Goal: Information Seeking & Learning: Find specific fact

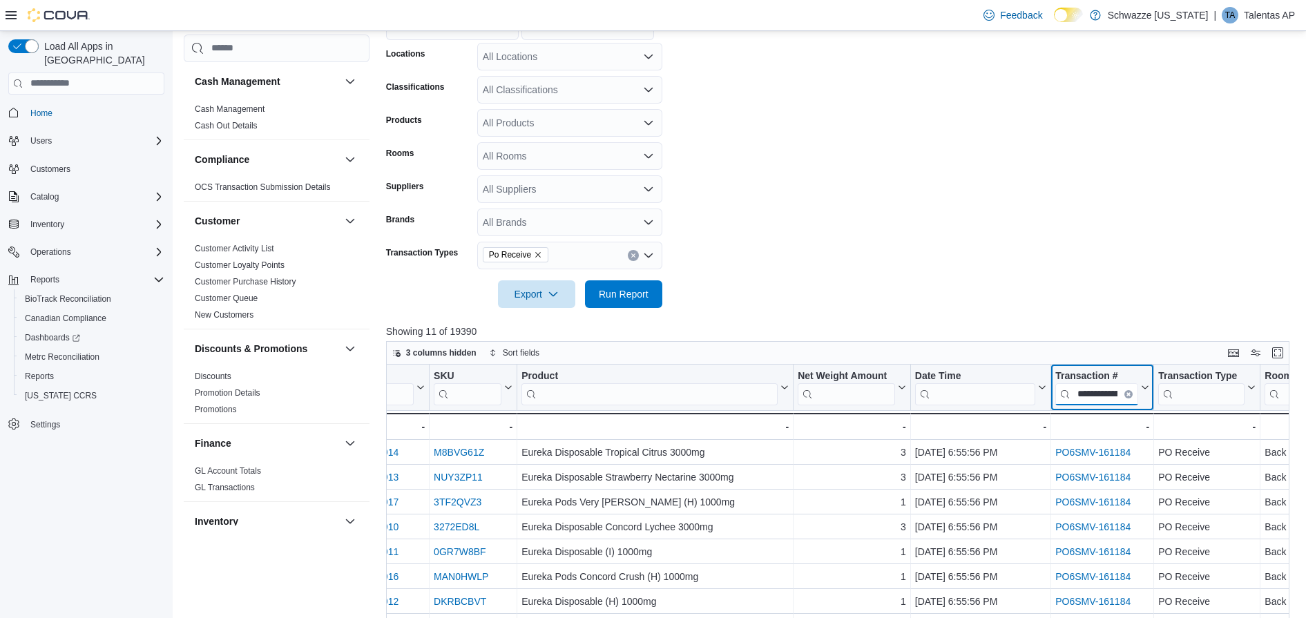
scroll to position [0, 33]
click at [1118, 392] on input "**********" at bounding box center [1097, 394] width 83 height 22
paste input "search"
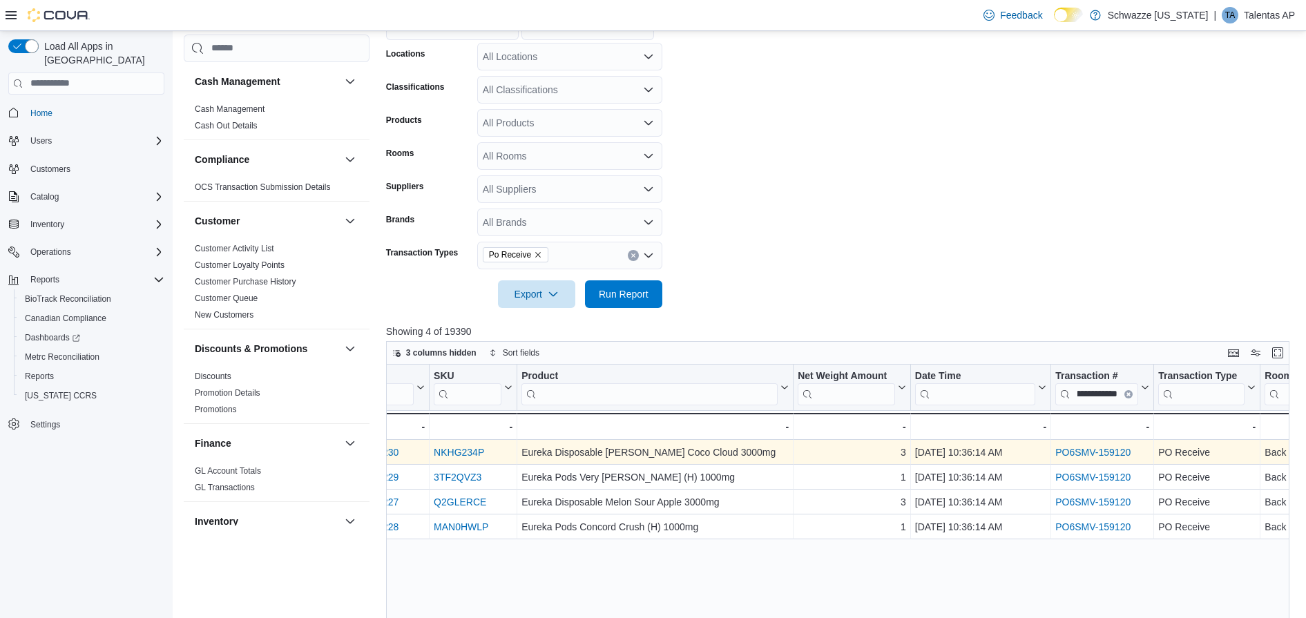
scroll to position [0, 0]
click at [1096, 452] on link "PO6SMV-159120" at bounding box center [1093, 452] width 75 height 11
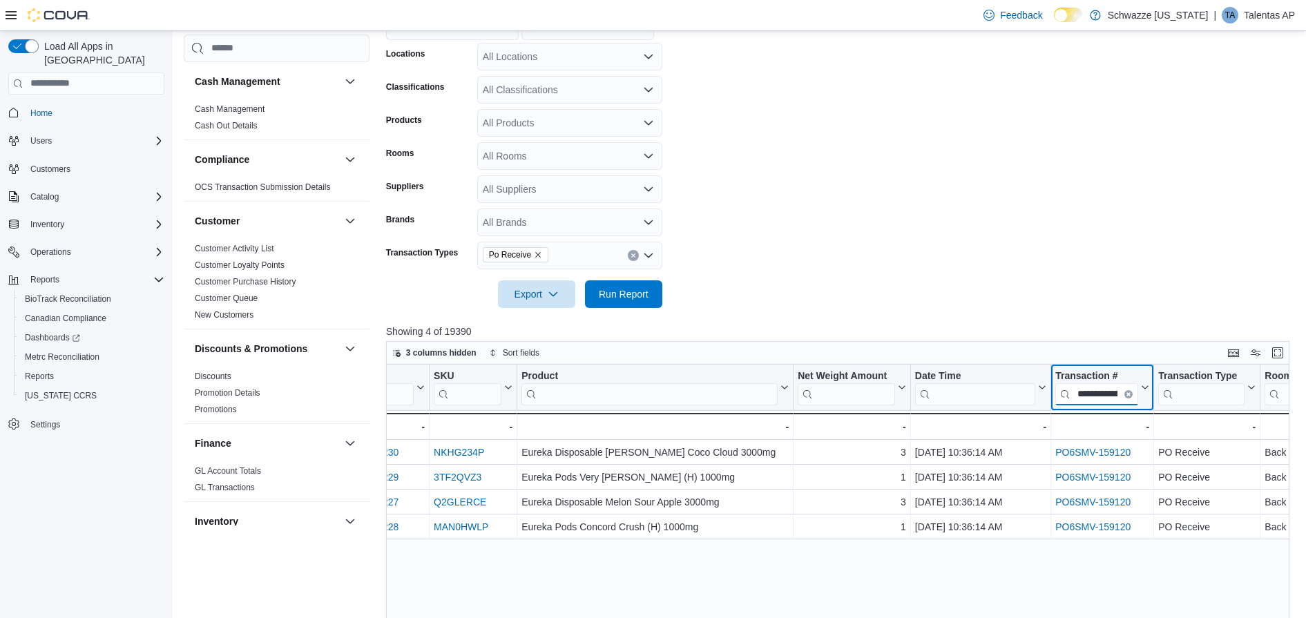
scroll to position [0, 33]
click at [1112, 391] on input "**********" at bounding box center [1097, 394] width 83 height 22
paste input "search"
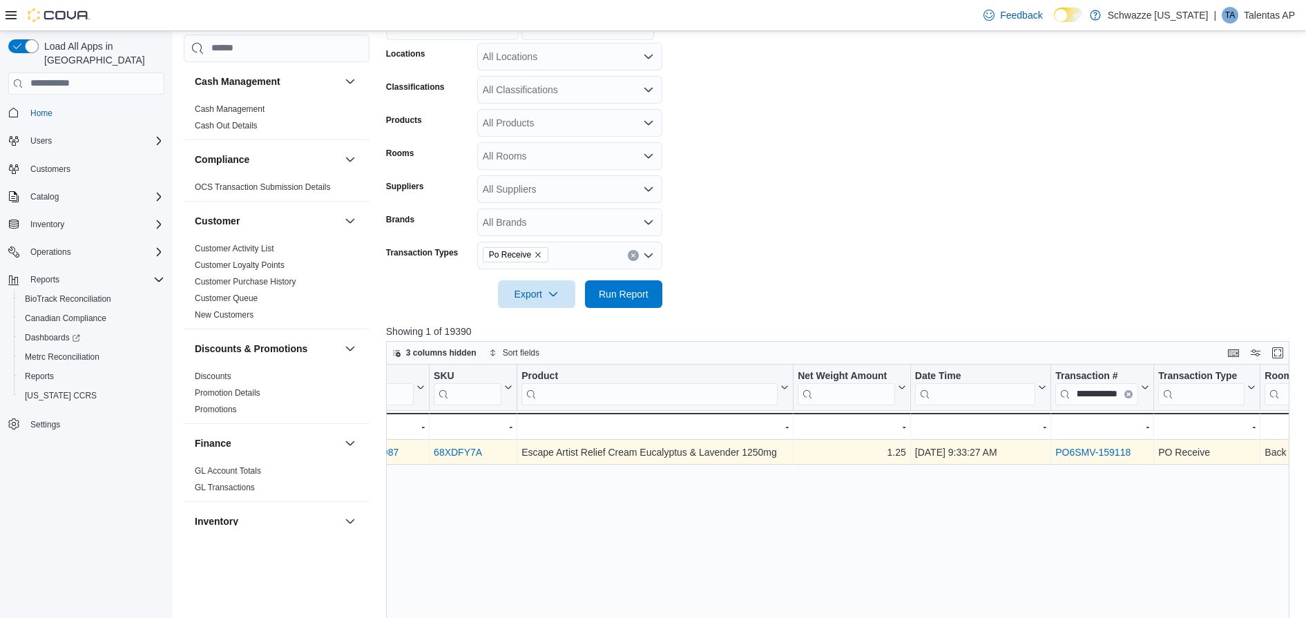
scroll to position [0, 0]
click at [1095, 444] on div "PO6SMV-159118" at bounding box center [1103, 452] width 94 height 17
click at [1096, 448] on link "PO6SMV-159118" at bounding box center [1093, 452] width 75 height 11
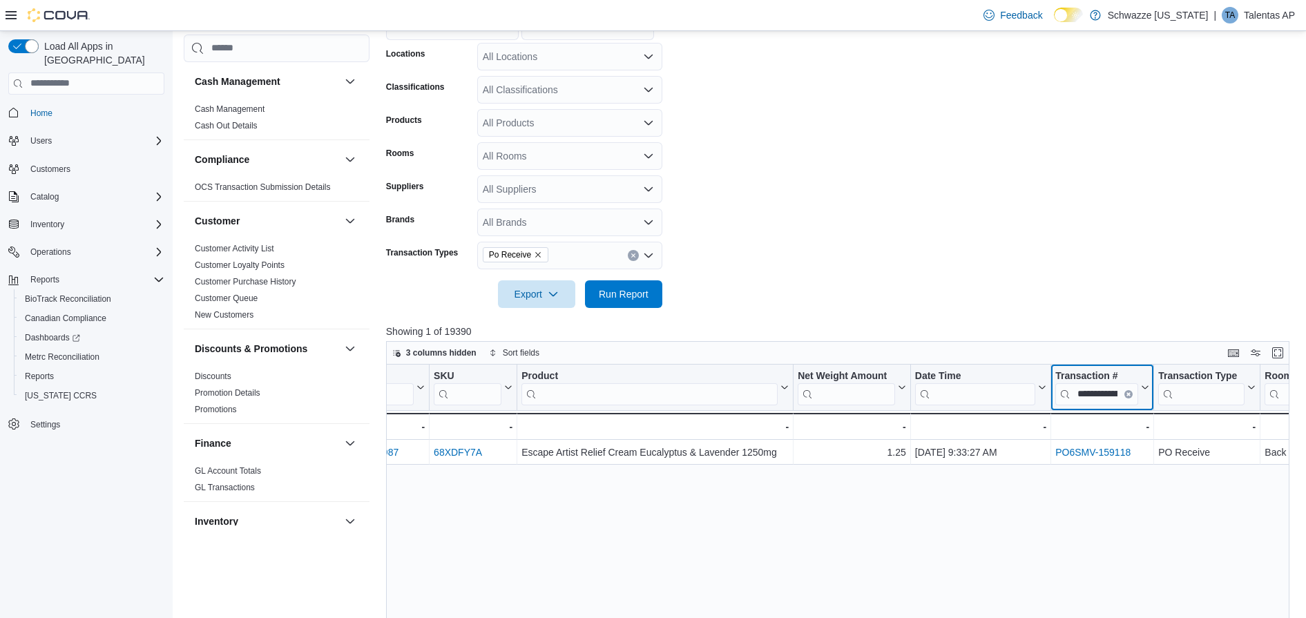
click at [1098, 394] on input "**********" at bounding box center [1097, 394] width 83 height 22
paste input "search"
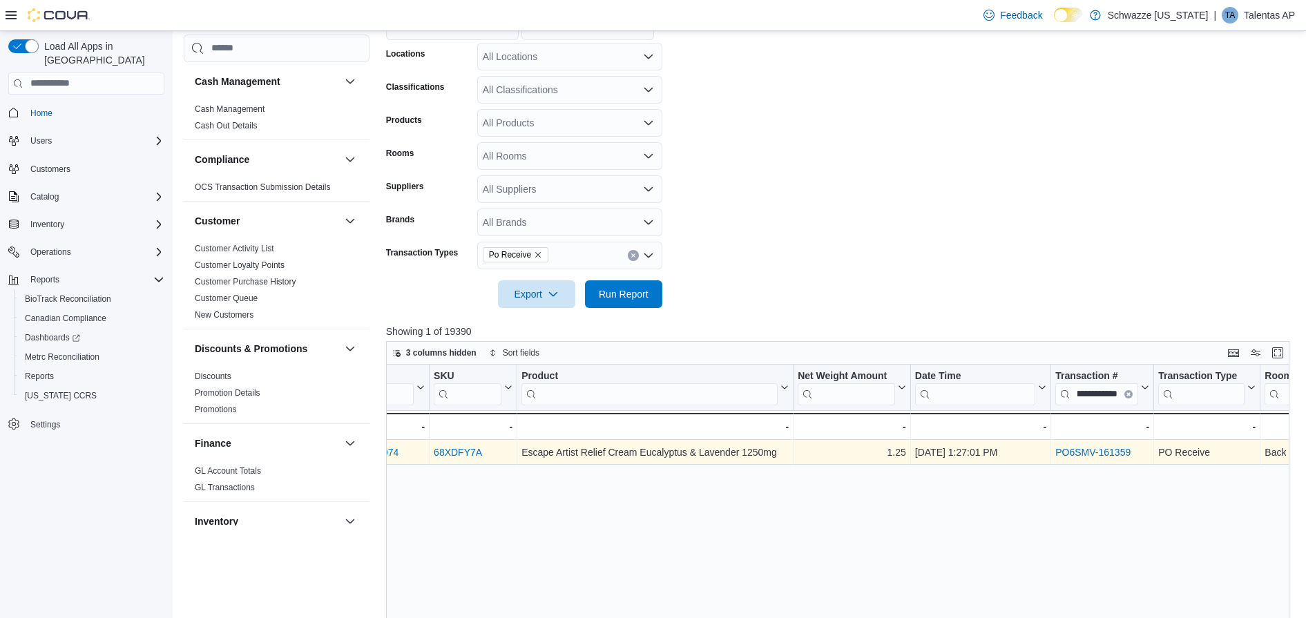
scroll to position [0, 0]
click at [1098, 455] on link "PO6SMV-161359" at bounding box center [1093, 452] width 75 height 11
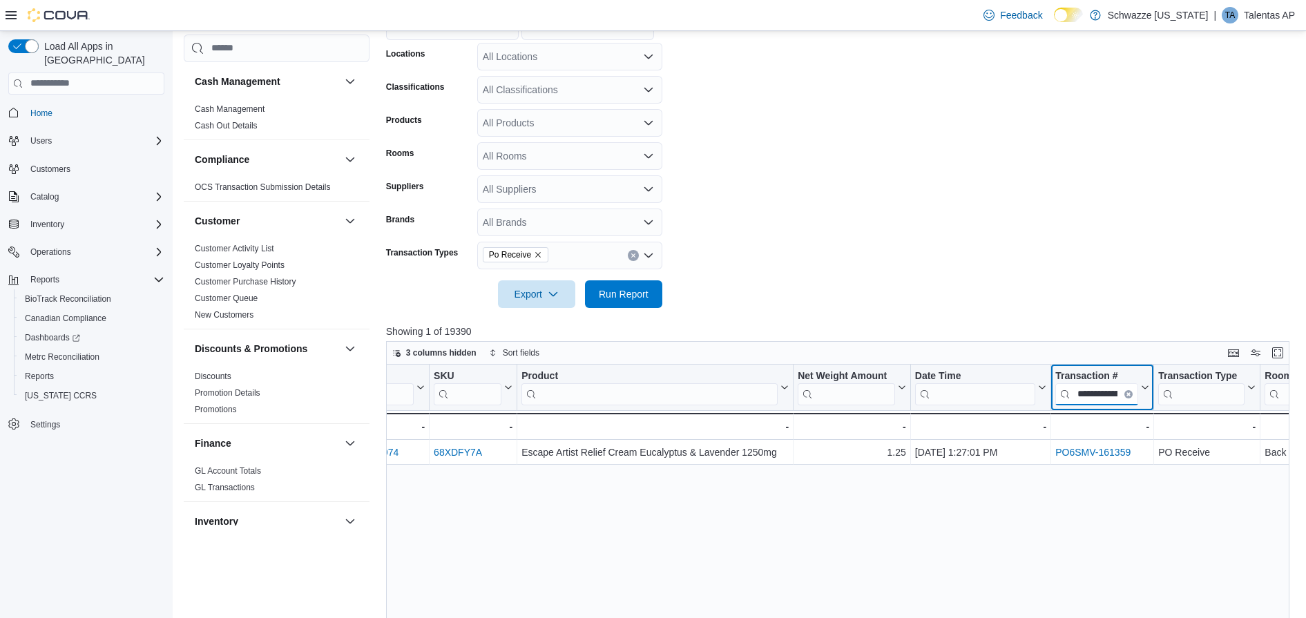
scroll to position [0, 33]
click at [1118, 395] on input "**********" at bounding box center [1097, 394] width 83 height 22
paste input "search"
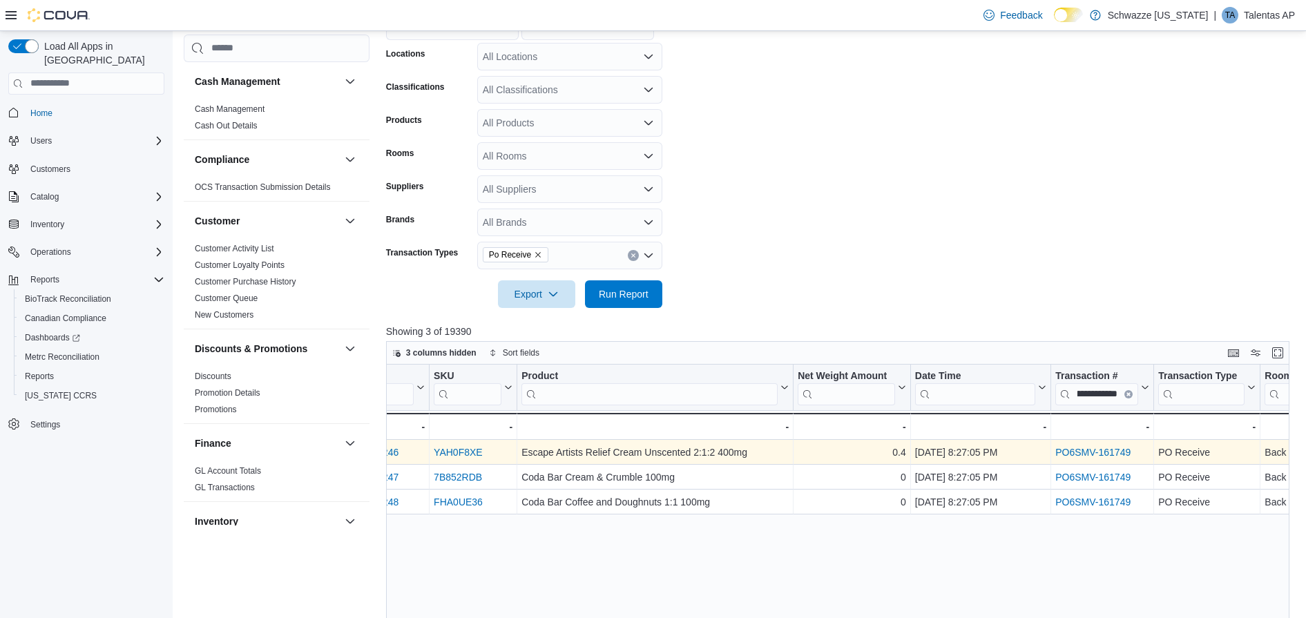
scroll to position [0, 0]
click at [1099, 450] on link "PO6SMV-161749" at bounding box center [1093, 452] width 75 height 11
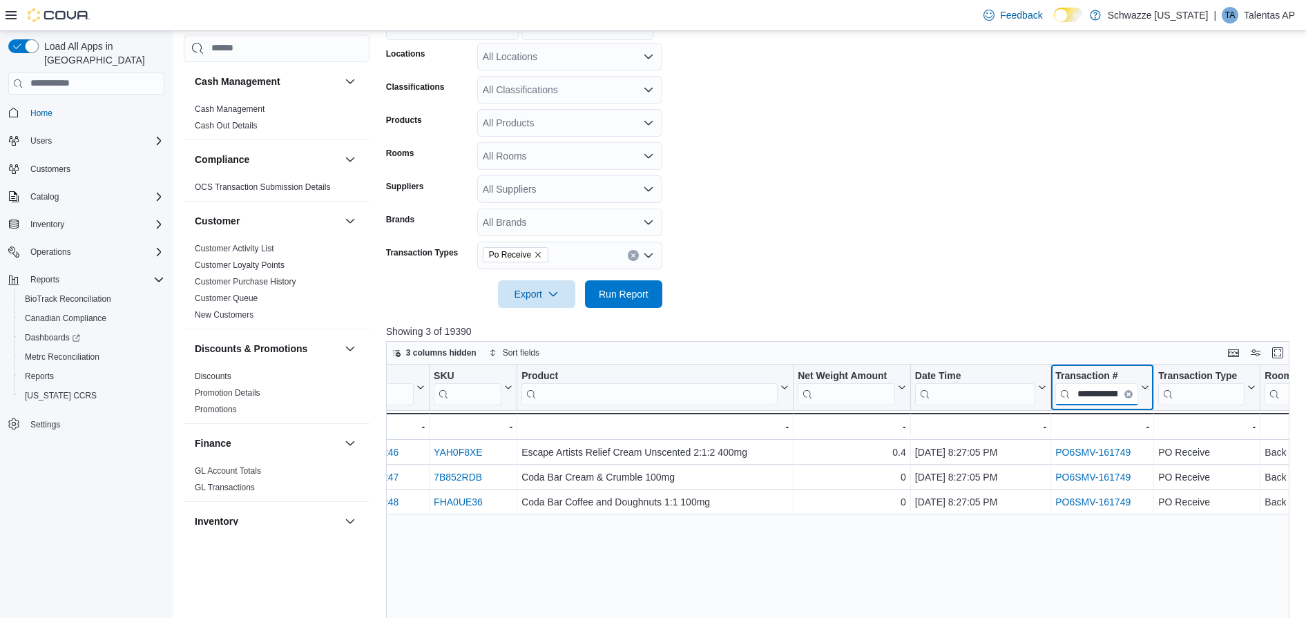
scroll to position [0, 33]
click at [1121, 399] on input "**********" at bounding box center [1097, 394] width 83 height 22
paste input "search"
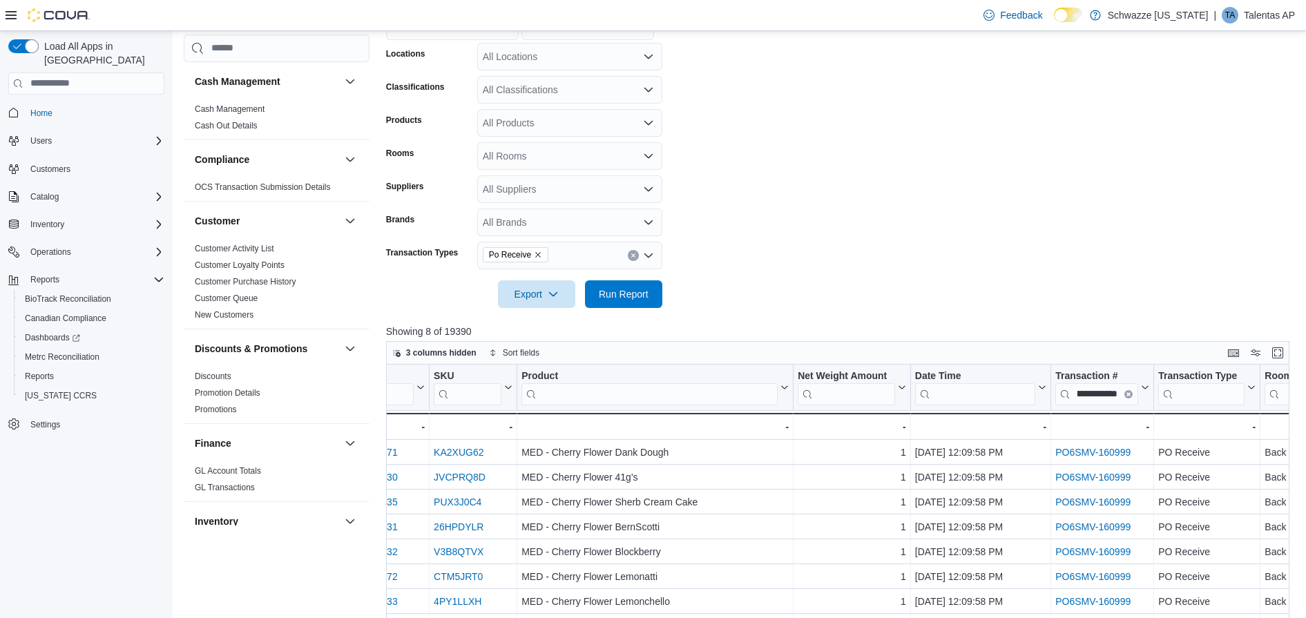
scroll to position [0, 0]
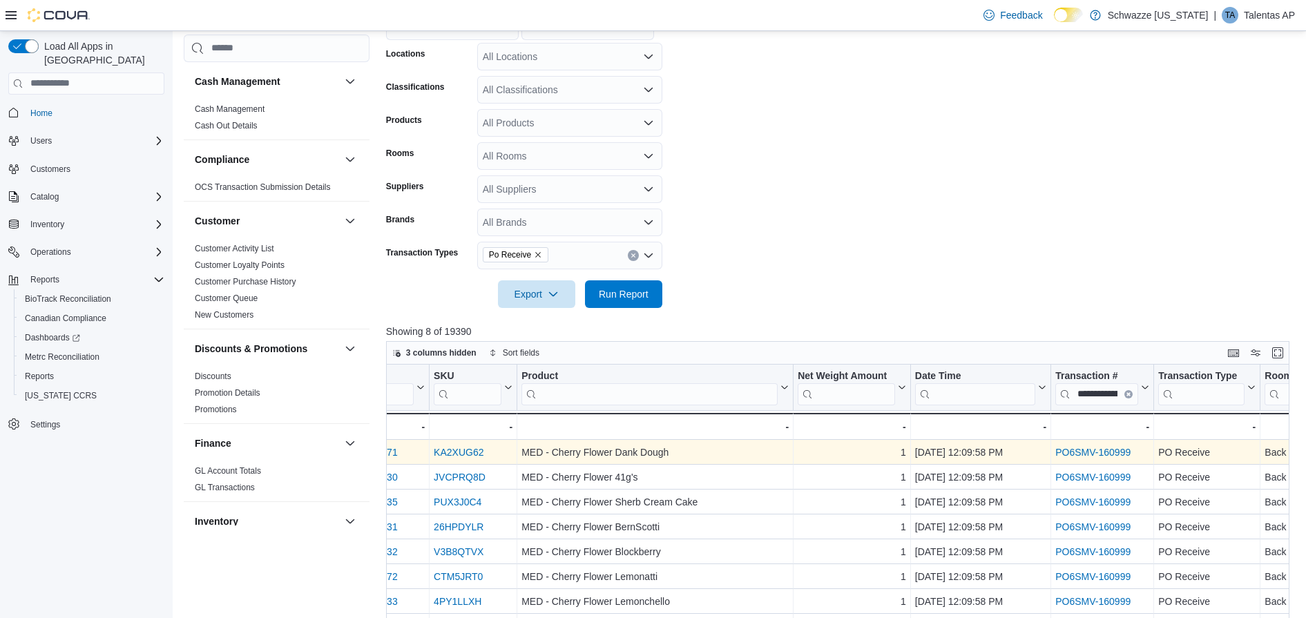
click at [1097, 456] on link "PO6SMV-160999" at bounding box center [1093, 452] width 75 height 11
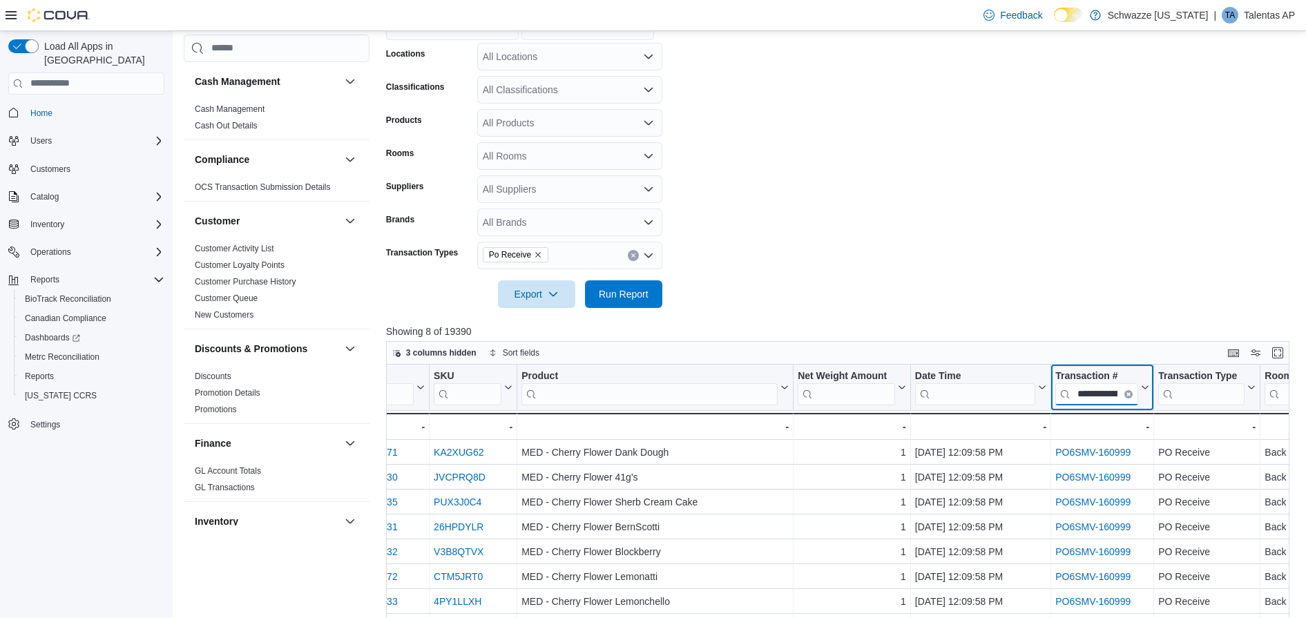
scroll to position [0, 33]
click at [1114, 394] on input "**********" at bounding box center [1097, 394] width 83 height 22
paste input "search"
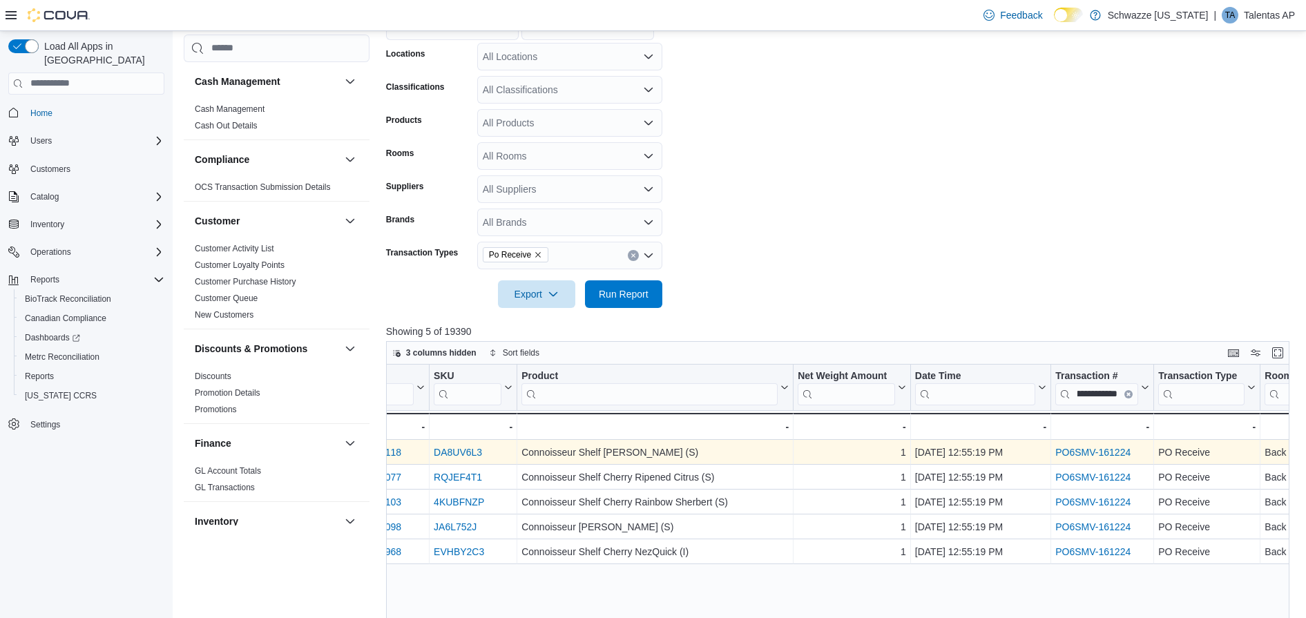
scroll to position [0, 0]
click at [1092, 451] on link "PO6SMV-161224" at bounding box center [1093, 452] width 75 height 11
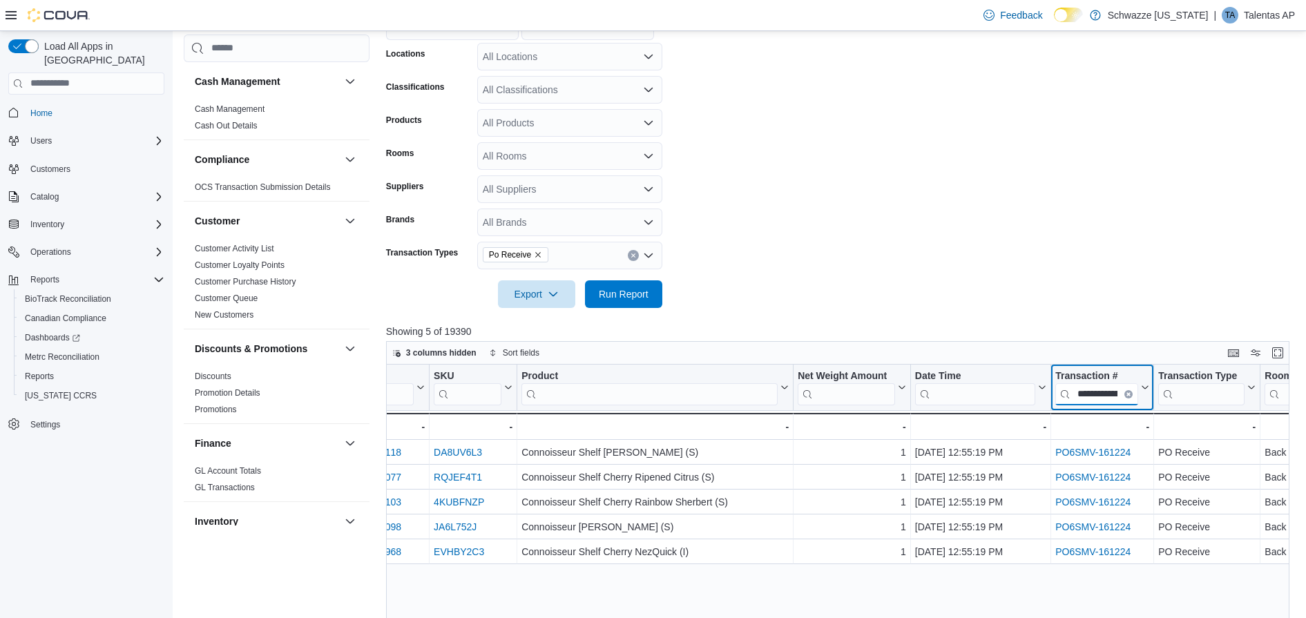
scroll to position [0, 33]
click at [1118, 398] on input "**********" at bounding box center [1097, 394] width 83 height 22
paste input "search"
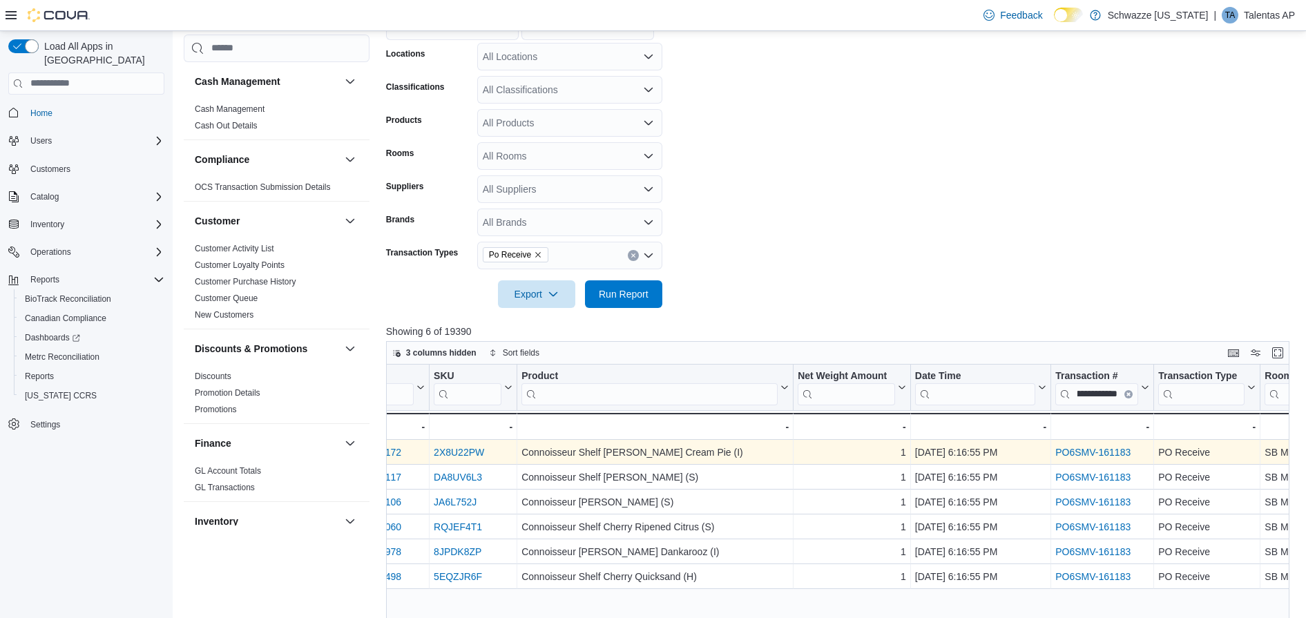
scroll to position [0, 0]
click at [1096, 451] on link "PO6SMV-161183" at bounding box center [1093, 452] width 75 height 11
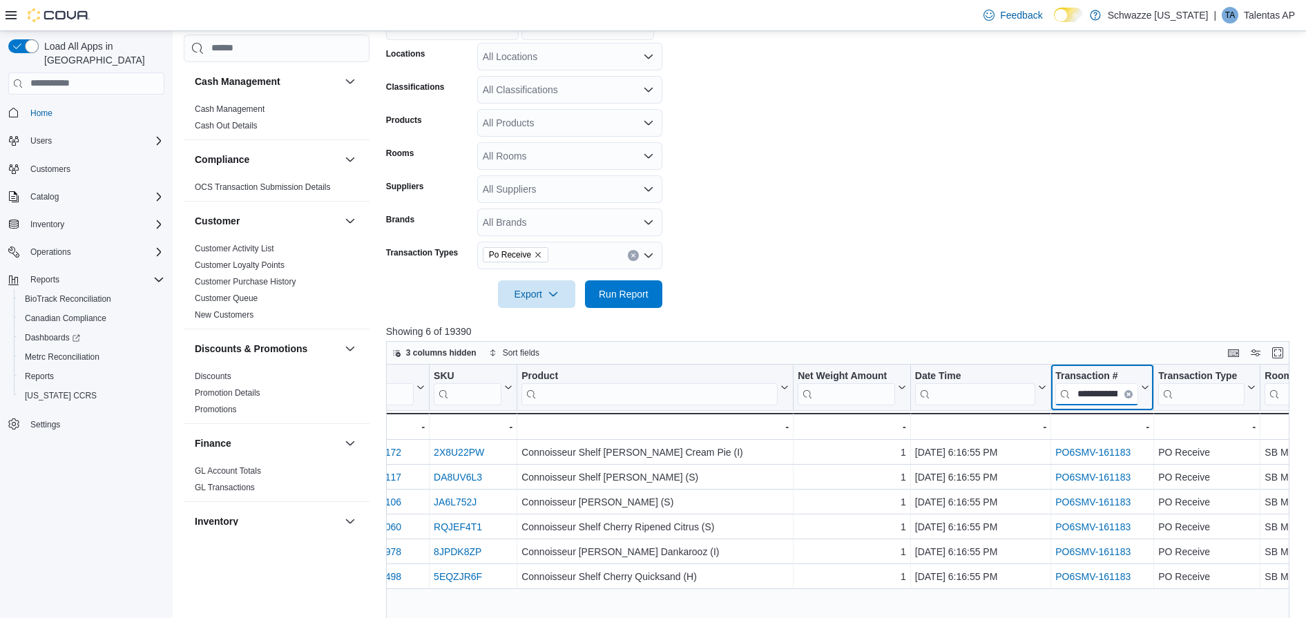
scroll to position [0, 33]
click at [1121, 388] on input "**********" at bounding box center [1097, 394] width 83 height 22
paste input "search"
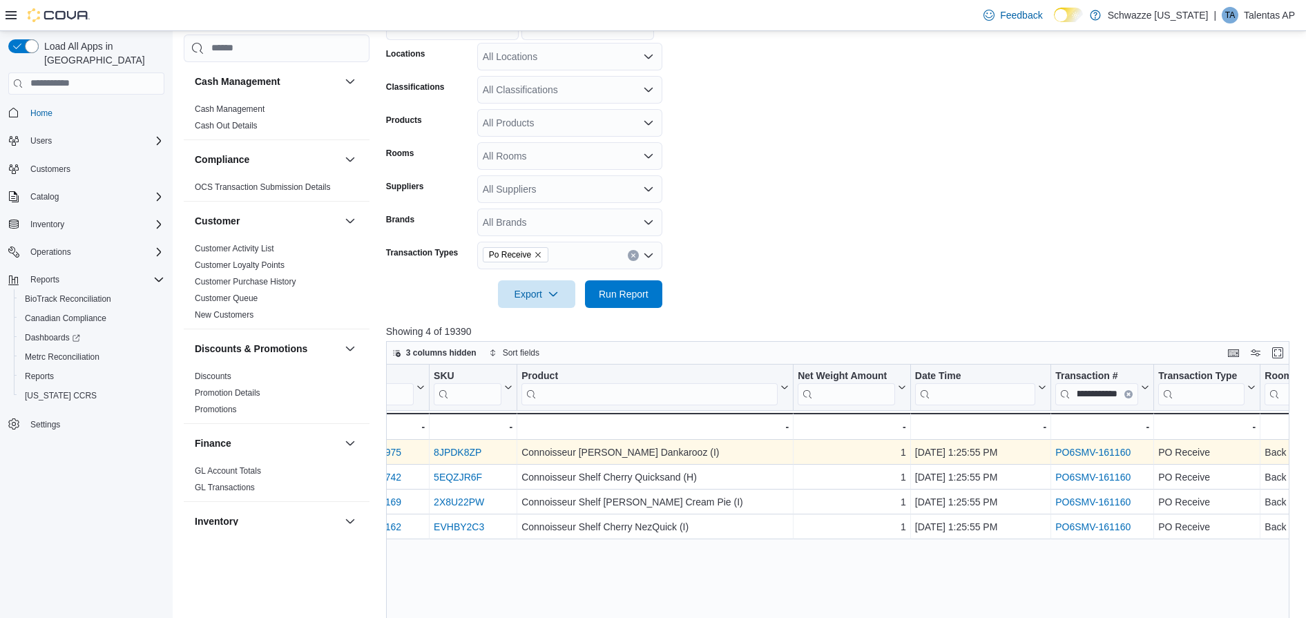
scroll to position [0, 0]
click at [1098, 450] on link "PO6SMV-161160" at bounding box center [1093, 452] width 75 height 11
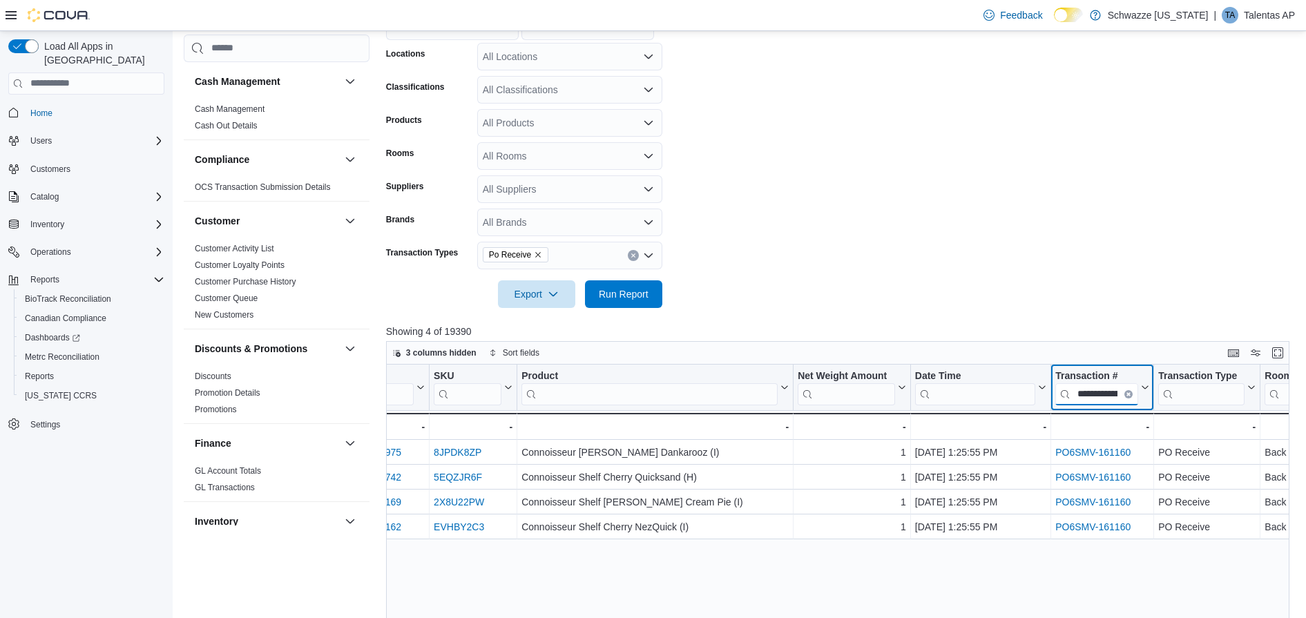
scroll to position [0, 33]
click at [1125, 397] on input "**********" at bounding box center [1097, 394] width 83 height 22
paste input "search"
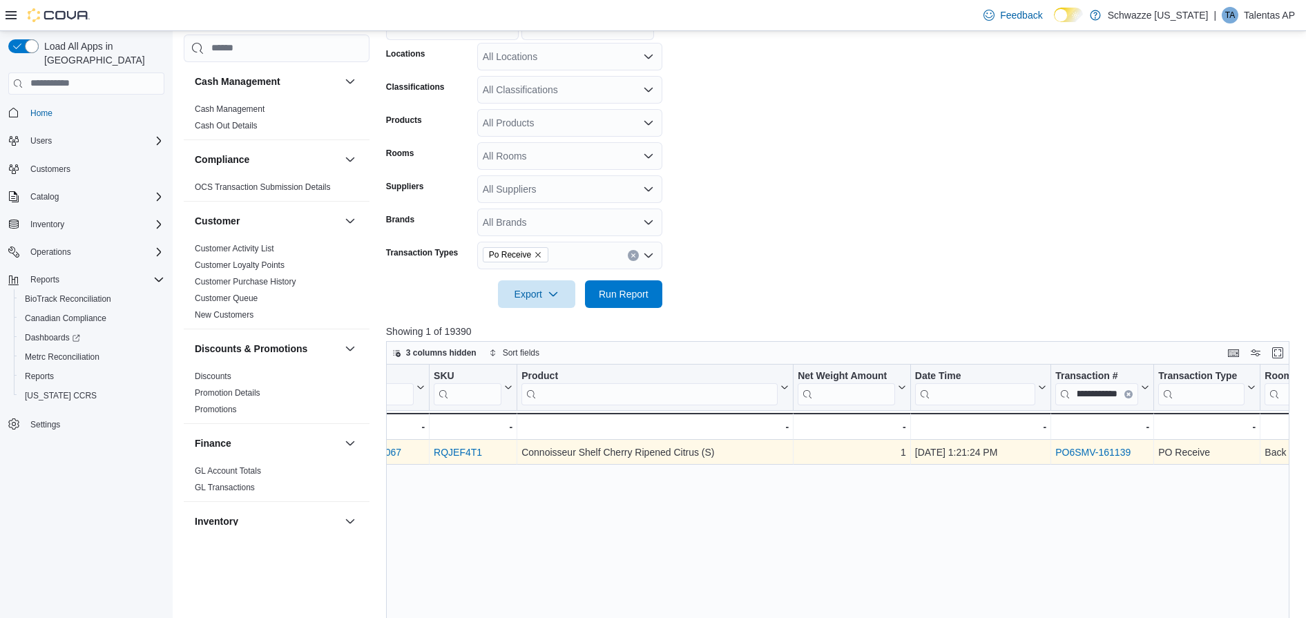
scroll to position [0, 0]
click at [1098, 454] on link "PO6SMV-161139" at bounding box center [1093, 452] width 75 height 11
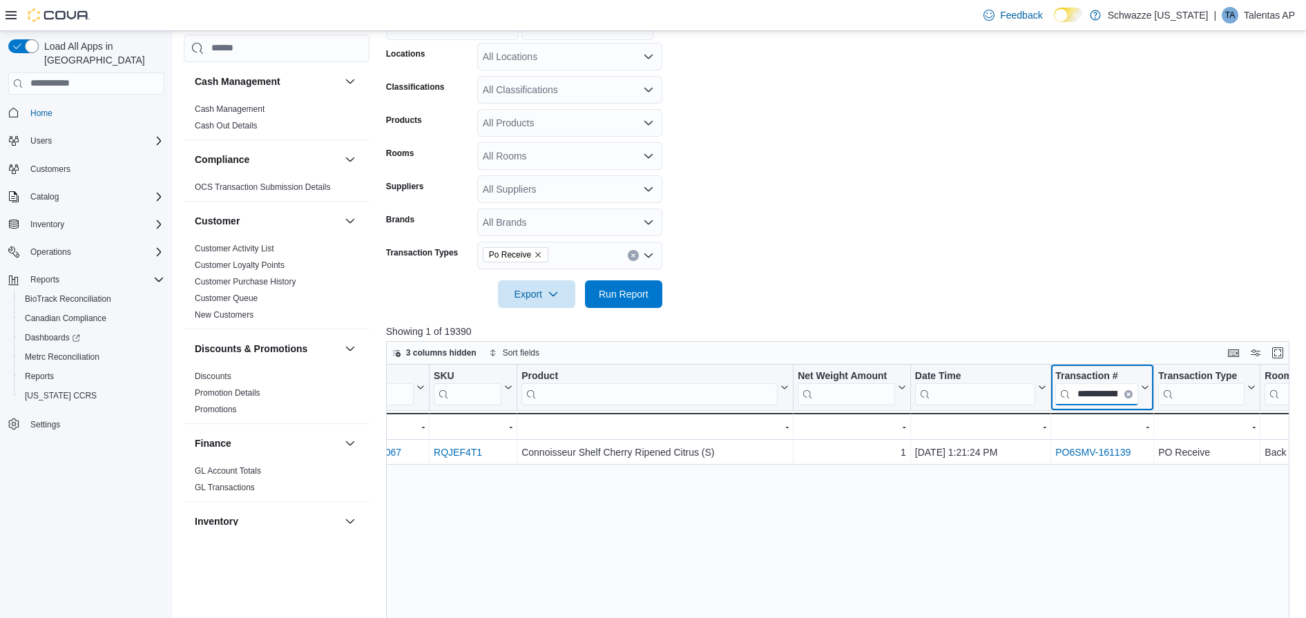
scroll to position [0, 33]
click at [1121, 390] on input "**********" at bounding box center [1097, 394] width 83 height 22
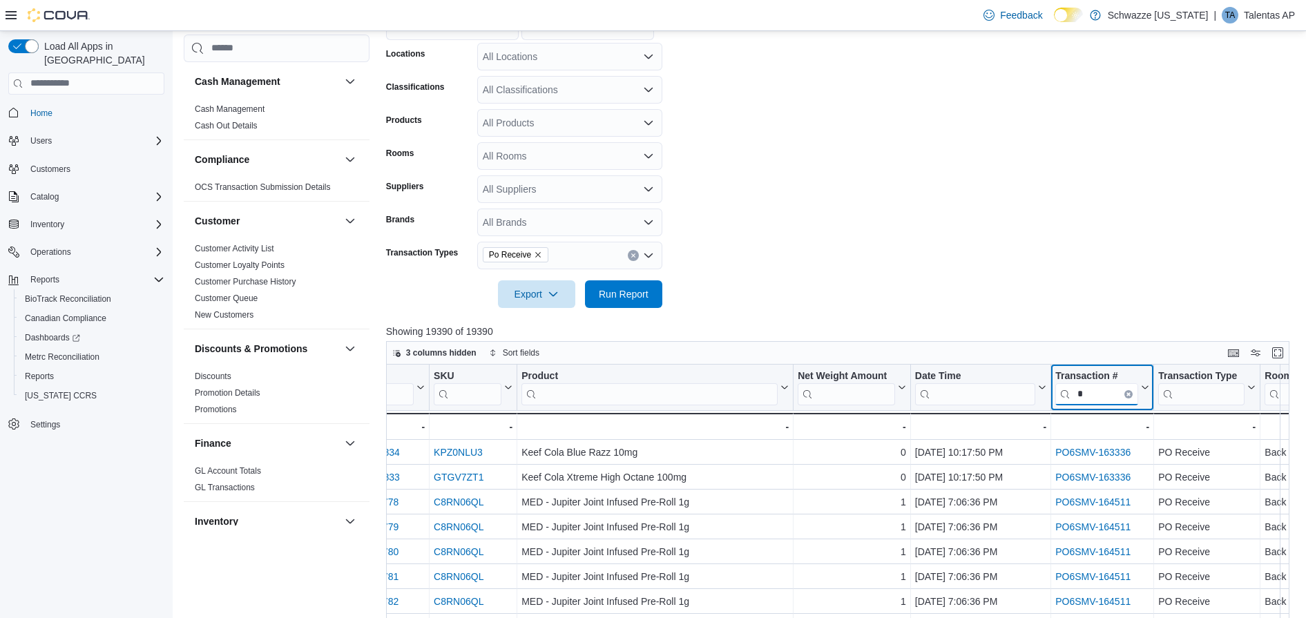
paste input "**********"
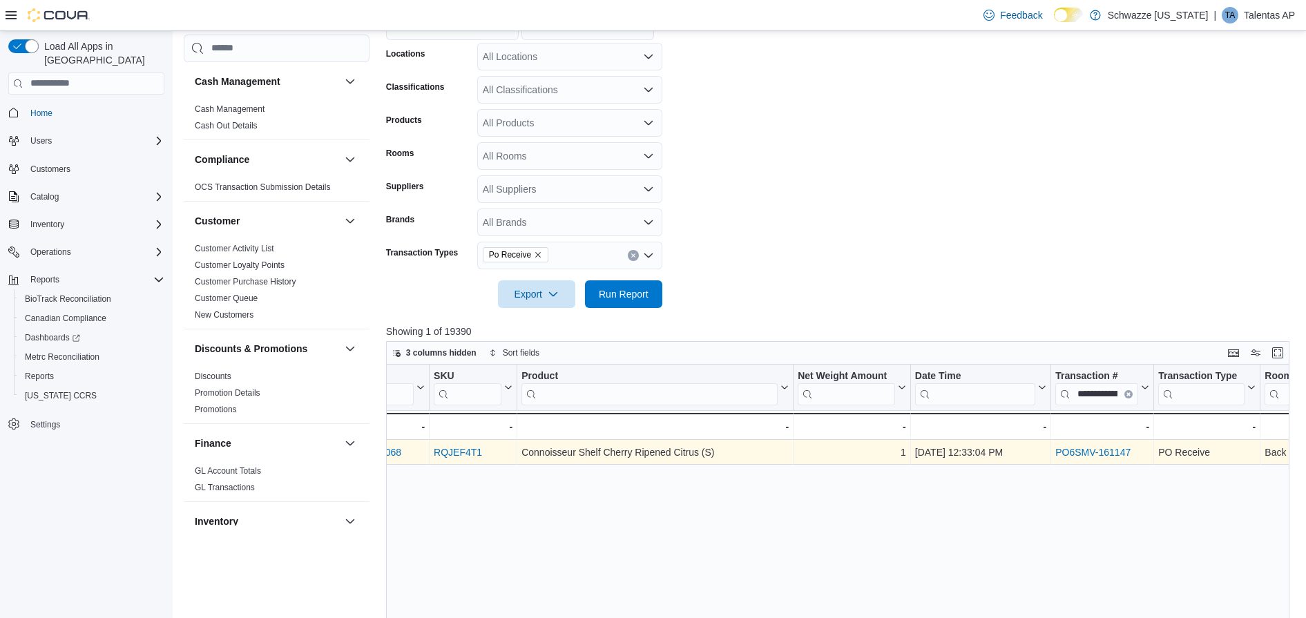
click at [1099, 447] on link "PO6SMV-161147" at bounding box center [1093, 452] width 75 height 11
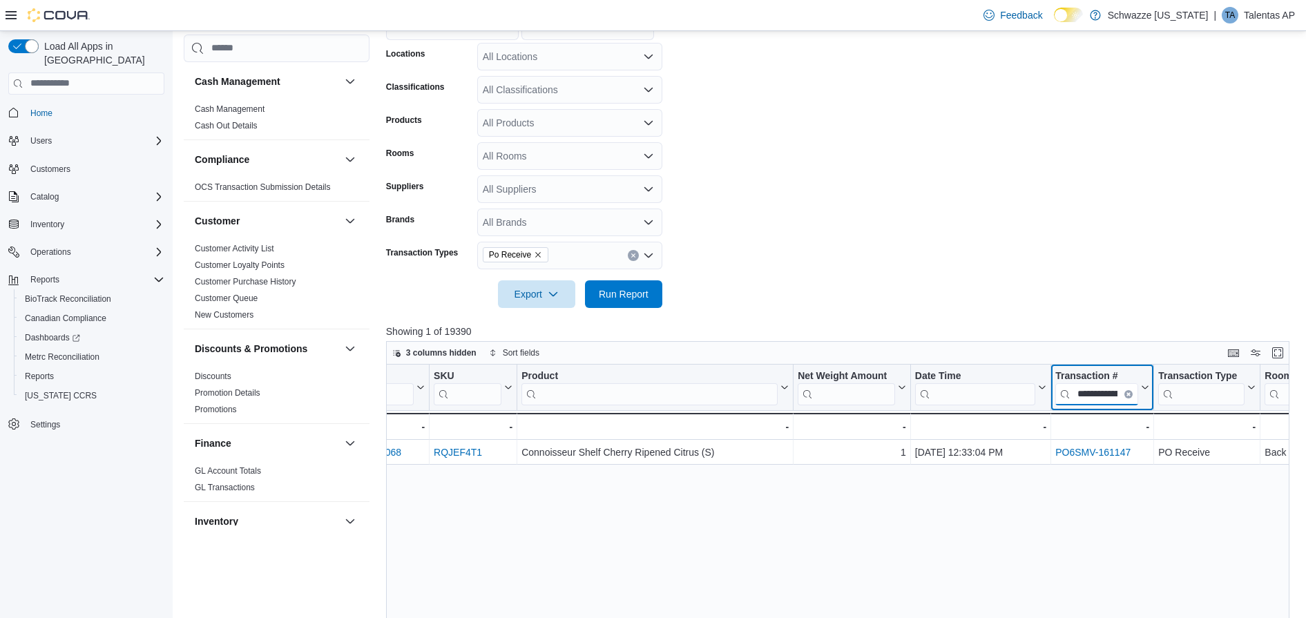
scroll to position [0, 33]
click at [1116, 400] on input "**********" at bounding box center [1097, 394] width 83 height 22
paste input "search"
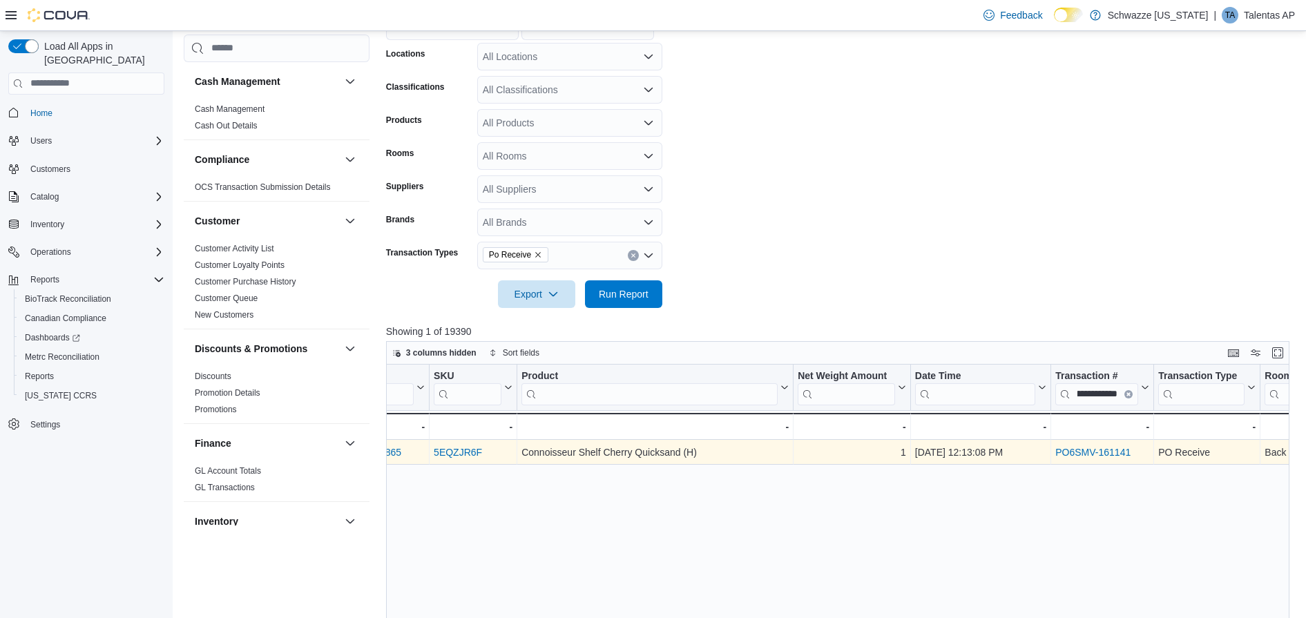
scroll to position [0, 0]
click at [1090, 452] on link "PO6SMV-161141" at bounding box center [1093, 452] width 75 height 11
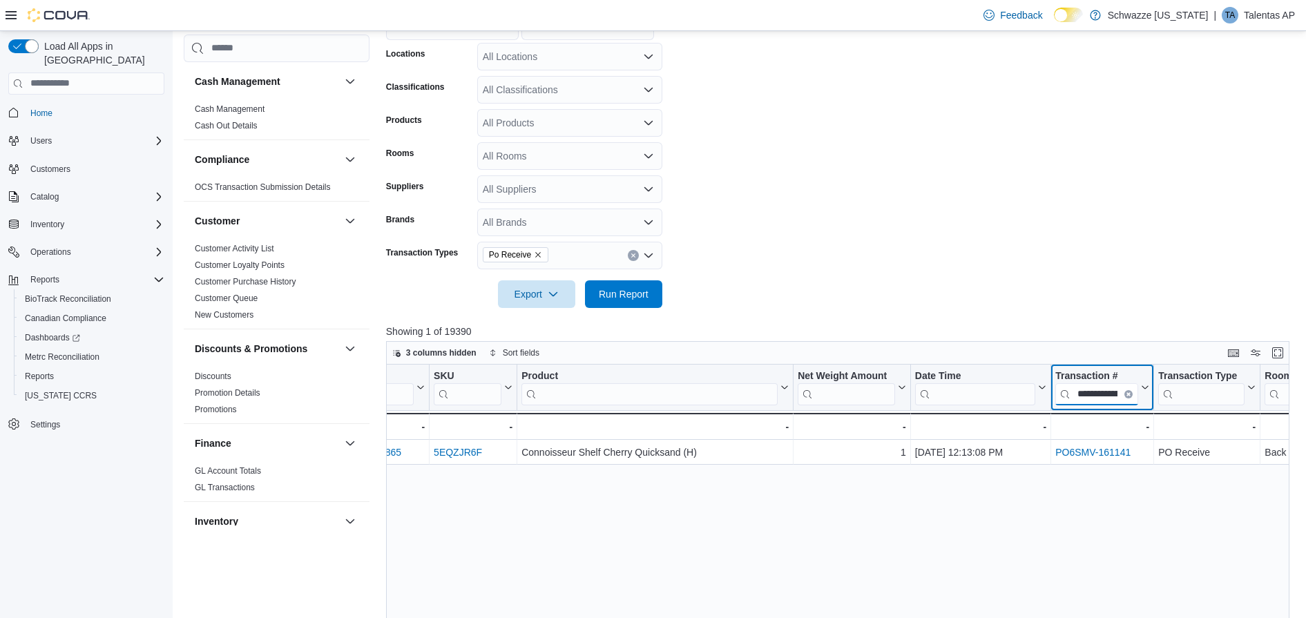
scroll to position [0, 33]
click at [1118, 385] on input "**********" at bounding box center [1097, 394] width 83 height 22
paste input "search"
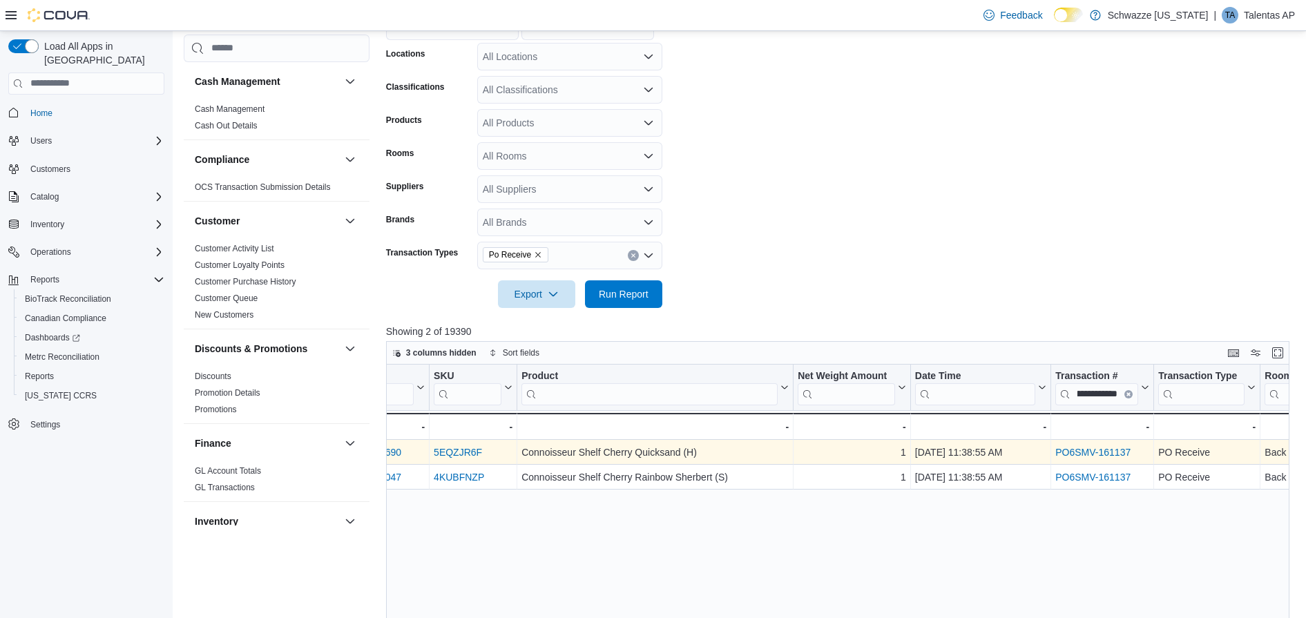
scroll to position [0, 0]
click at [1096, 452] on link "PO6SMV-161137" at bounding box center [1093, 452] width 75 height 11
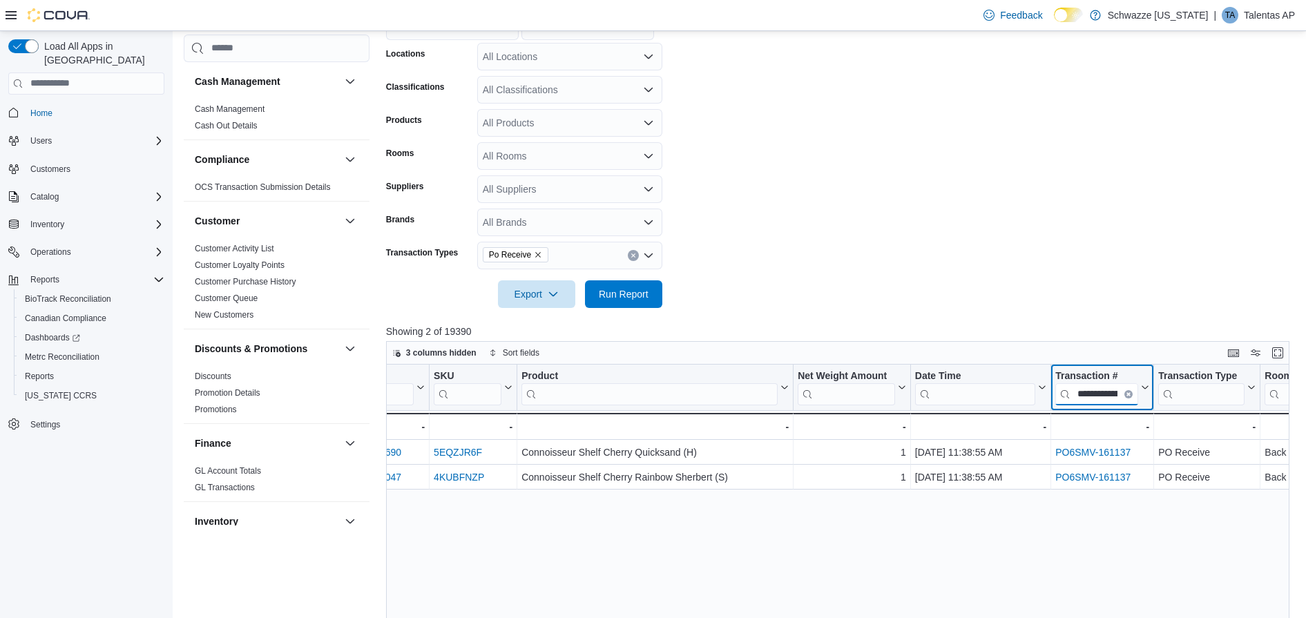
scroll to position [0, 33]
click at [1114, 387] on input "**********" at bounding box center [1097, 394] width 83 height 22
paste input "search"
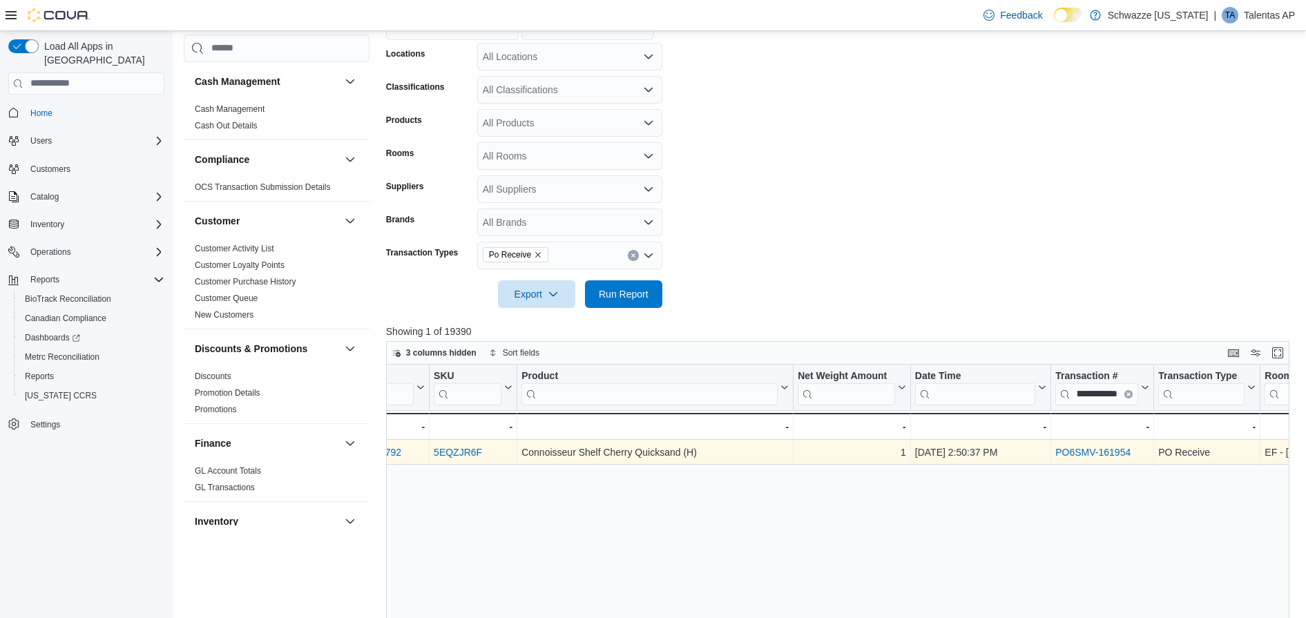
scroll to position [0, 0]
click at [1097, 455] on link "PO6SMV-161954" at bounding box center [1093, 452] width 75 height 11
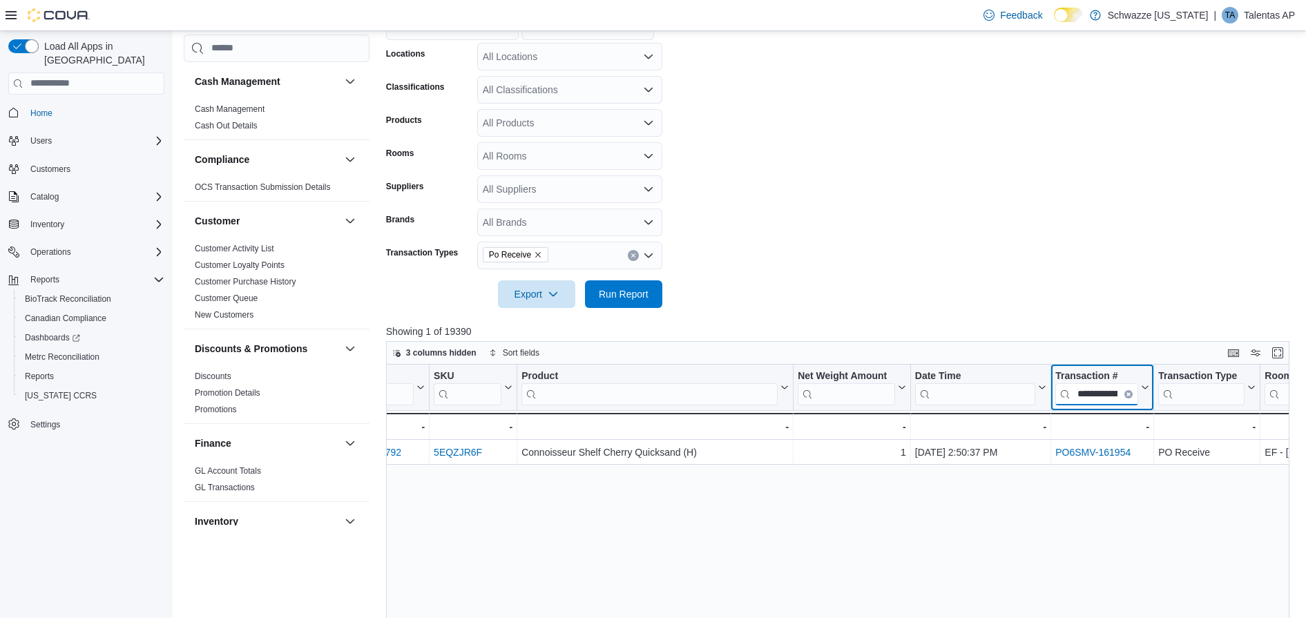
scroll to position [0, 33]
click at [1118, 392] on input "**********" at bounding box center [1097, 394] width 83 height 22
paste input "search"
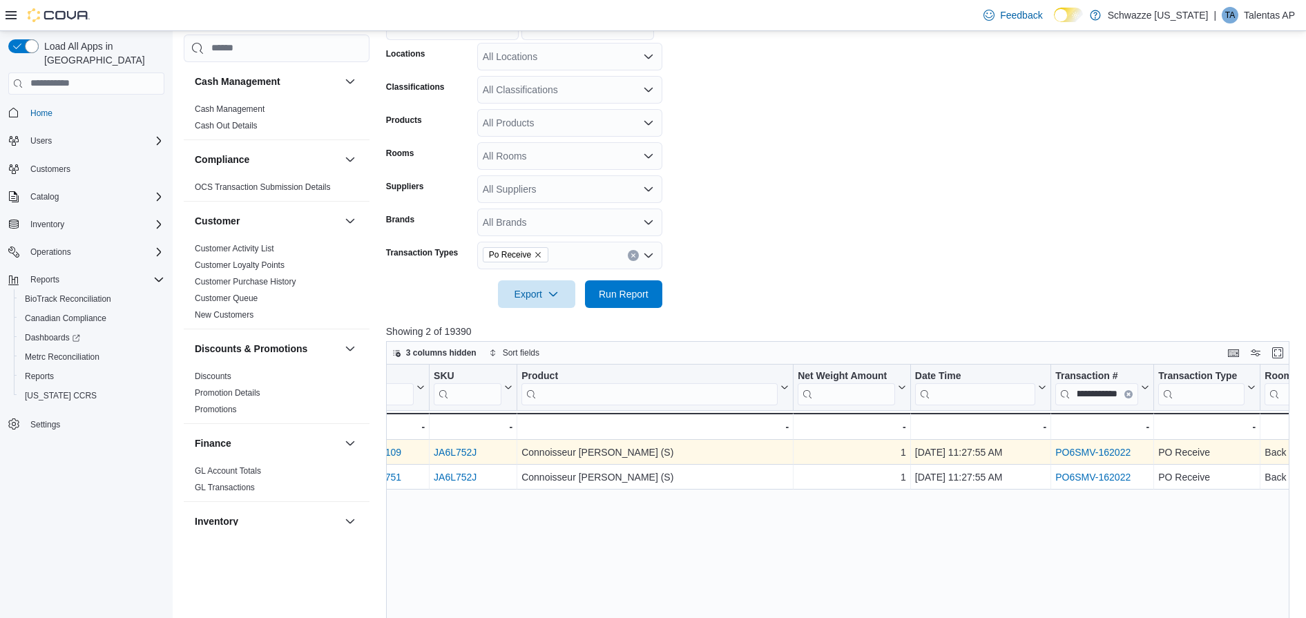
scroll to position [0, 0]
click at [1096, 446] on div "PO6SMV-162022" at bounding box center [1103, 452] width 94 height 17
click at [1097, 453] on link "PO6SMV-162022" at bounding box center [1093, 452] width 75 height 11
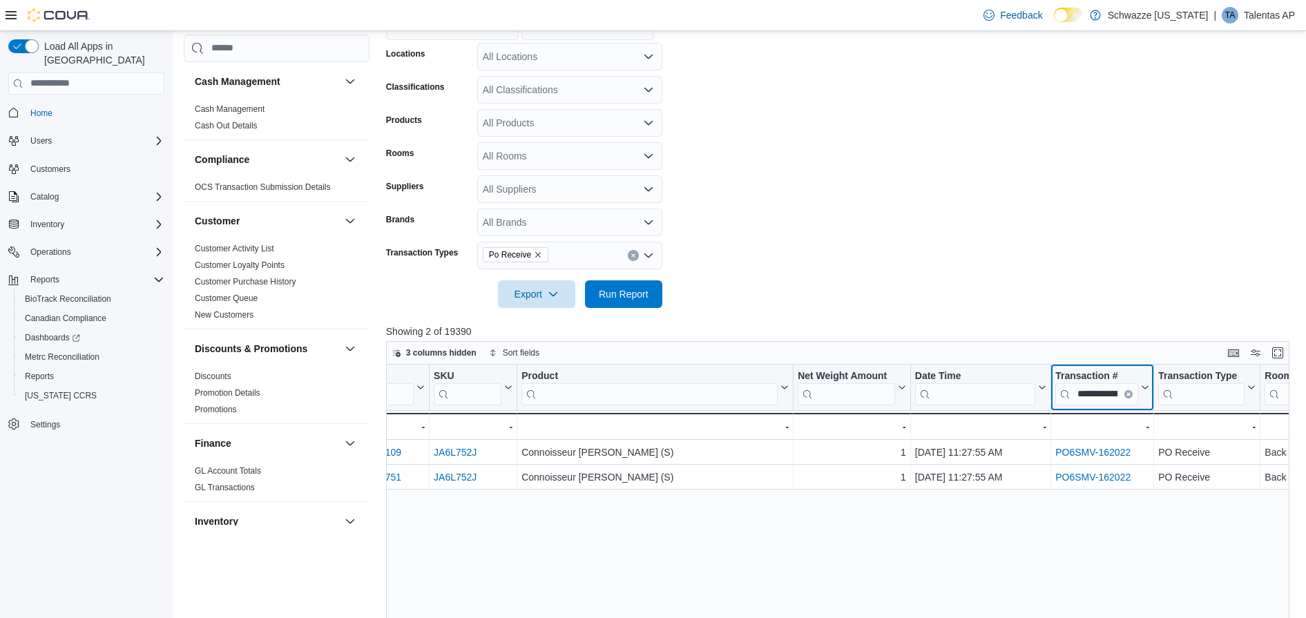
click at [1115, 395] on input "**********" at bounding box center [1097, 394] width 83 height 22
paste input "search"
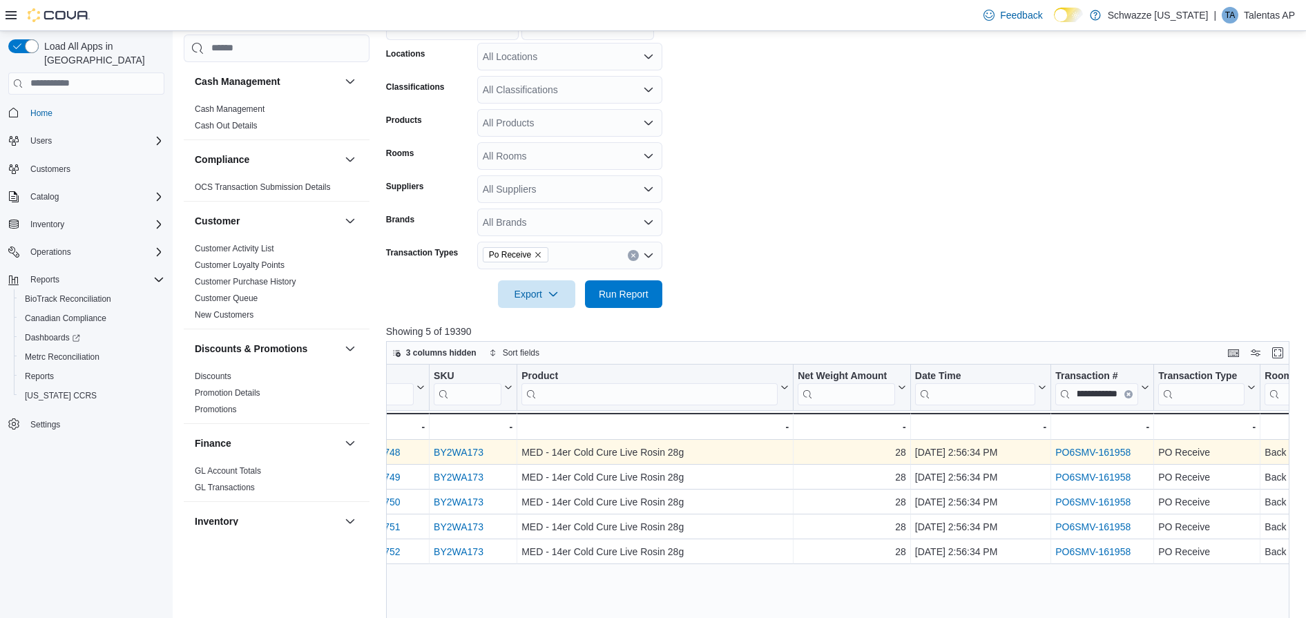
scroll to position [0, 0]
click at [1097, 452] on link "PO6SMV-161958" at bounding box center [1093, 452] width 75 height 11
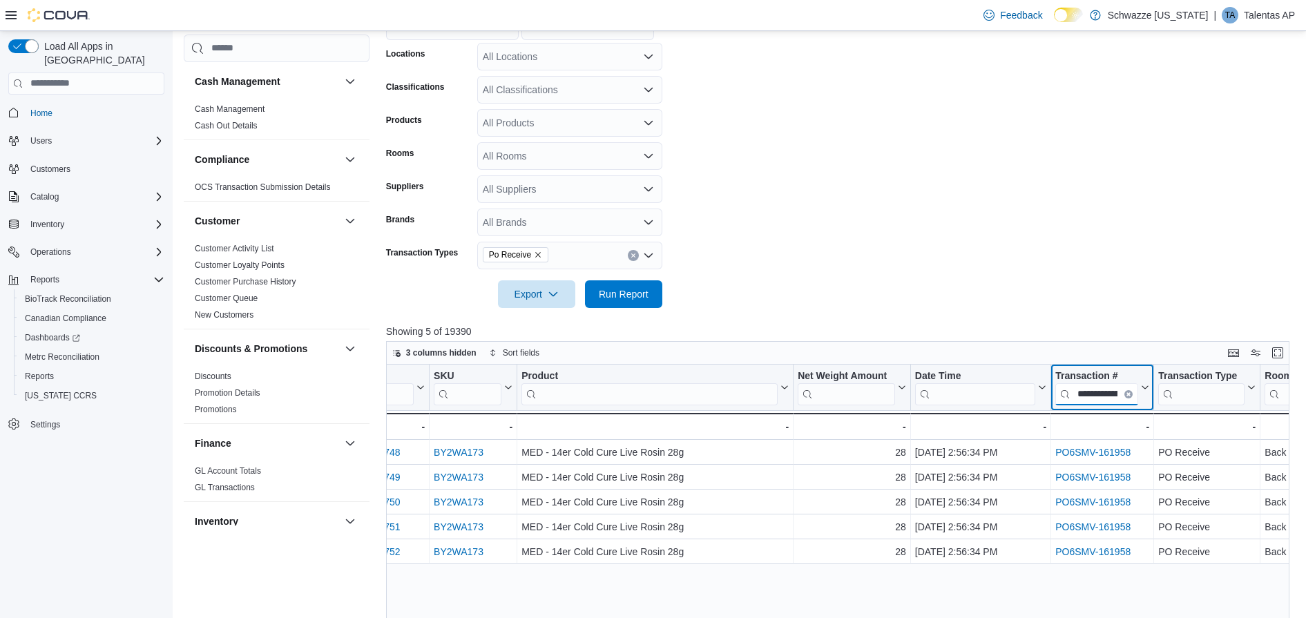
scroll to position [0, 33]
click at [1116, 390] on input "**********" at bounding box center [1097, 394] width 83 height 22
paste input "search"
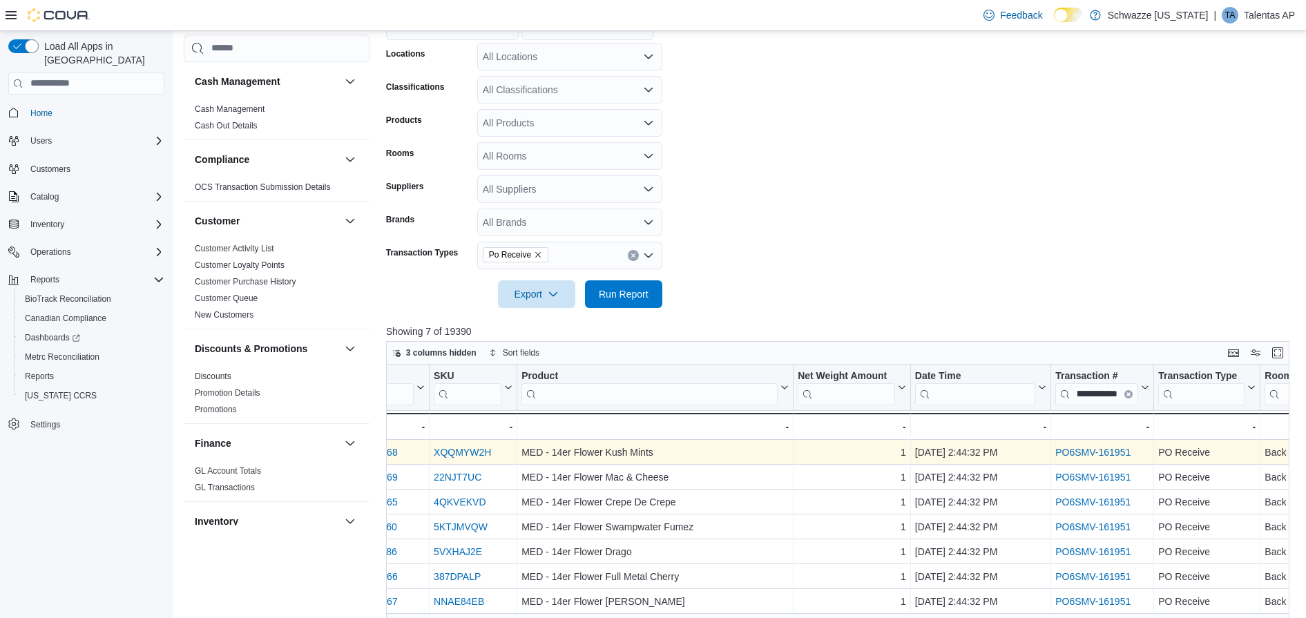
scroll to position [0, 0]
click at [1101, 452] on link "PO6SMV-161951" at bounding box center [1093, 452] width 75 height 11
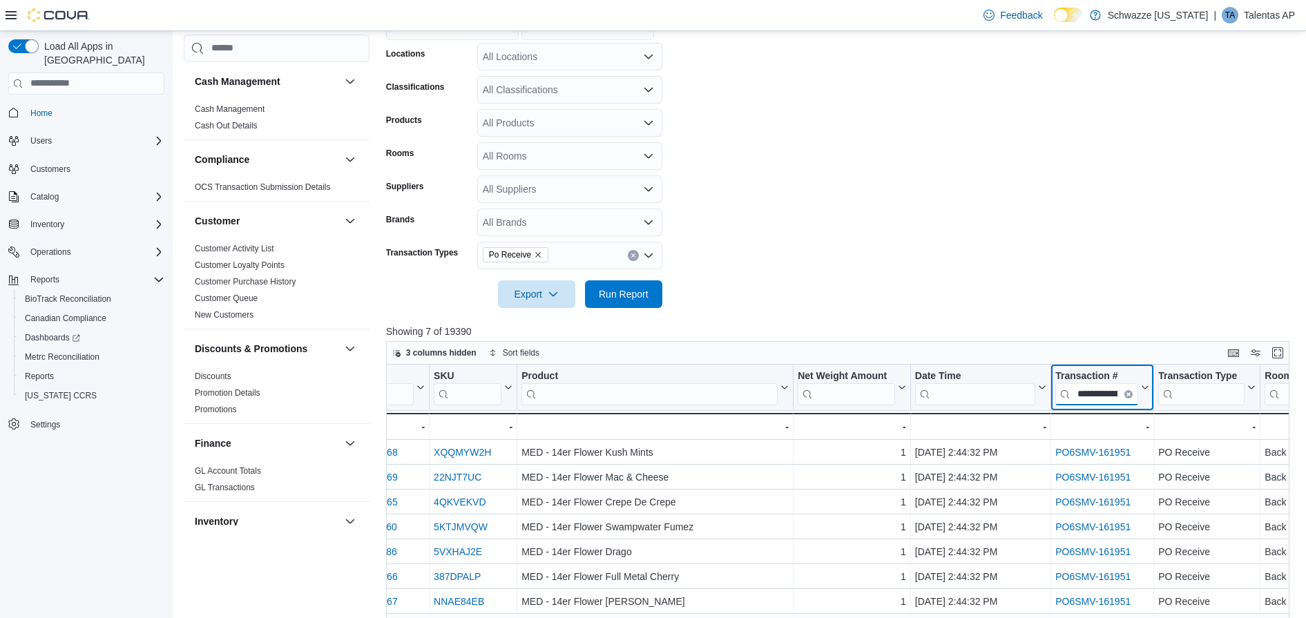
scroll to position [0, 33]
click at [1116, 392] on input "**********" at bounding box center [1097, 394] width 83 height 22
paste input "search"
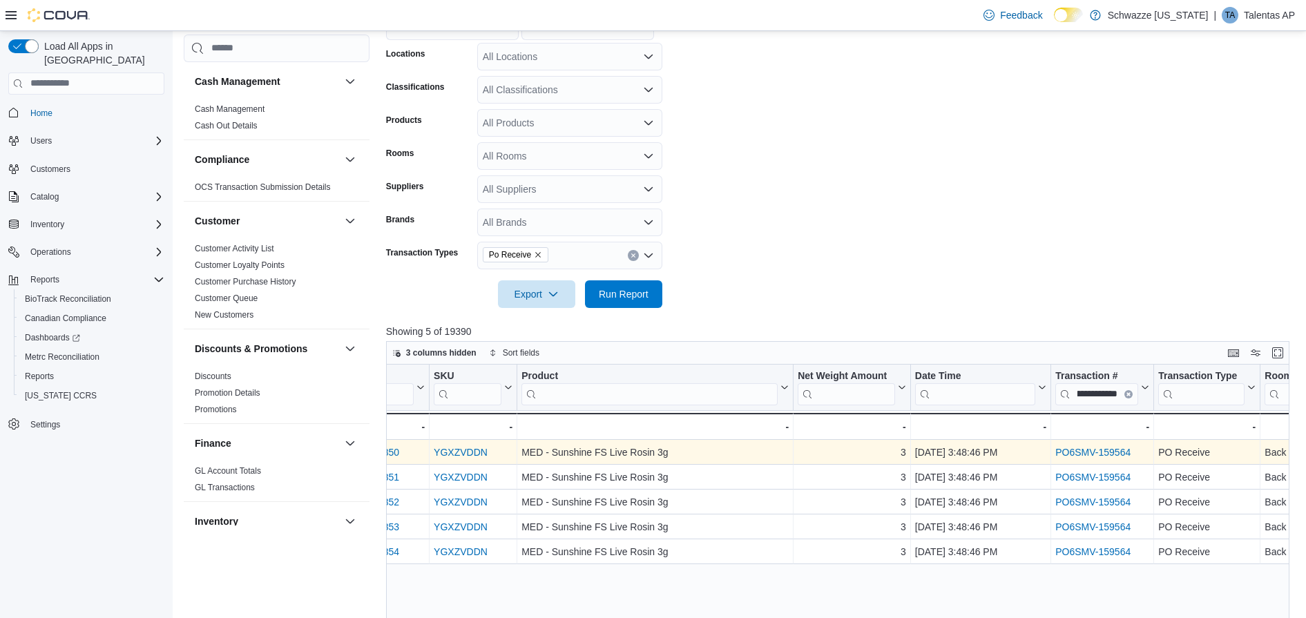
scroll to position [0, 0]
click at [1098, 447] on link "PO6SMV-159564" at bounding box center [1093, 452] width 75 height 11
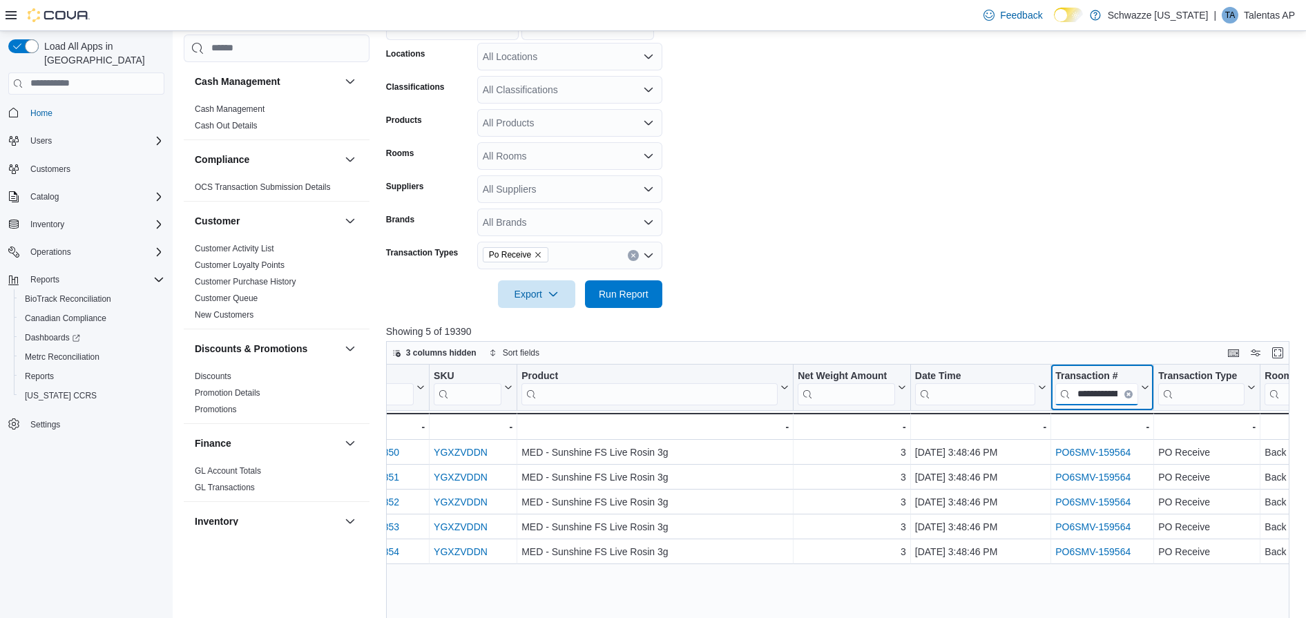
scroll to position [0, 33]
click at [1122, 401] on input "**********" at bounding box center [1097, 394] width 83 height 22
paste input "search"
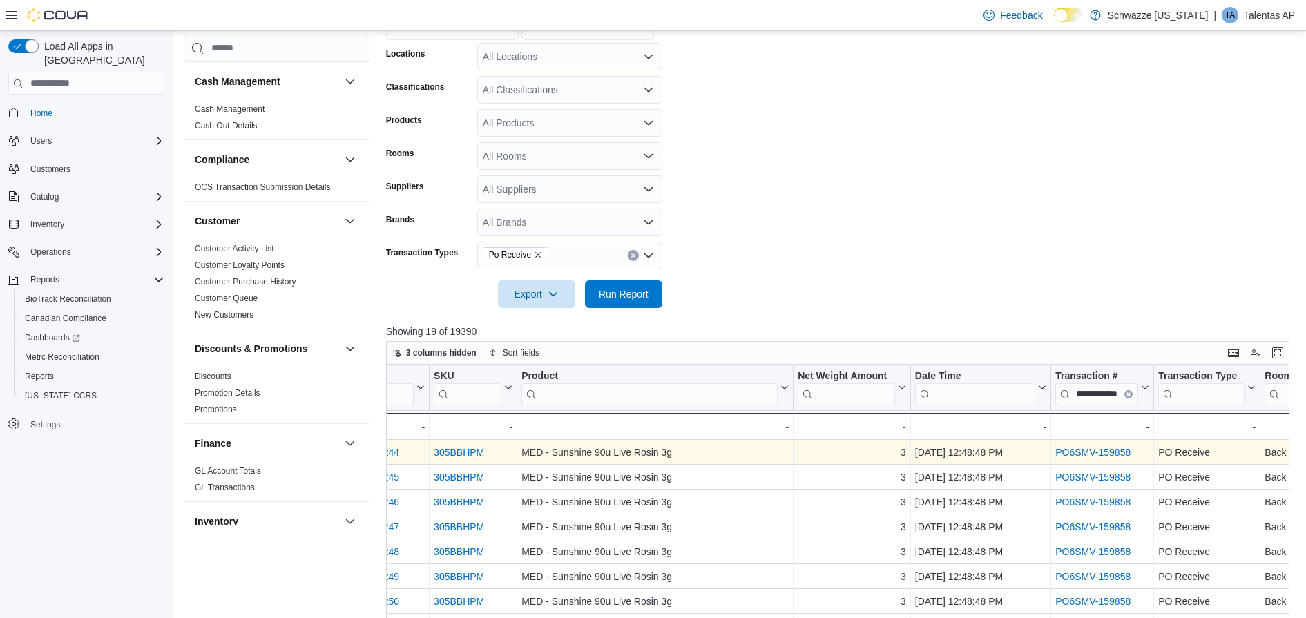
scroll to position [0, 0]
click at [1098, 450] on link "PO6SMV-159858" at bounding box center [1093, 452] width 75 height 11
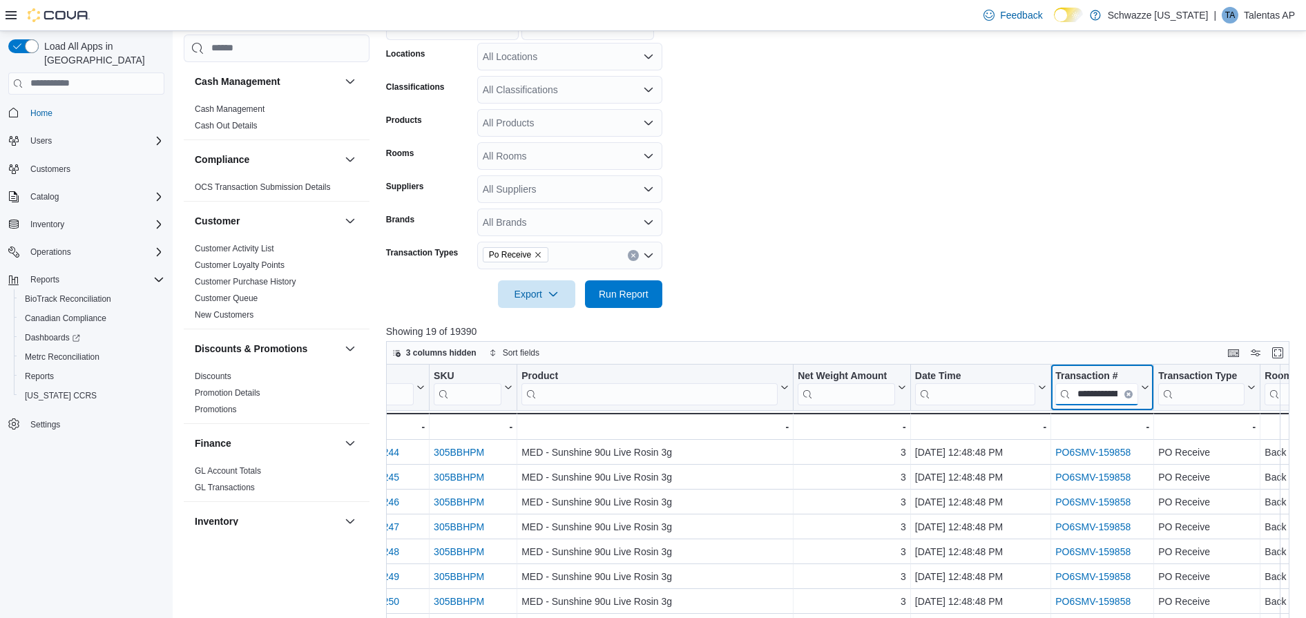
scroll to position [0, 33]
click at [1118, 393] on input "**********" at bounding box center [1097, 394] width 83 height 22
paste input "search"
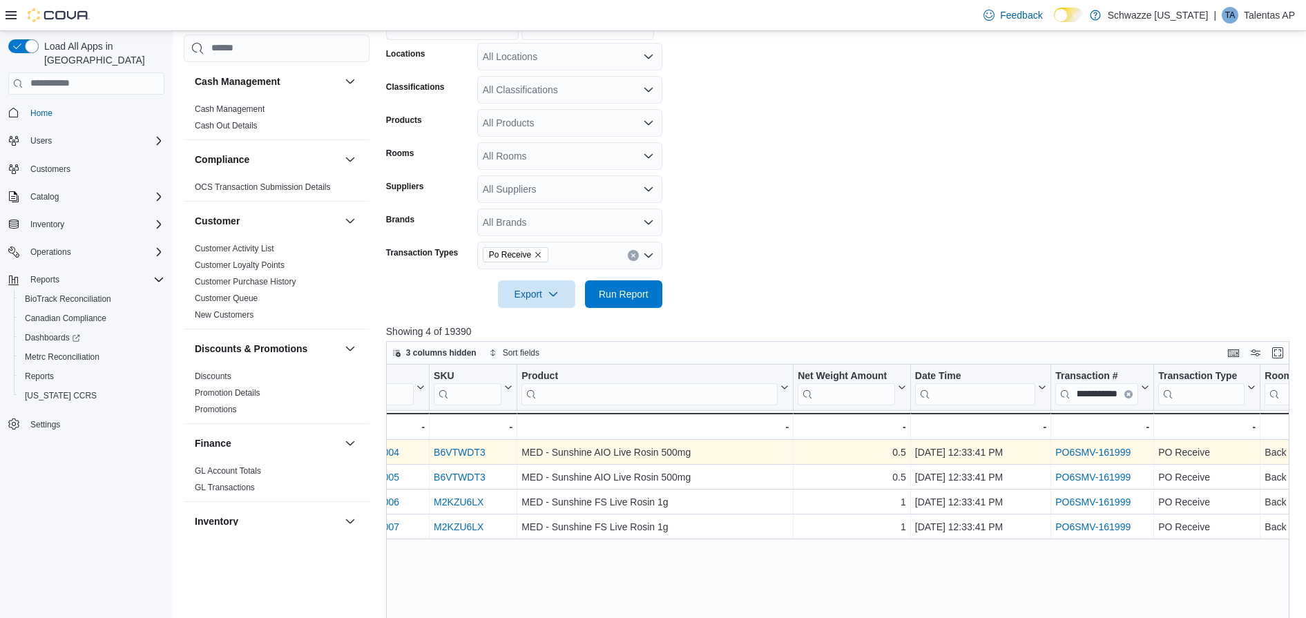
scroll to position [0, 0]
click at [1095, 450] on link "PO6SMV-161999" at bounding box center [1093, 452] width 75 height 11
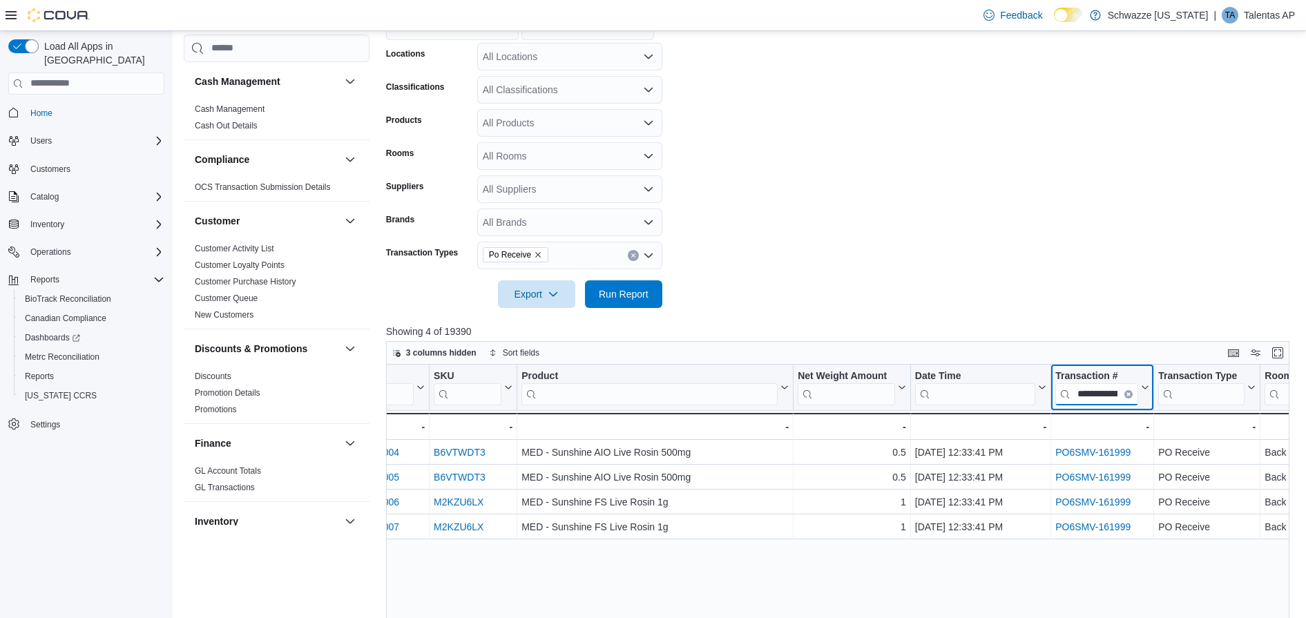
scroll to position [0, 33]
click at [1119, 387] on input "**********" at bounding box center [1097, 394] width 83 height 22
paste input "search"
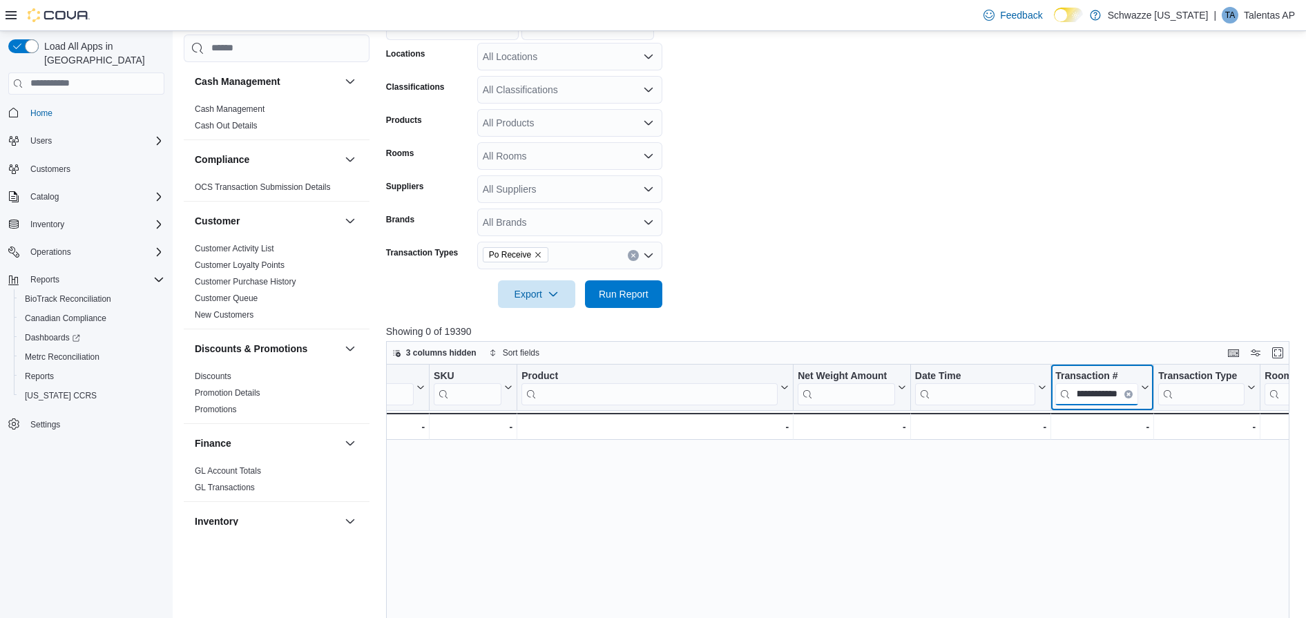
type input "**********"
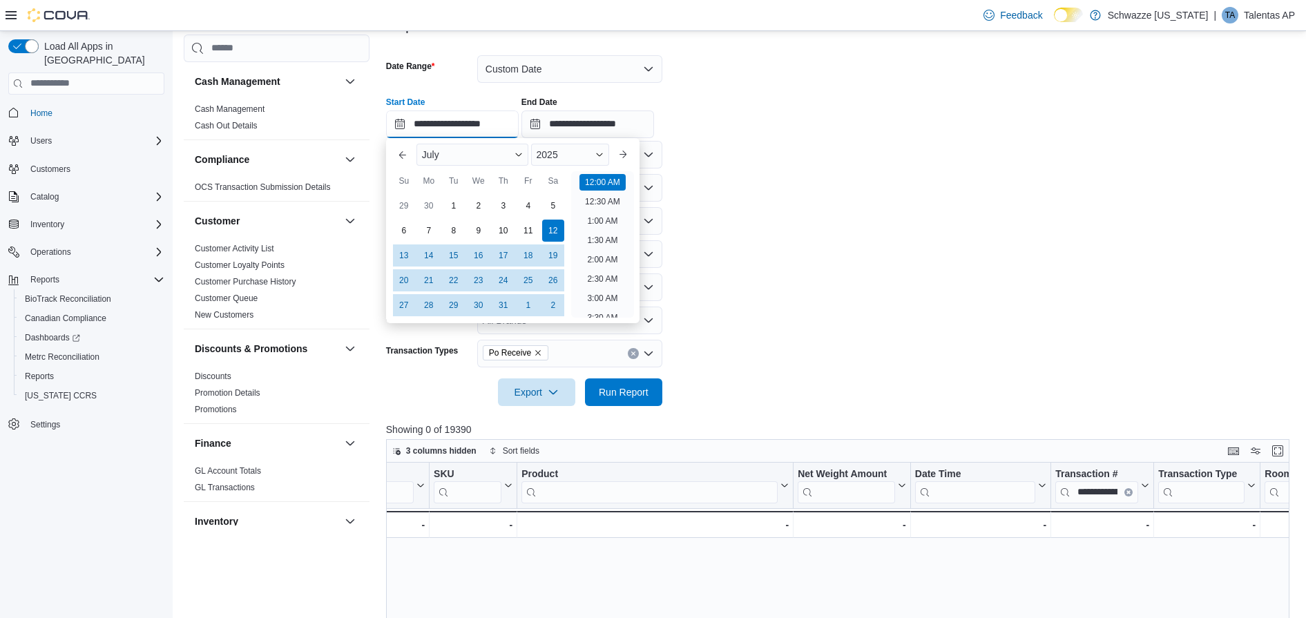
scroll to position [43, 0]
click at [435, 124] on input "**********" at bounding box center [452, 125] width 133 height 28
type input "**********"
click at [832, 245] on form "**********" at bounding box center [842, 223] width 913 height 368
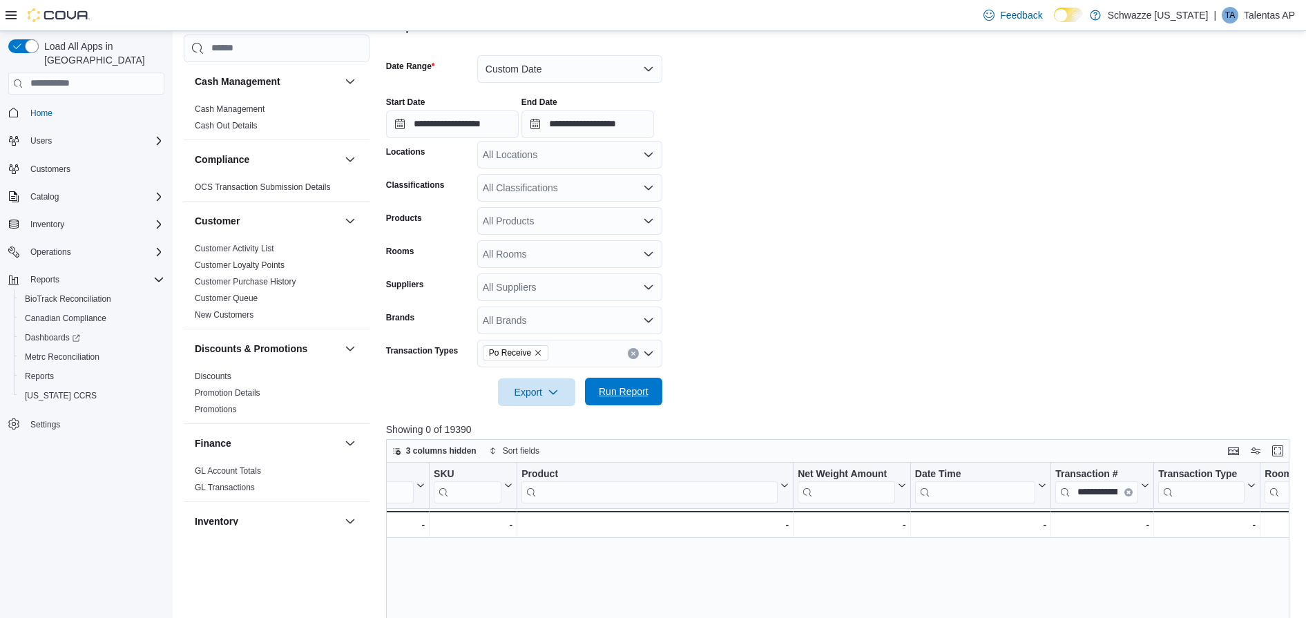
click at [613, 401] on span "Run Report" at bounding box center [623, 392] width 61 height 28
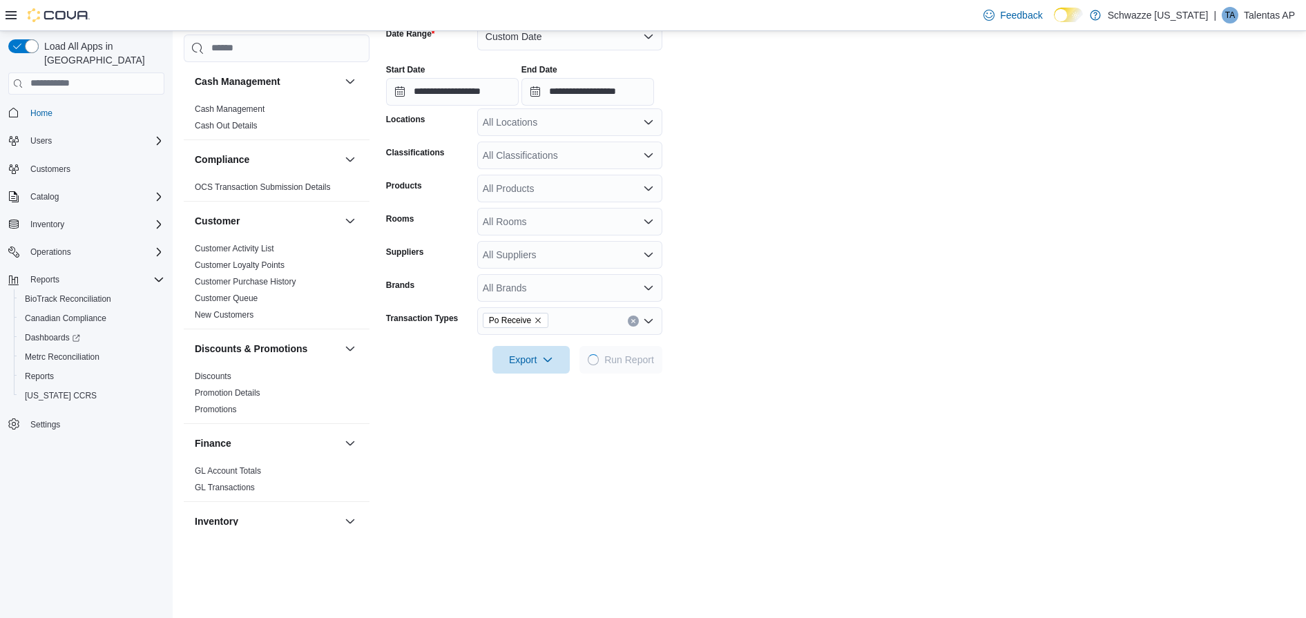
scroll to position [335, 0]
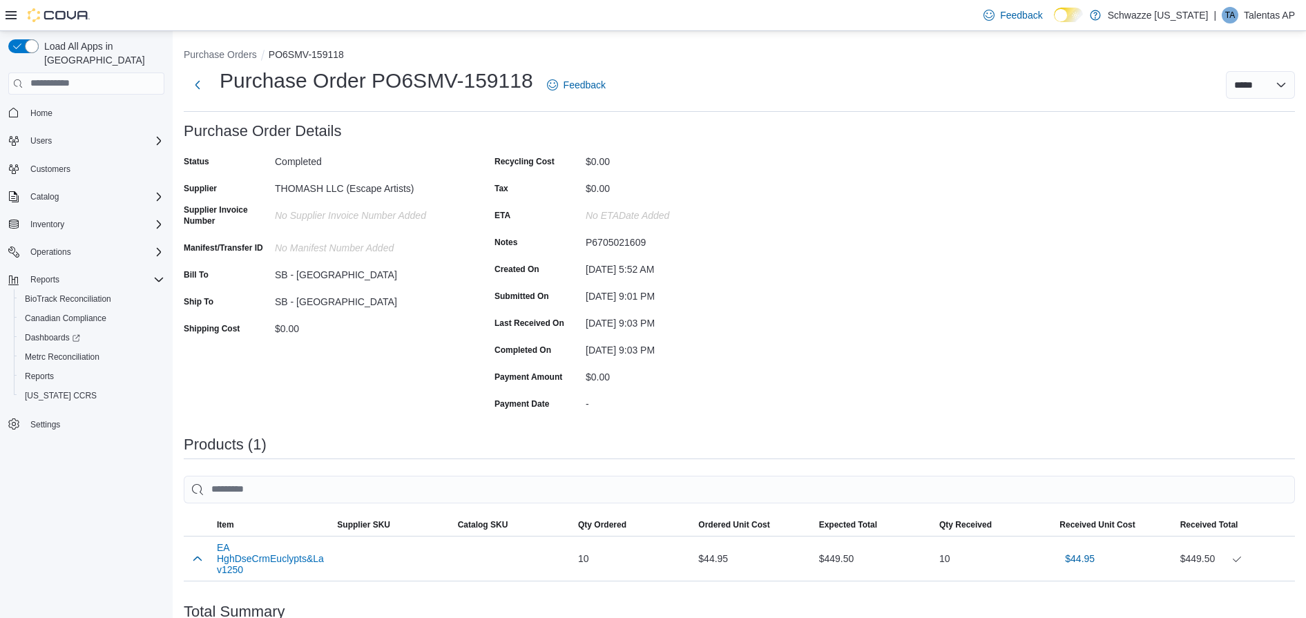
click at [631, 239] on div "P6705021609" at bounding box center [678, 239] width 185 height 17
copy div "P6705021609"
click at [306, 211] on div "11264080" at bounding box center [367, 212] width 185 height 17
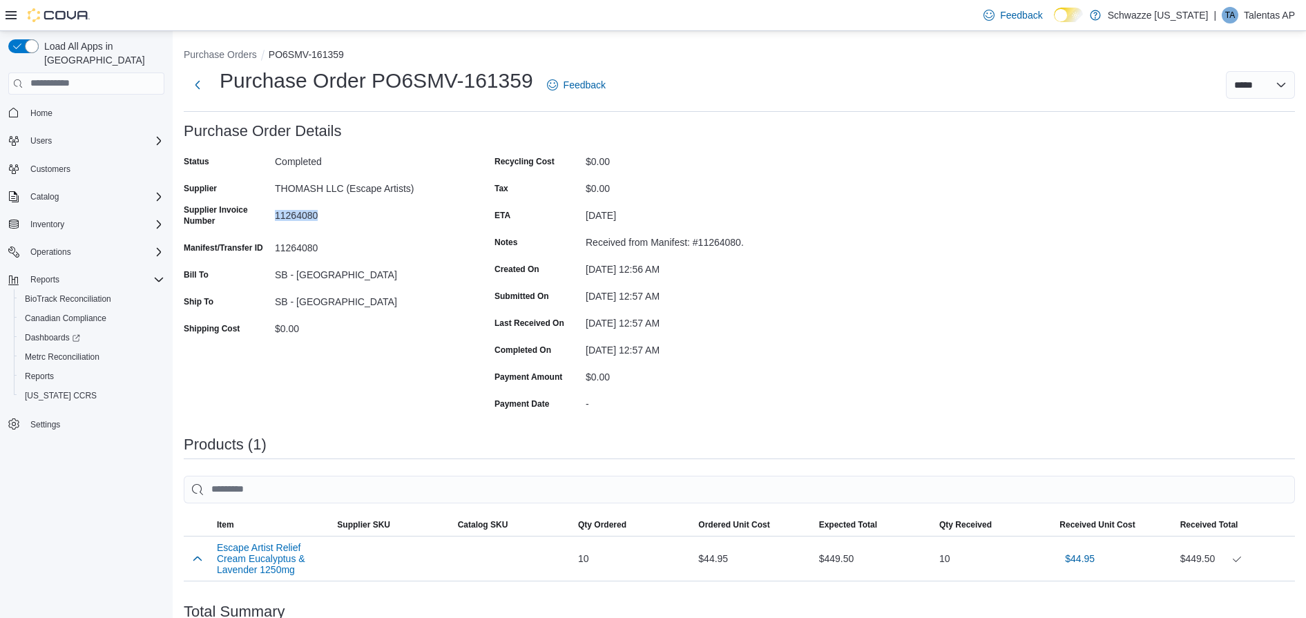
copy div "11264080"
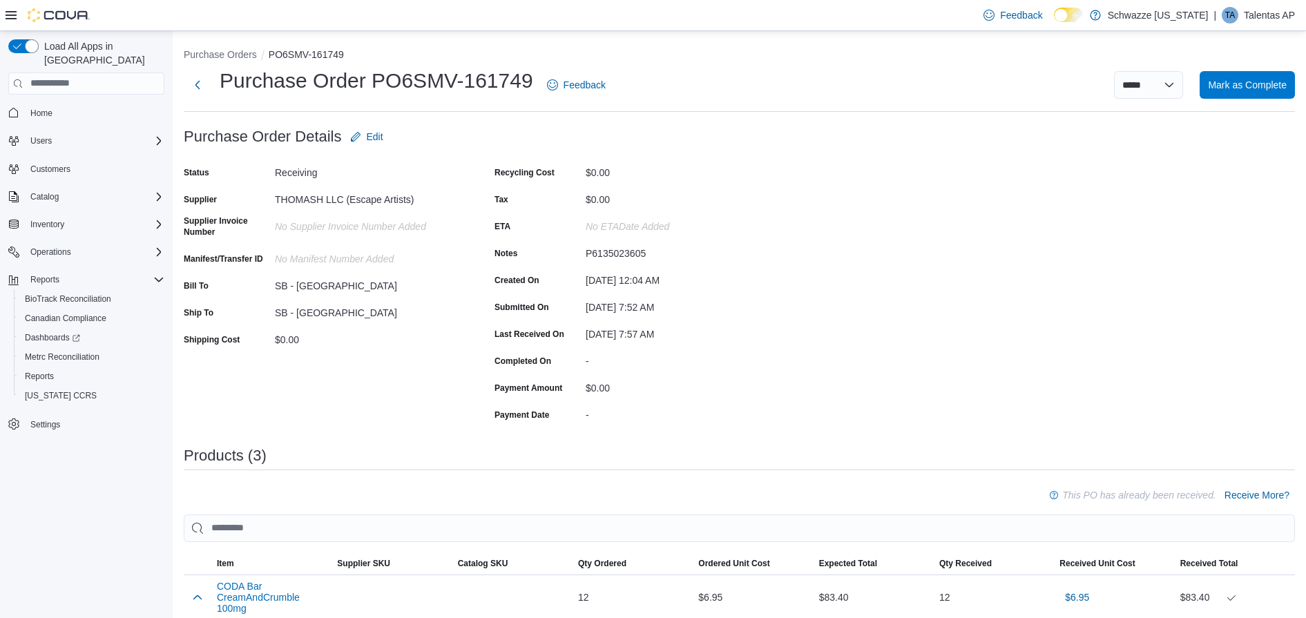
click at [609, 245] on div "P6135023605" at bounding box center [678, 250] width 185 height 17
copy div "P6135023605"
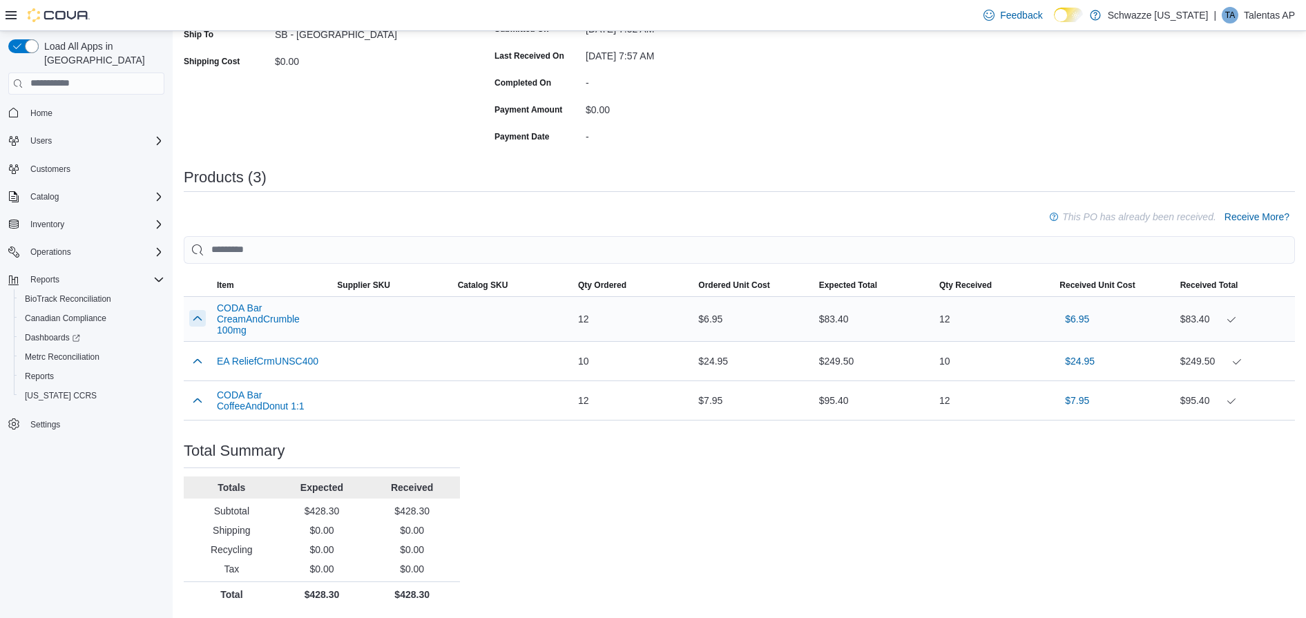
click at [193, 314] on button "button" at bounding box center [197, 318] width 17 height 17
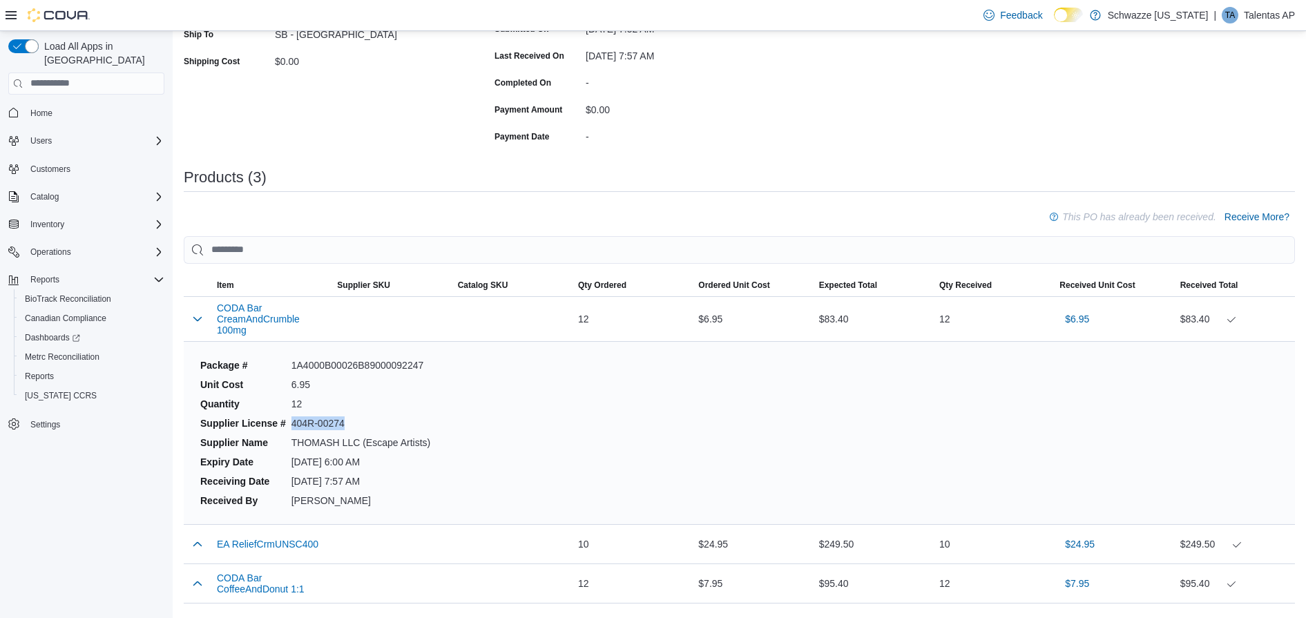
drag, startPoint x: 292, startPoint y: 421, endPoint x: 347, endPoint y: 429, distance: 55.2
click at [347, 429] on dd "404R-00274" at bounding box center [362, 424] width 140 height 14
copy dd "404R-00274"
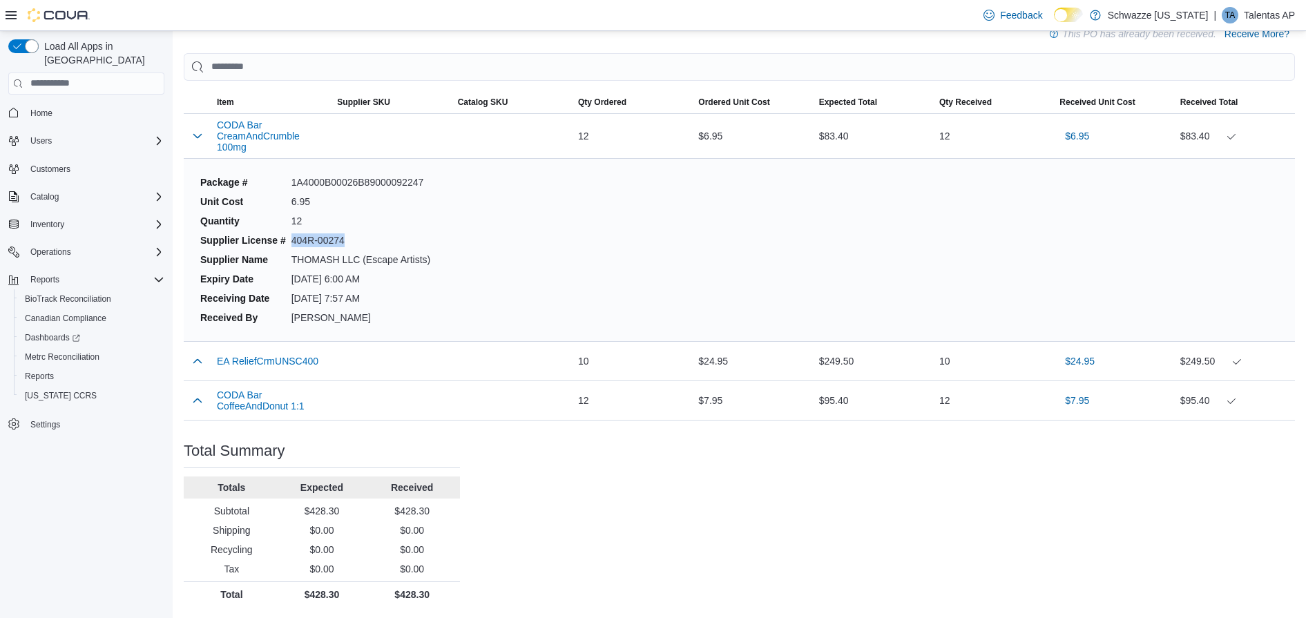
scroll to position [0, 0]
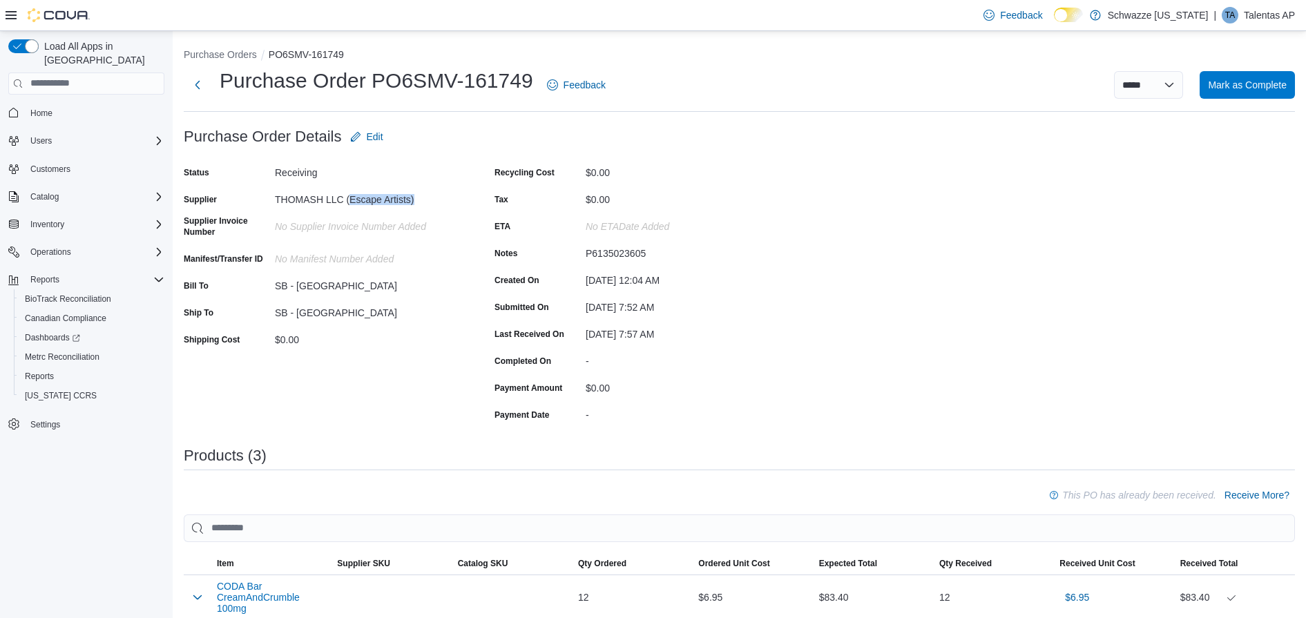
drag, startPoint x: 350, startPoint y: 200, endPoint x: 414, endPoint y: 201, distance: 64.3
click at [414, 201] on div "THOMASH LLC (Escape Artists)" at bounding box center [367, 197] width 185 height 17
copy div "Escape Artists)"
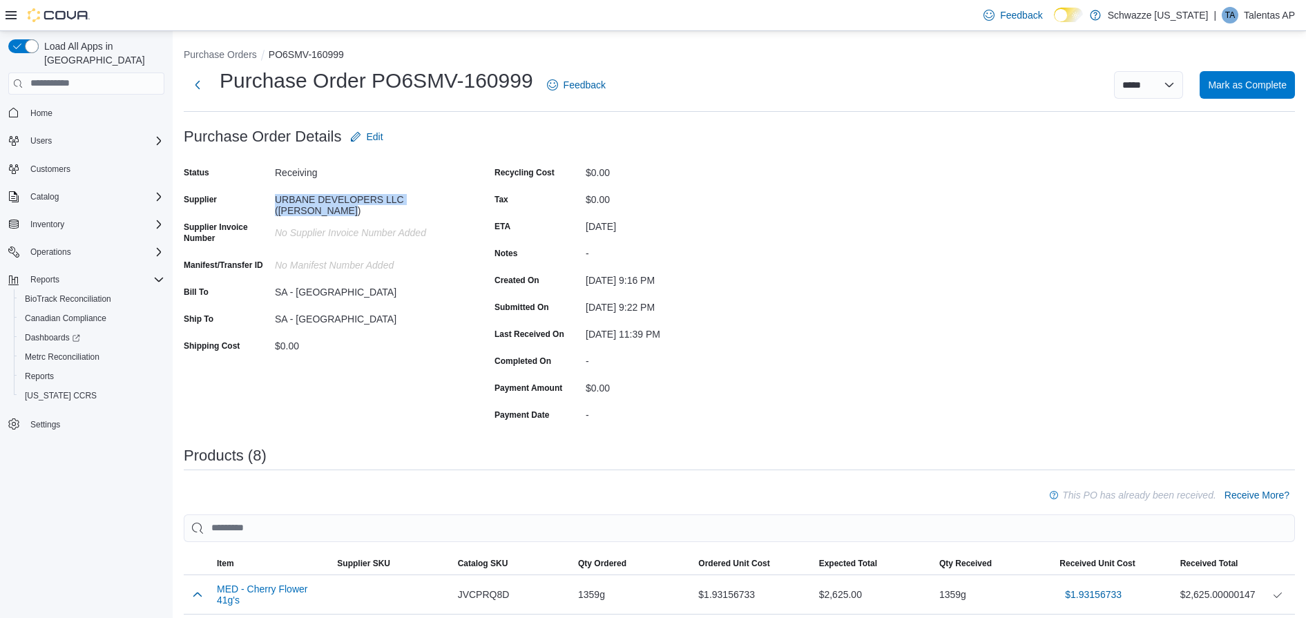
drag, startPoint x: 278, startPoint y: 194, endPoint x: 410, endPoint y: 212, distance: 133.2
click at [410, 212] on div "URBANE DEVELOPERS LLC ([PERSON_NAME])" at bounding box center [367, 203] width 185 height 28
copy div "URBANE DEVELOPERS LLC ([PERSON_NAME])"
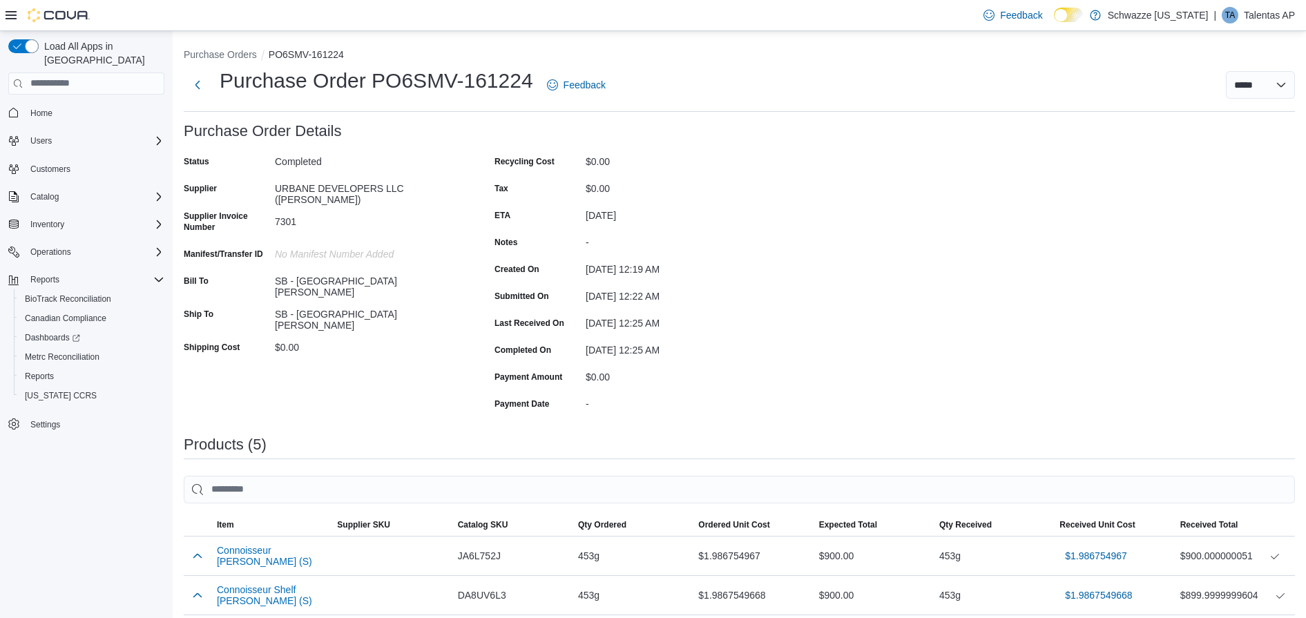
click at [289, 222] on div "7301" at bounding box center [367, 219] width 185 height 17
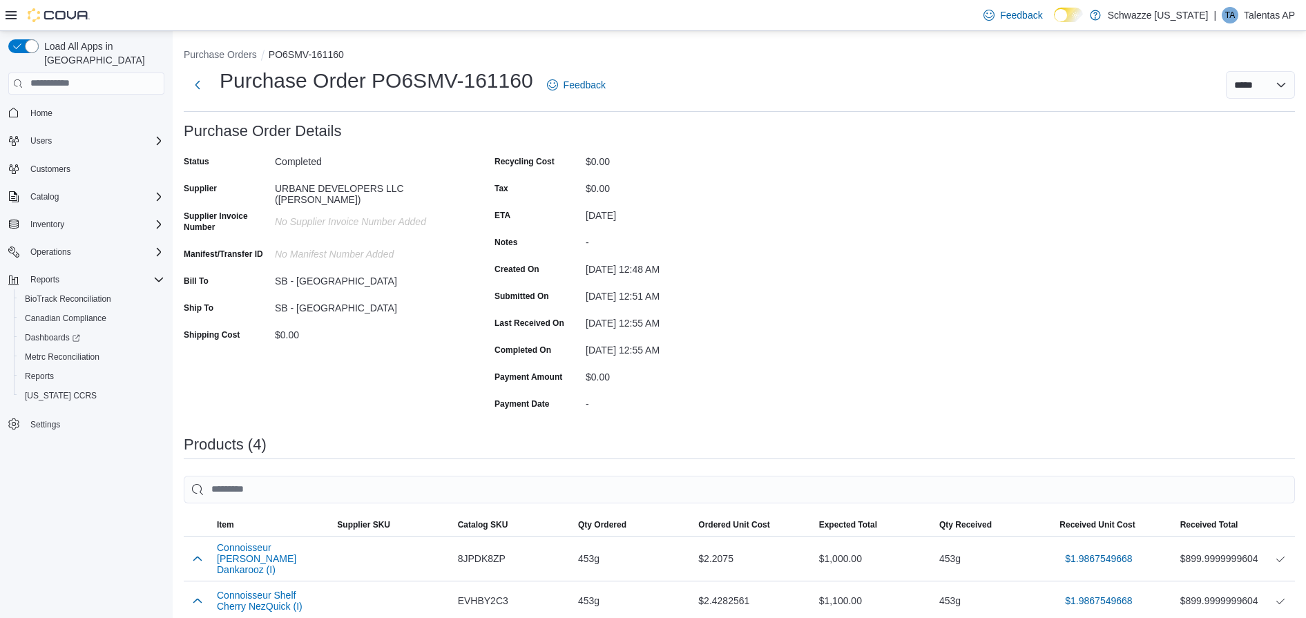
click at [1252, 187] on div "Purchase Order: PO6SMV-161160 Feedback Purchase Order Details Status Completed …" at bounding box center [740, 507] width 1112 height 769
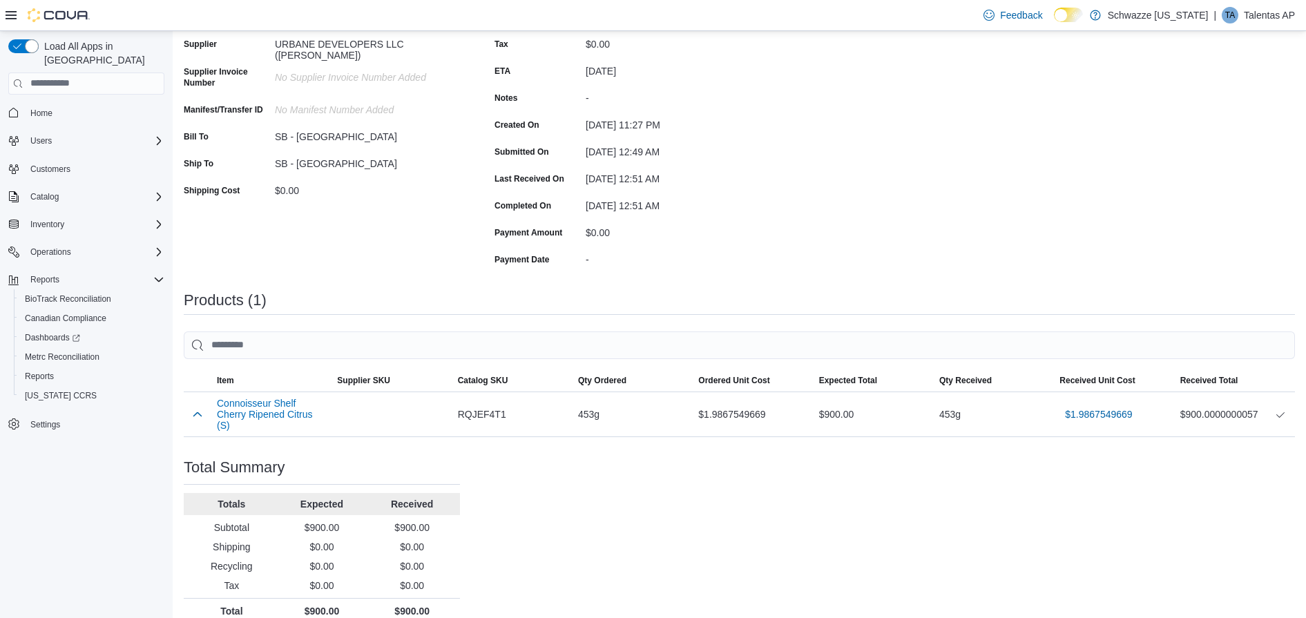
scroll to position [155, 0]
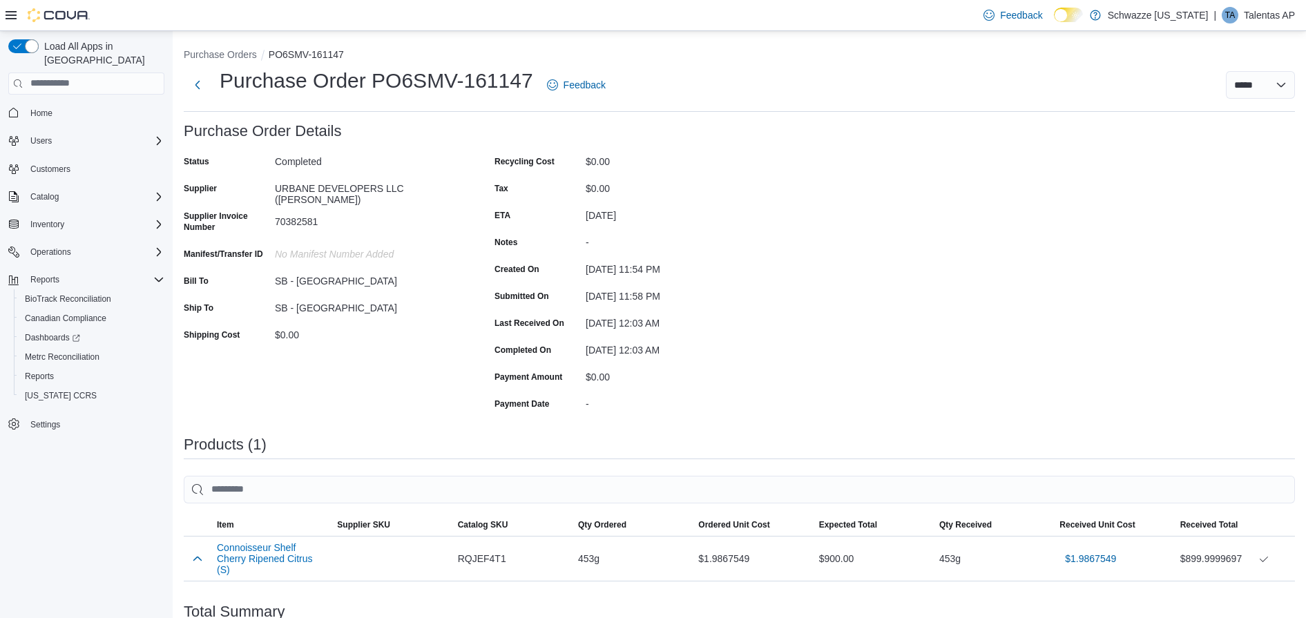
click at [307, 223] on div "70382581" at bounding box center [367, 219] width 185 height 17
copy div "70382581"
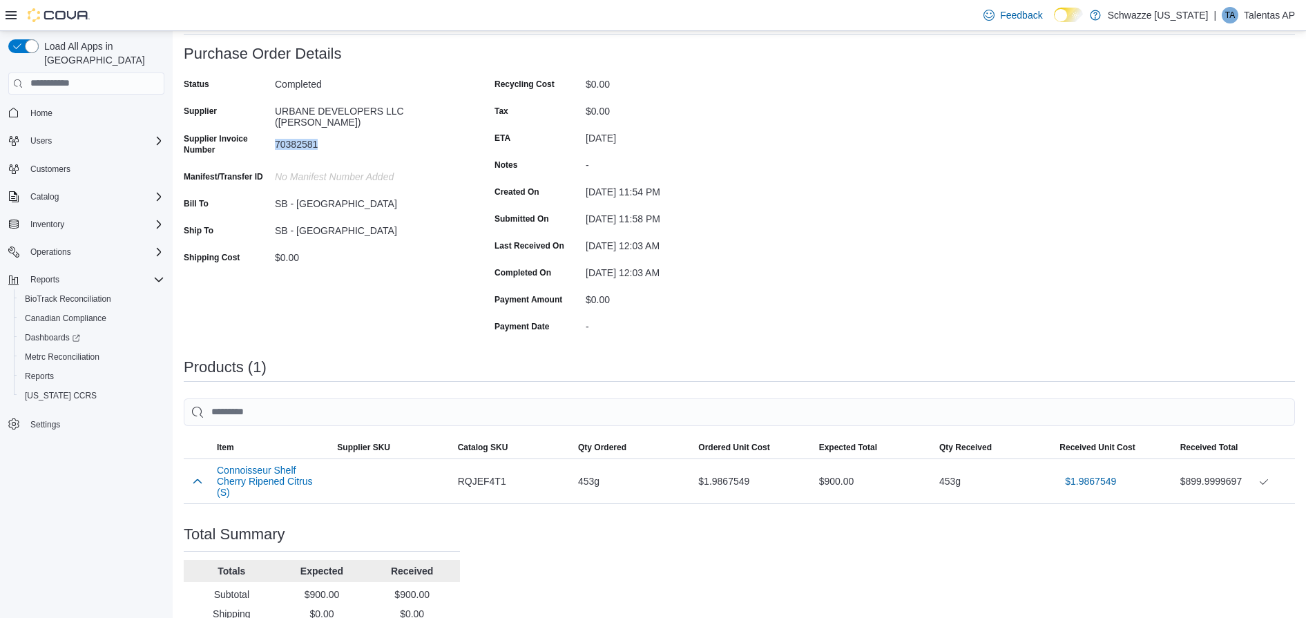
scroll to position [155, 0]
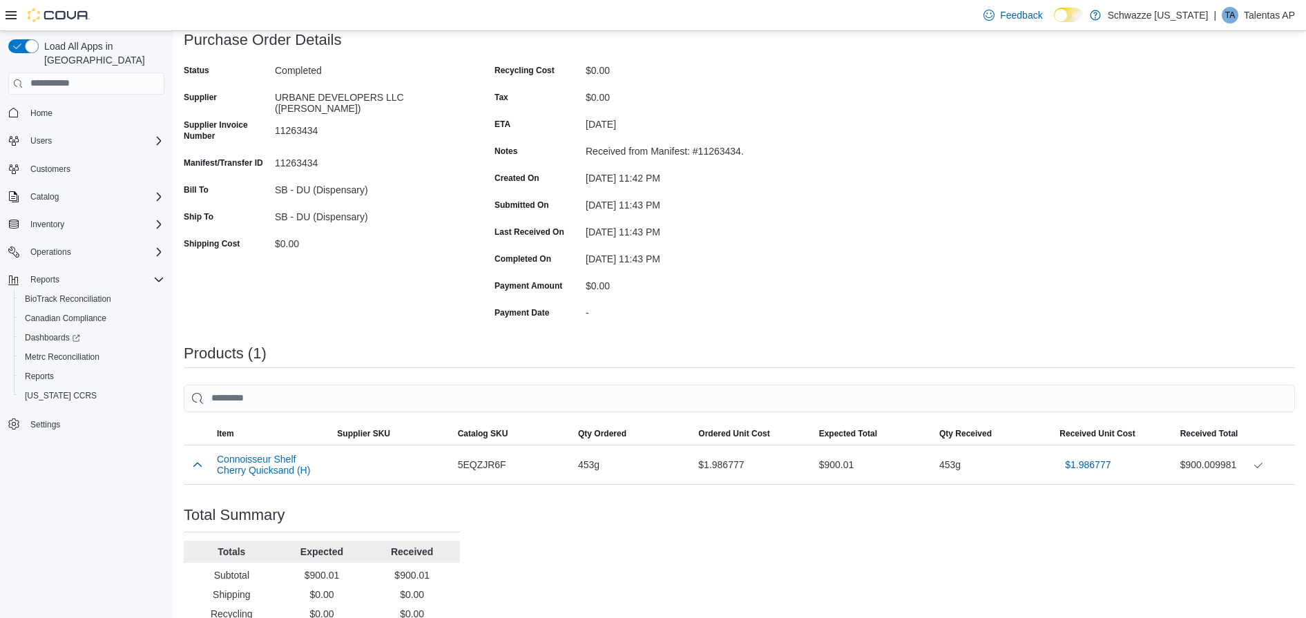
scroll to position [74, 0]
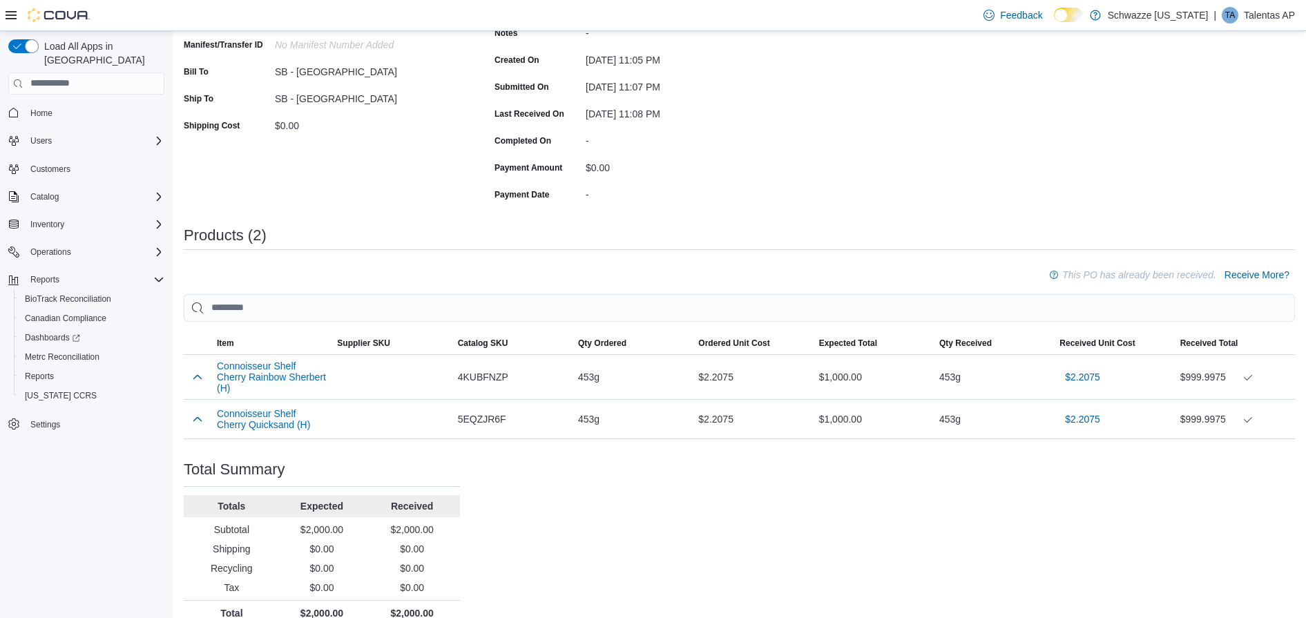
scroll to position [233, 0]
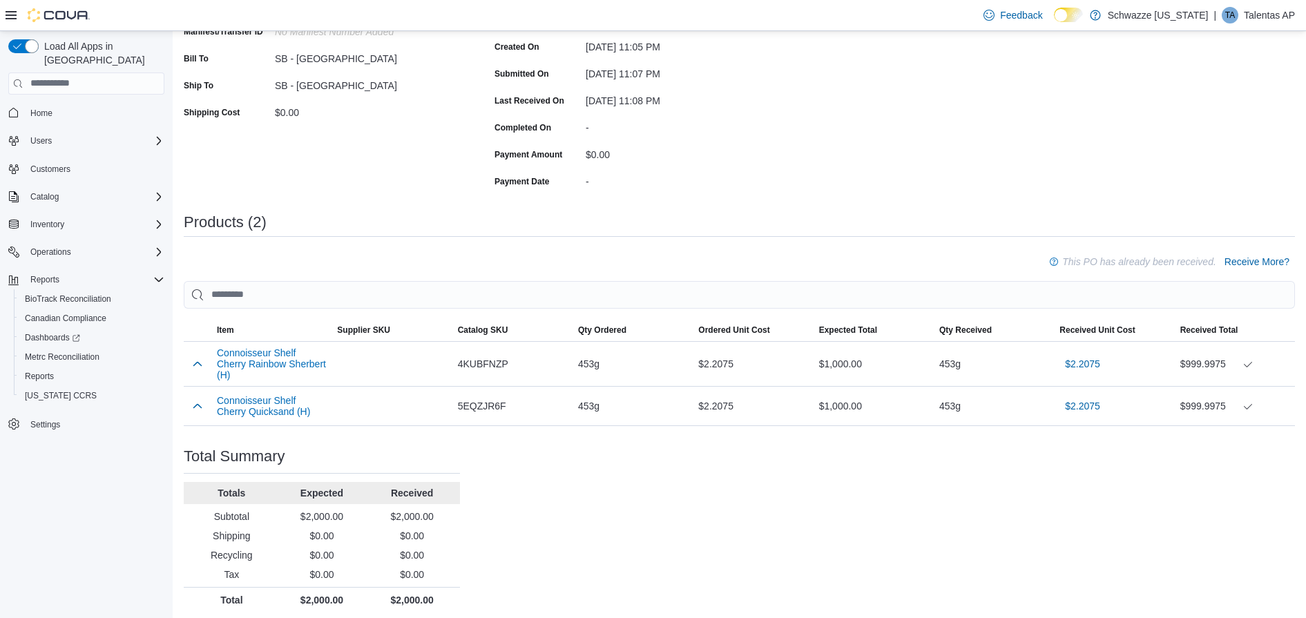
click at [249, 568] on p "Tax" at bounding box center [231, 575] width 85 height 14
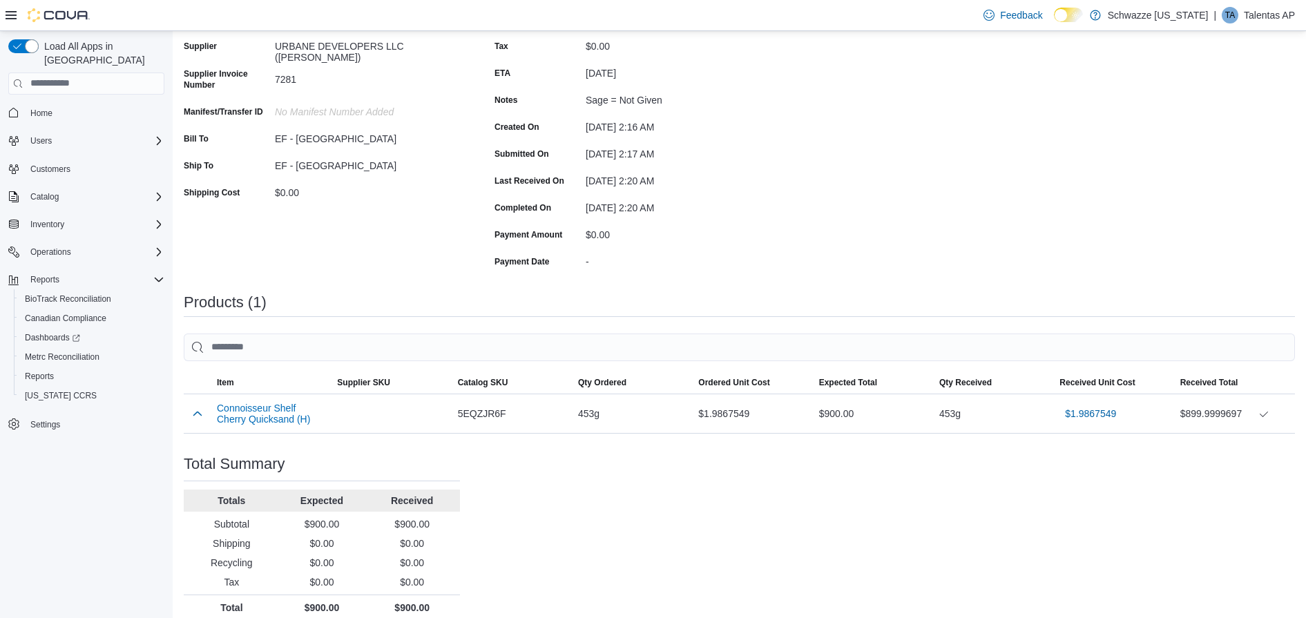
scroll to position [155, 0]
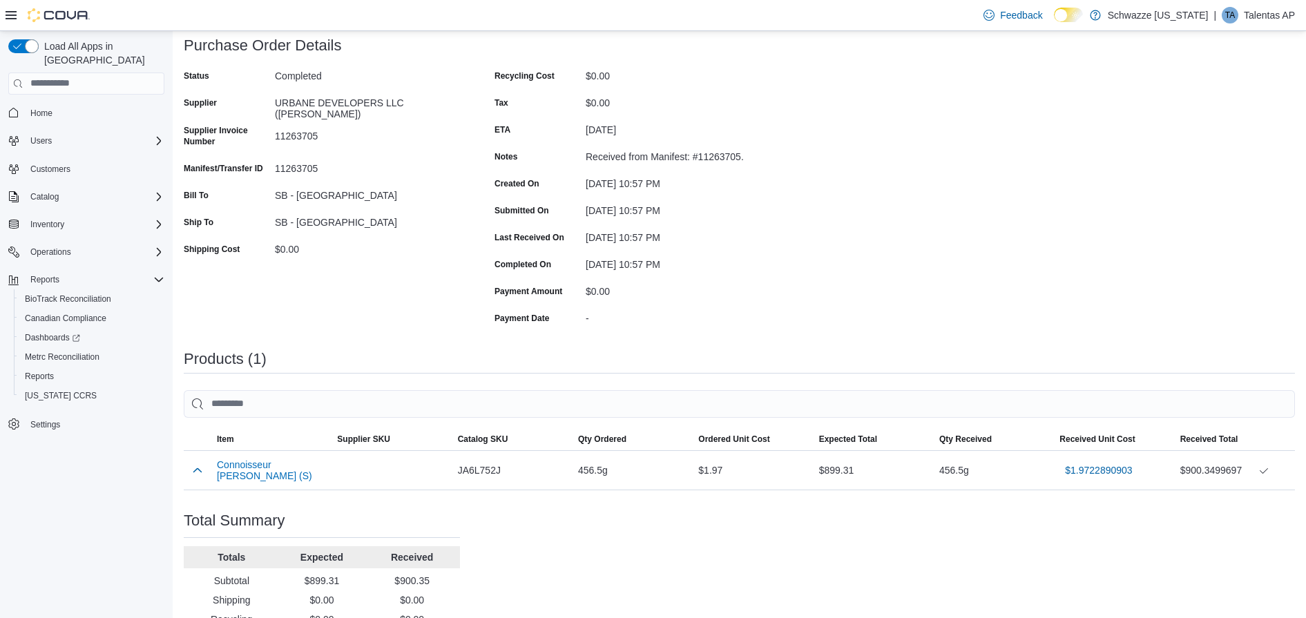
scroll to position [84, 0]
drag, startPoint x: 278, startPoint y: 103, endPoint x: 316, endPoint y: 116, distance: 40.9
click at [316, 116] on div "URBANE DEVELOPERS LLC (Cherry Bosky)" at bounding box center [367, 108] width 185 height 28
copy div "URBANE DEVELOPERS LLC (Cherry Bosky)"
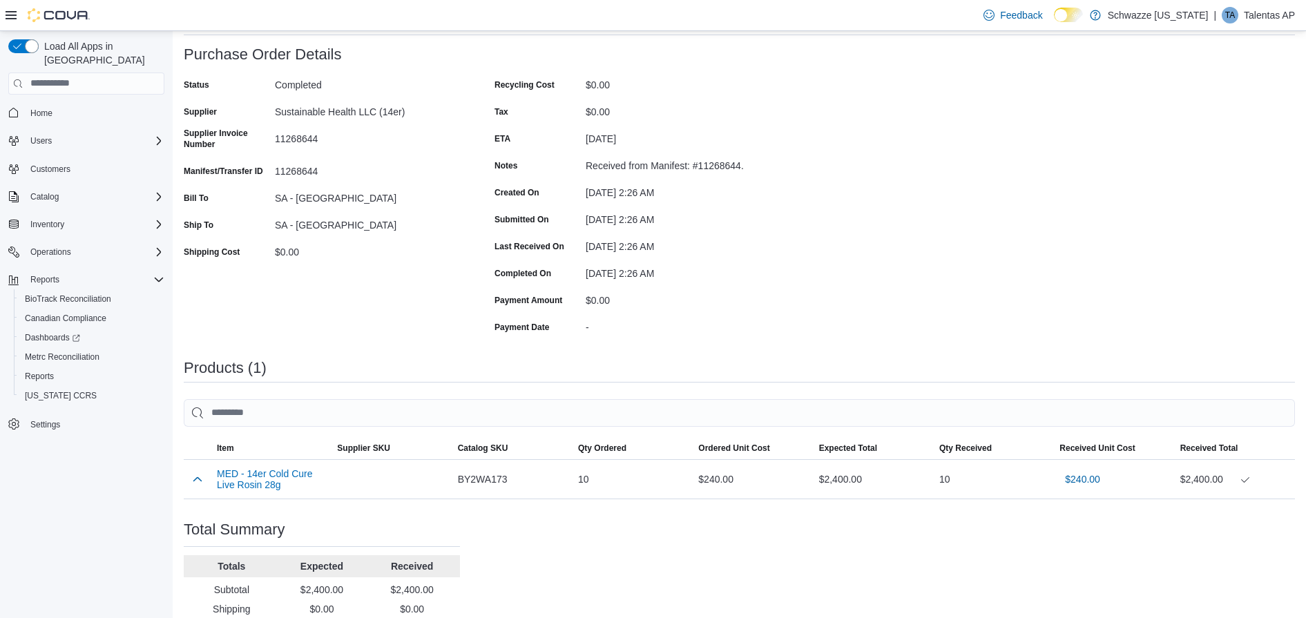
scroll to position [68, 0]
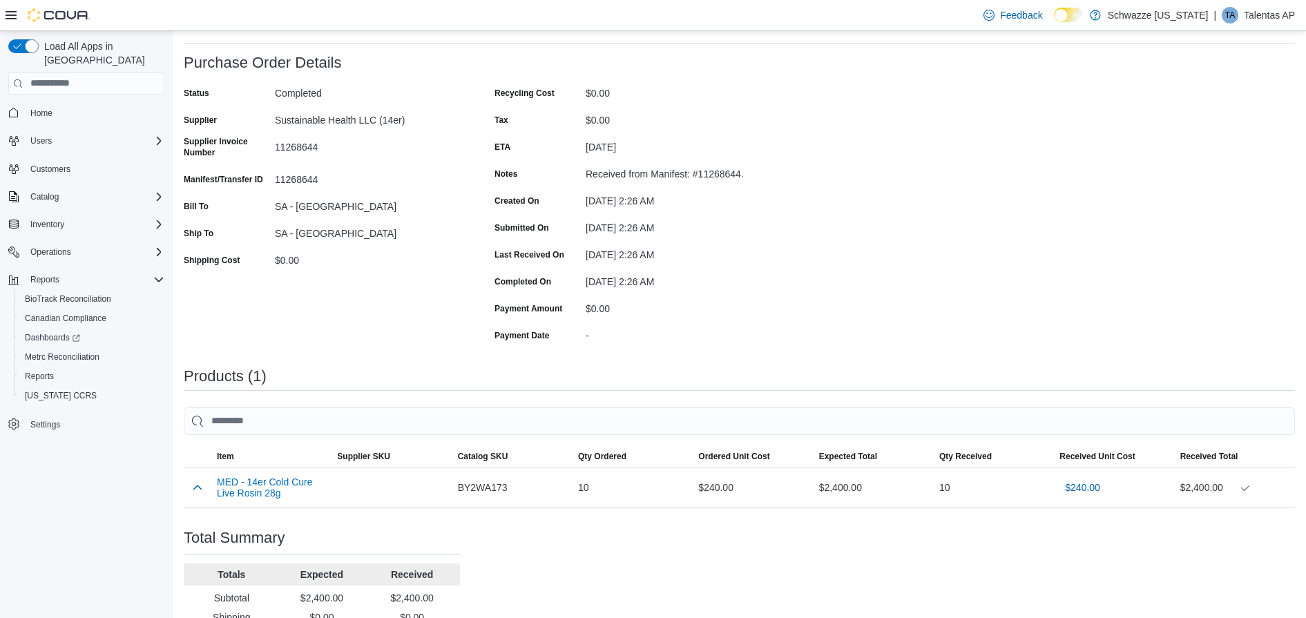
click at [303, 150] on div "11268644" at bounding box center [367, 149] width 185 height 27
click at [303, 150] on div "11268644" at bounding box center [367, 144] width 185 height 17
copy div "11268644"
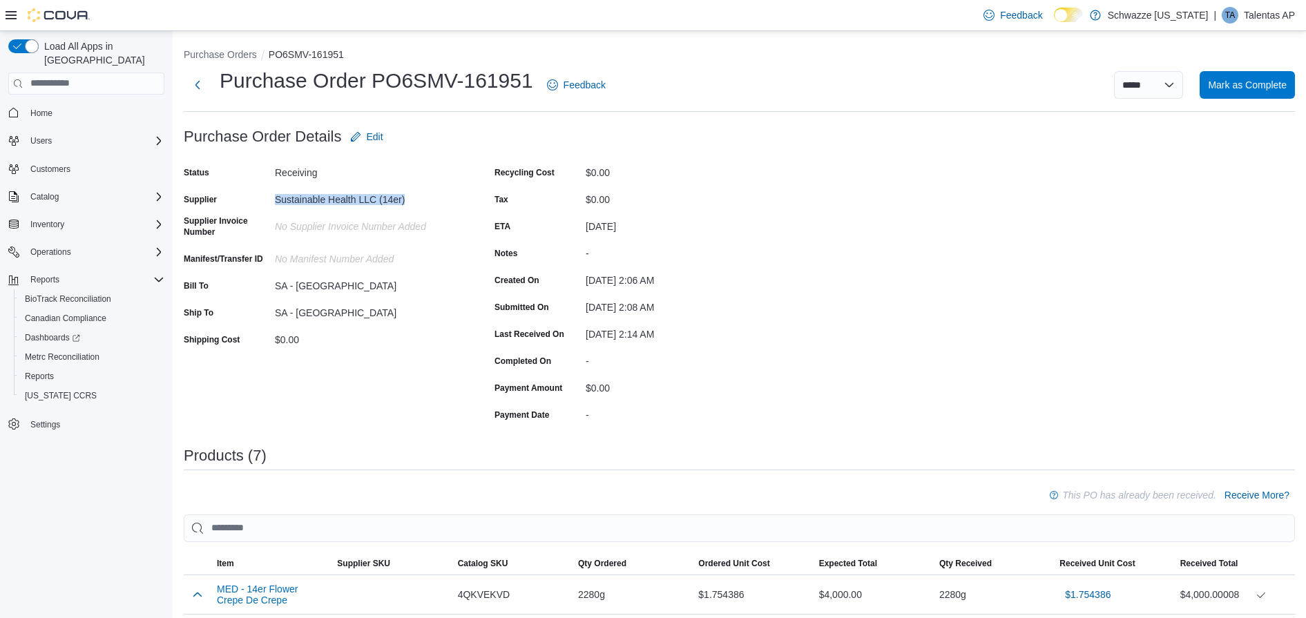
drag, startPoint x: 276, startPoint y: 199, endPoint x: 413, endPoint y: 202, distance: 137.5
click at [413, 202] on div "Sustainable Health LLC (14er)" at bounding box center [367, 197] width 185 height 17
copy div "Sustainable Health LLC (14er)"
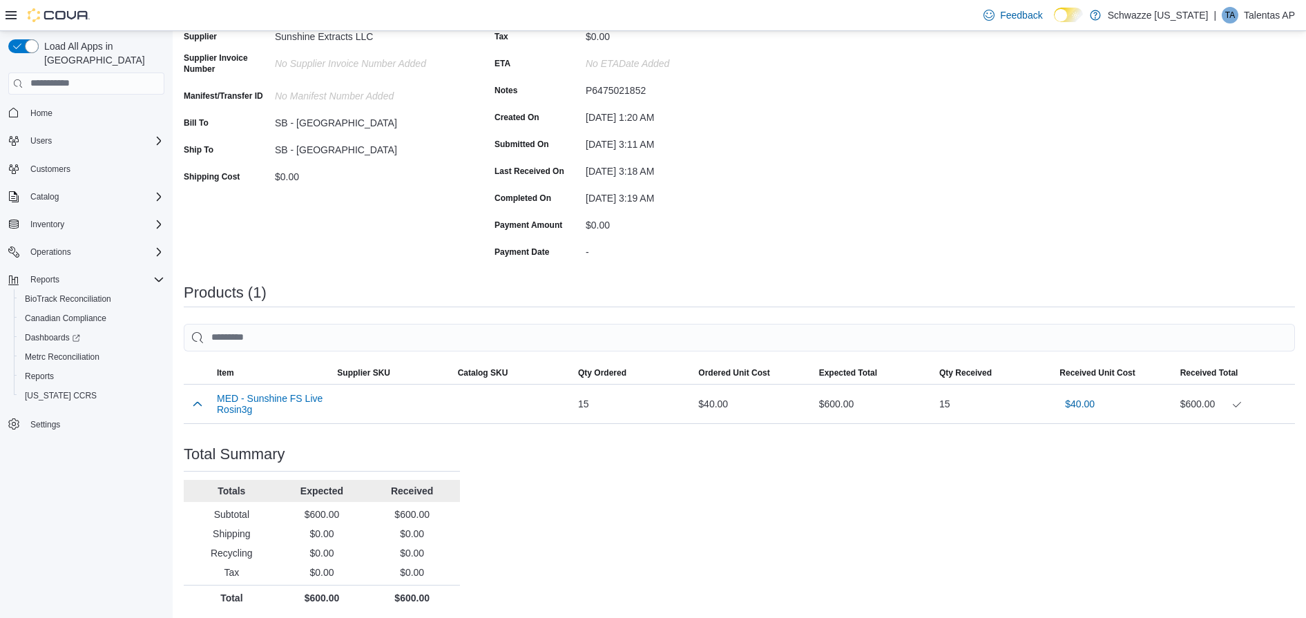
scroll to position [155, 0]
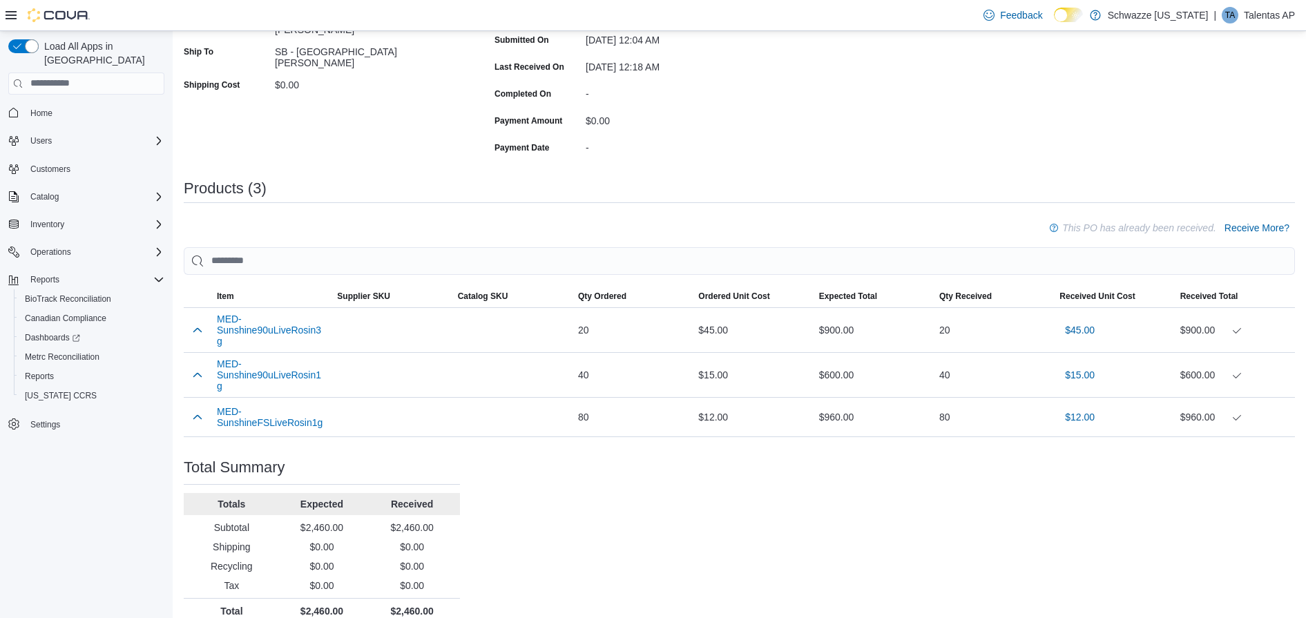
scroll to position [273, 0]
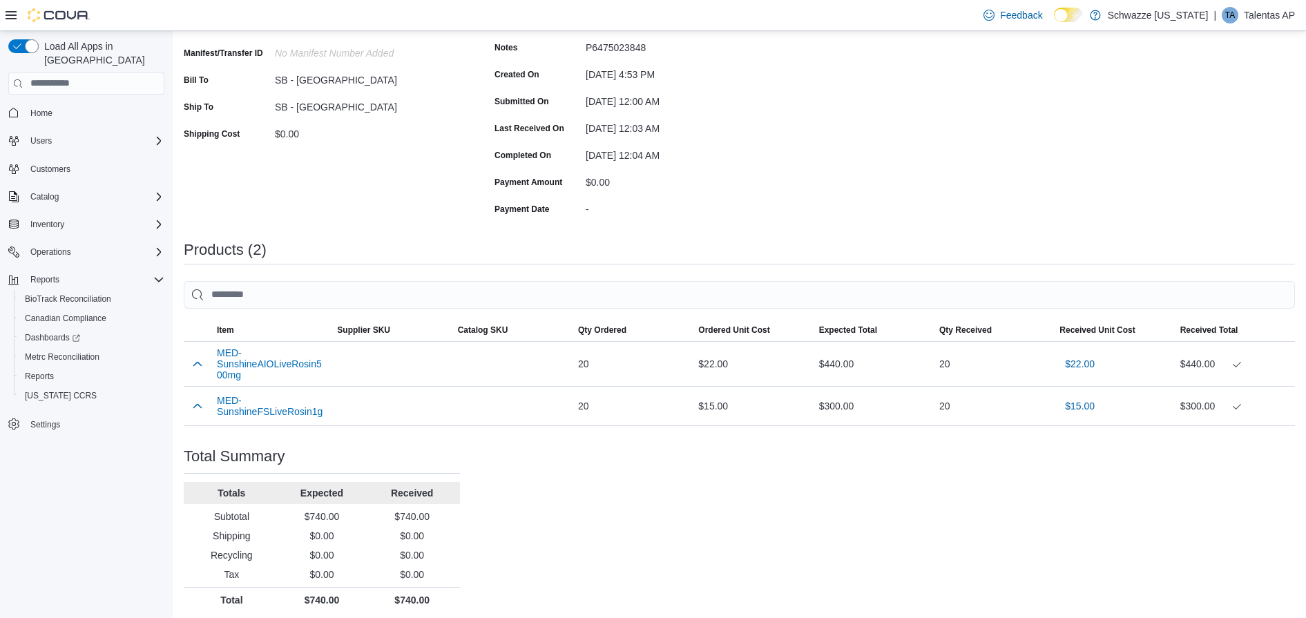
scroll to position [200, 0]
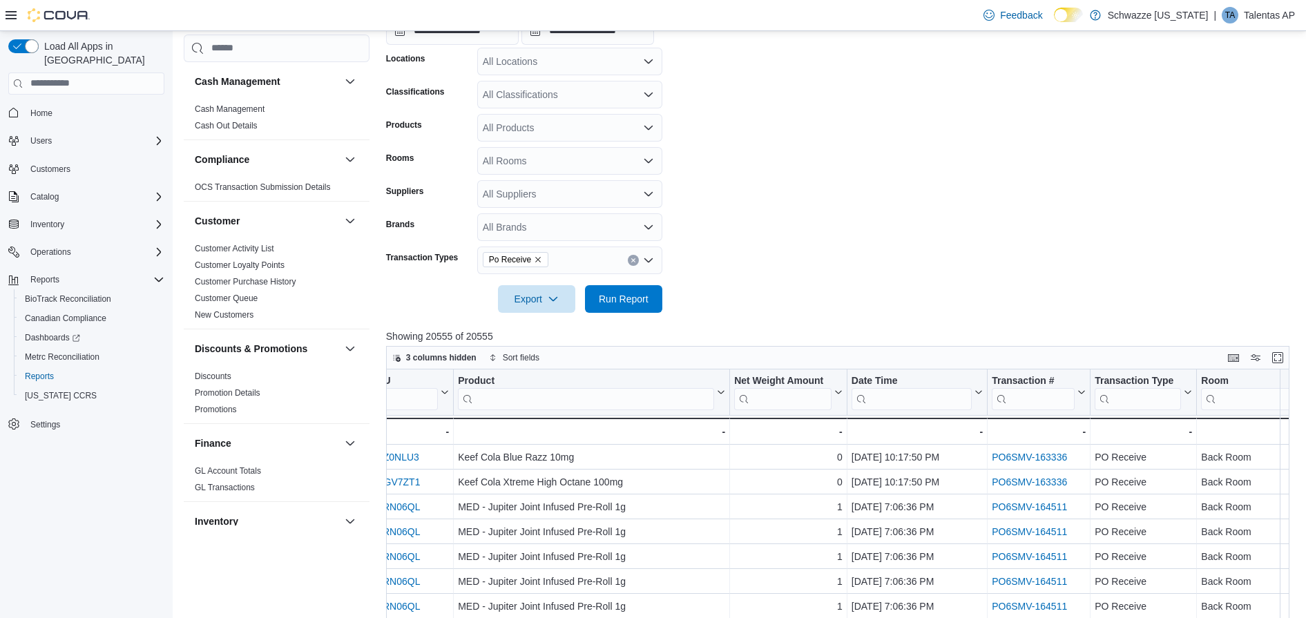
scroll to position [0, 319]
click at [1031, 399] on input "search" at bounding box center [1034, 399] width 83 height 22
paste input "**********"
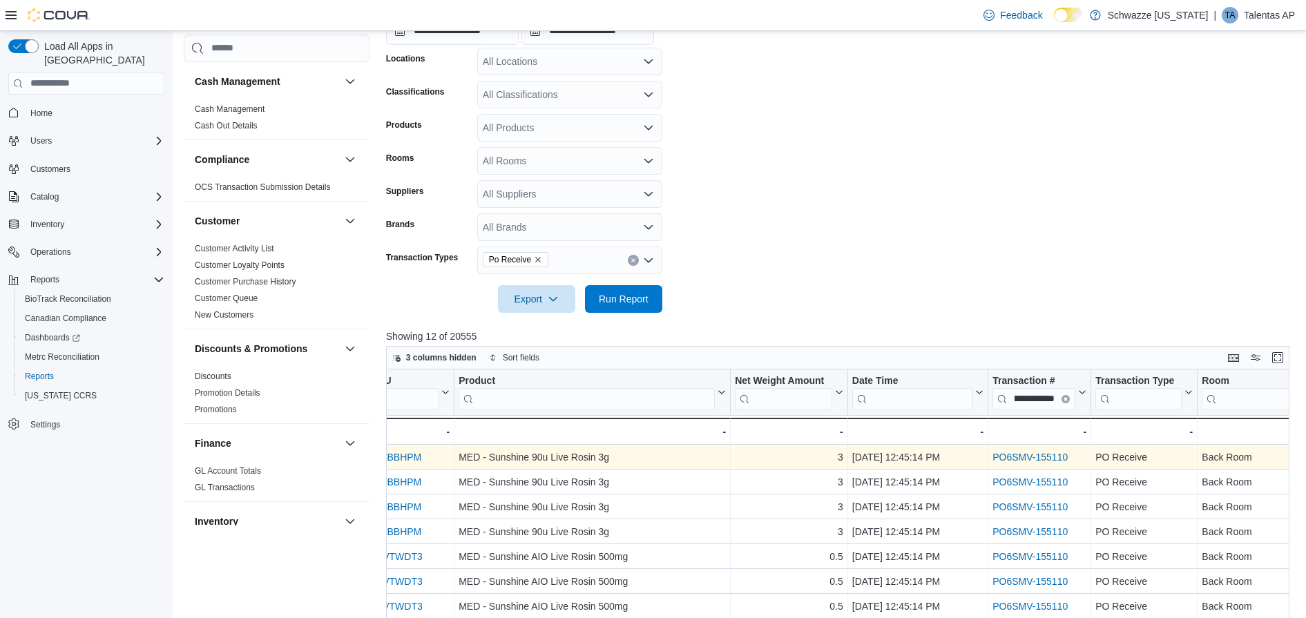
scroll to position [0, 0]
click at [1037, 455] on link "PO6SMV-155110" at bounding box center [1030, 457] width 75 height 11
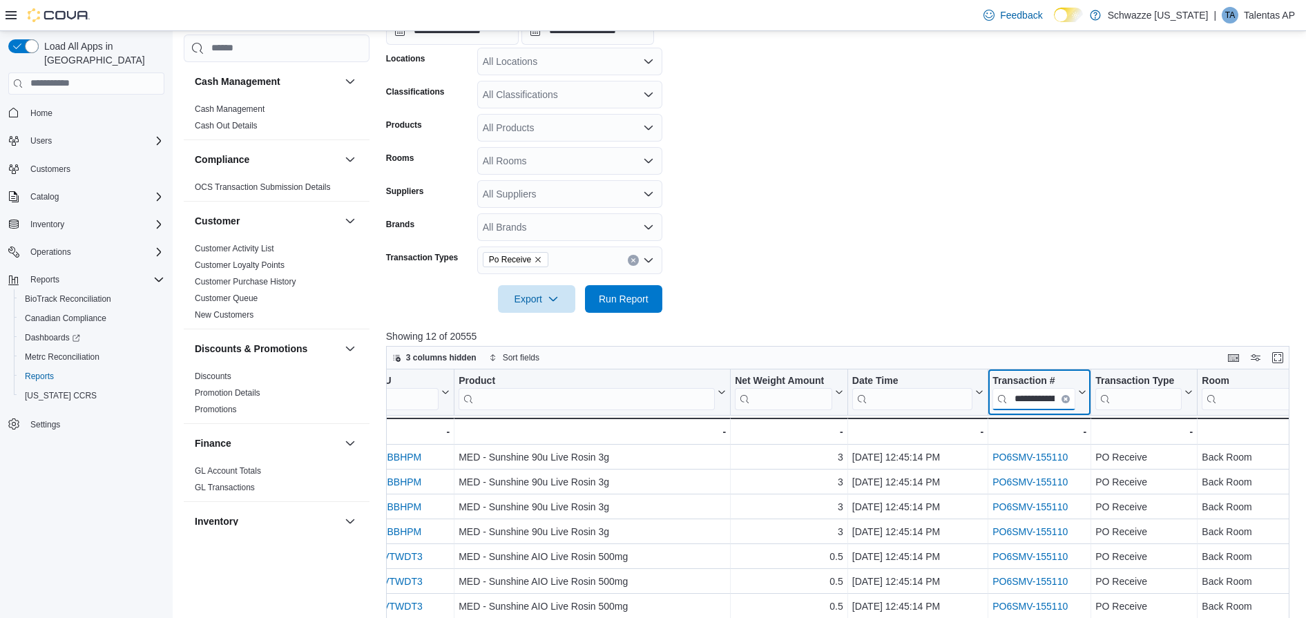
scroll to position [0, 33]
click at [1050, 407] on input "**********" at bounding box center [1034, 399] width 83 height 22
paste input "search"
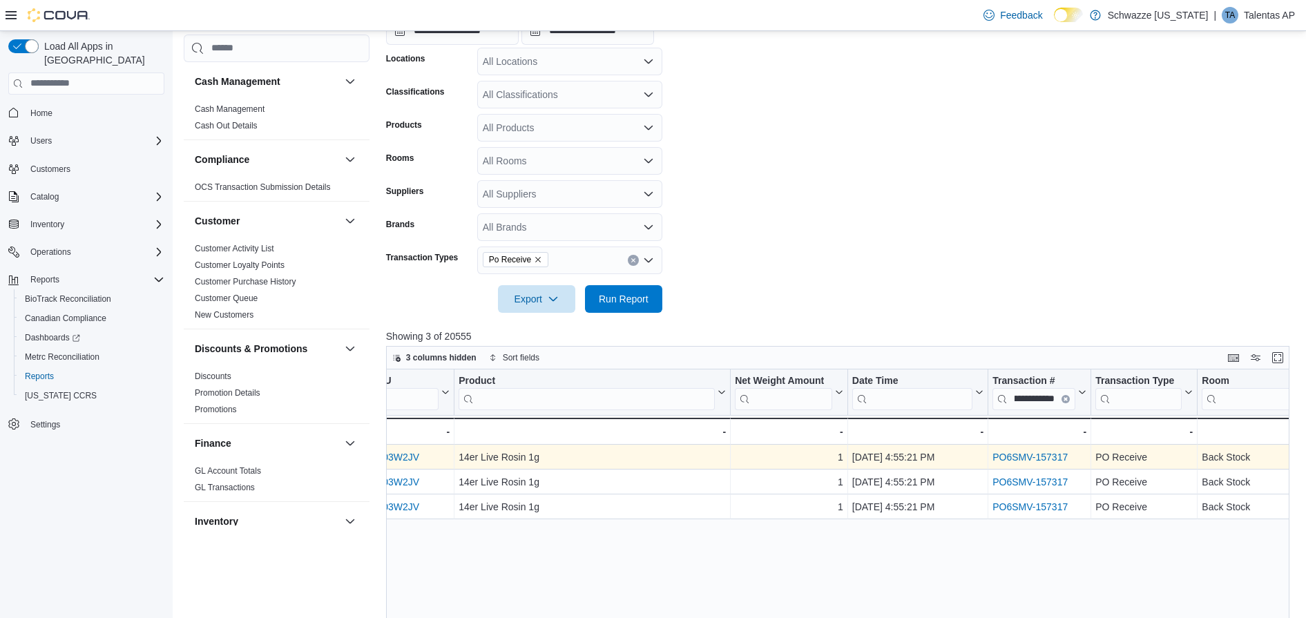
scroll to position [0, 0]
click at [1035, 460] on link "PO6SMV-157317" at bounding box center [1030, 457] width 75 height 11
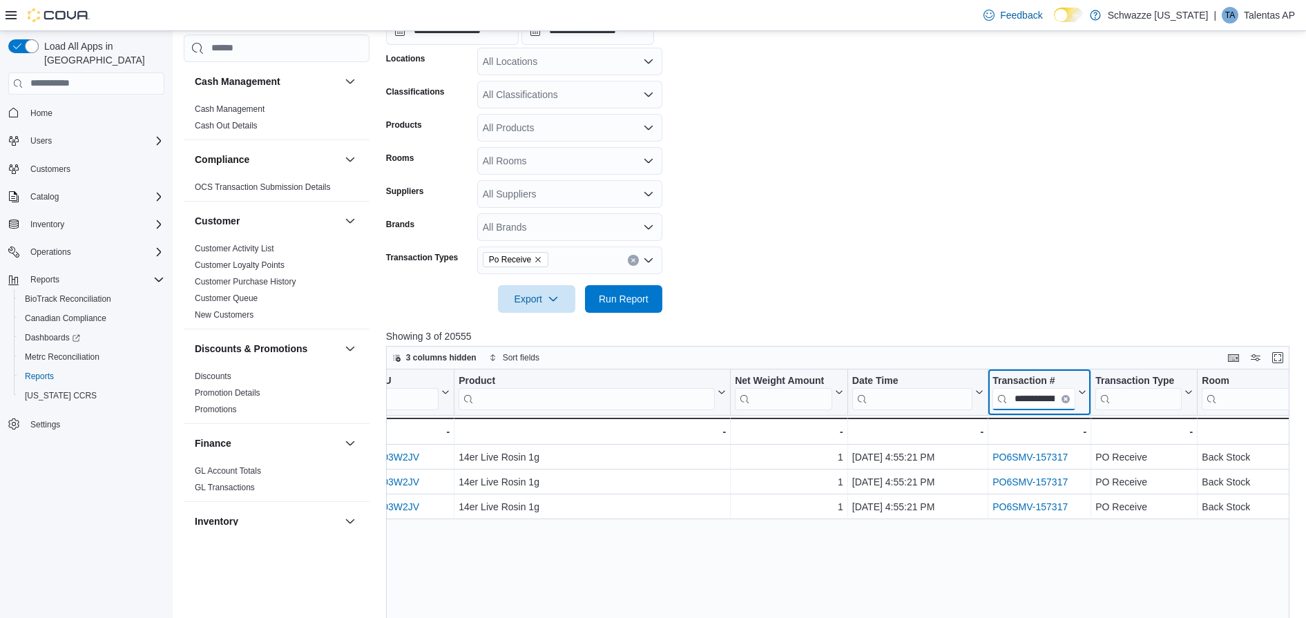
scroll to position [0, 33]
click at [1054, 397] on input "**********" at bounding box center [1034, 399] width 83 height 22
paste input "search"
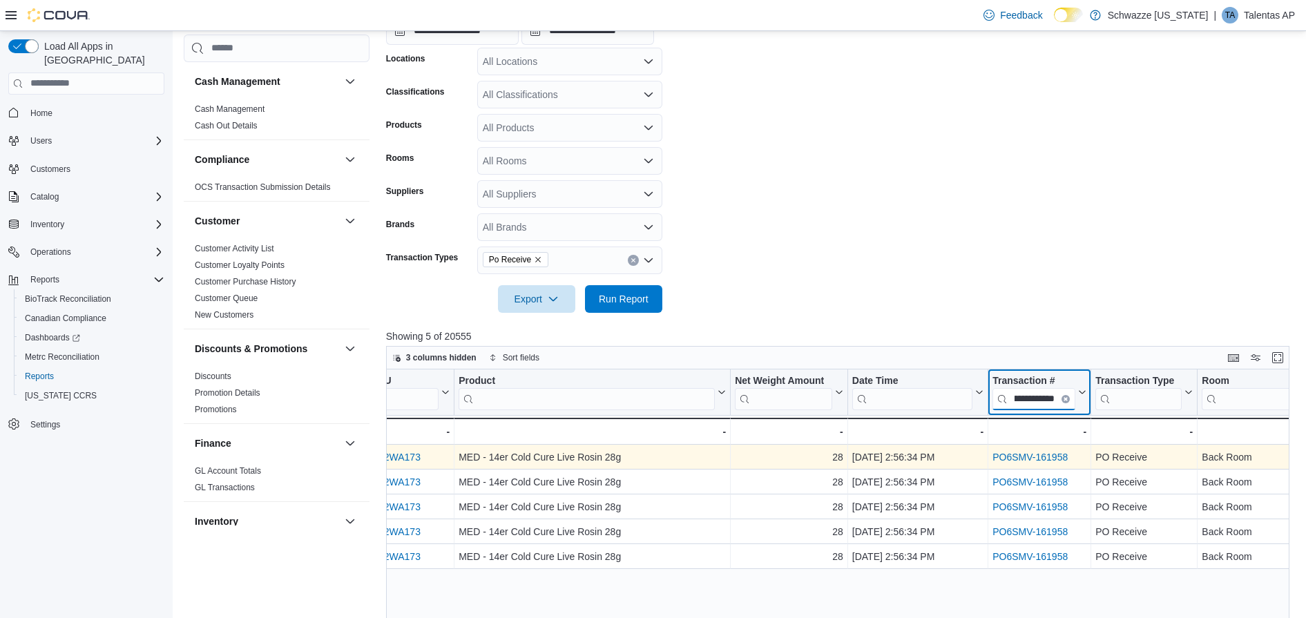
type input "**********"
click at [1034, 455] on link "PO6SMV-161958" at bounding box center [1030, 457] width 75 height 11
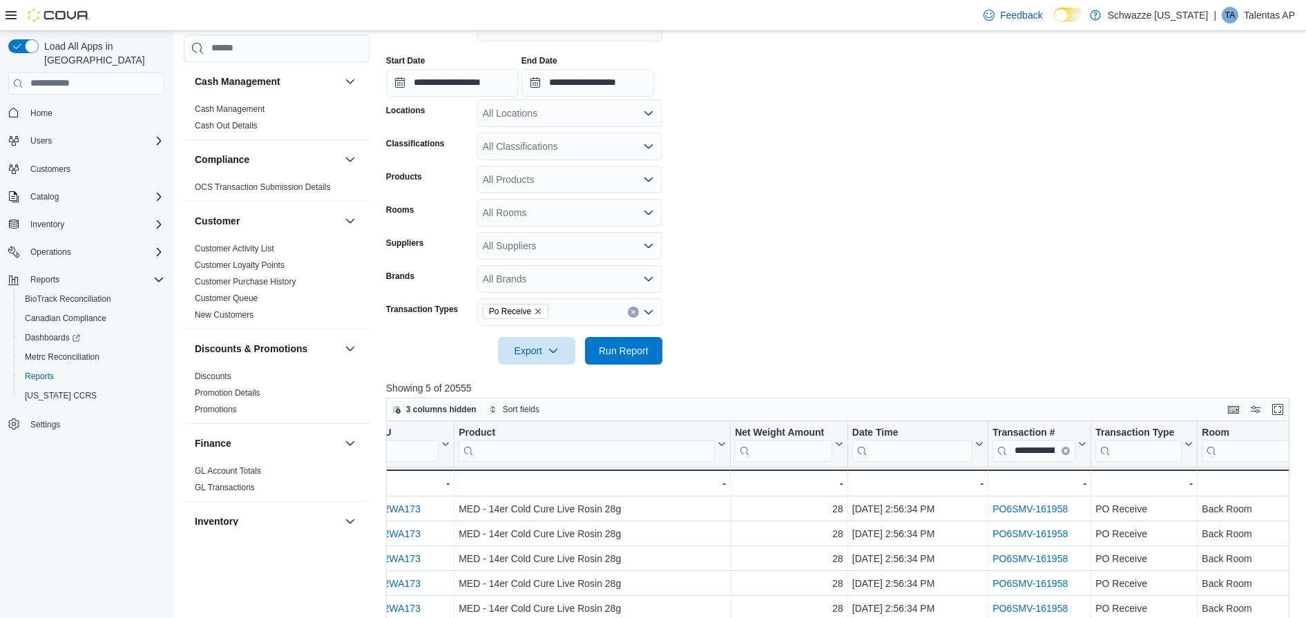
scroll to position [211, 0]
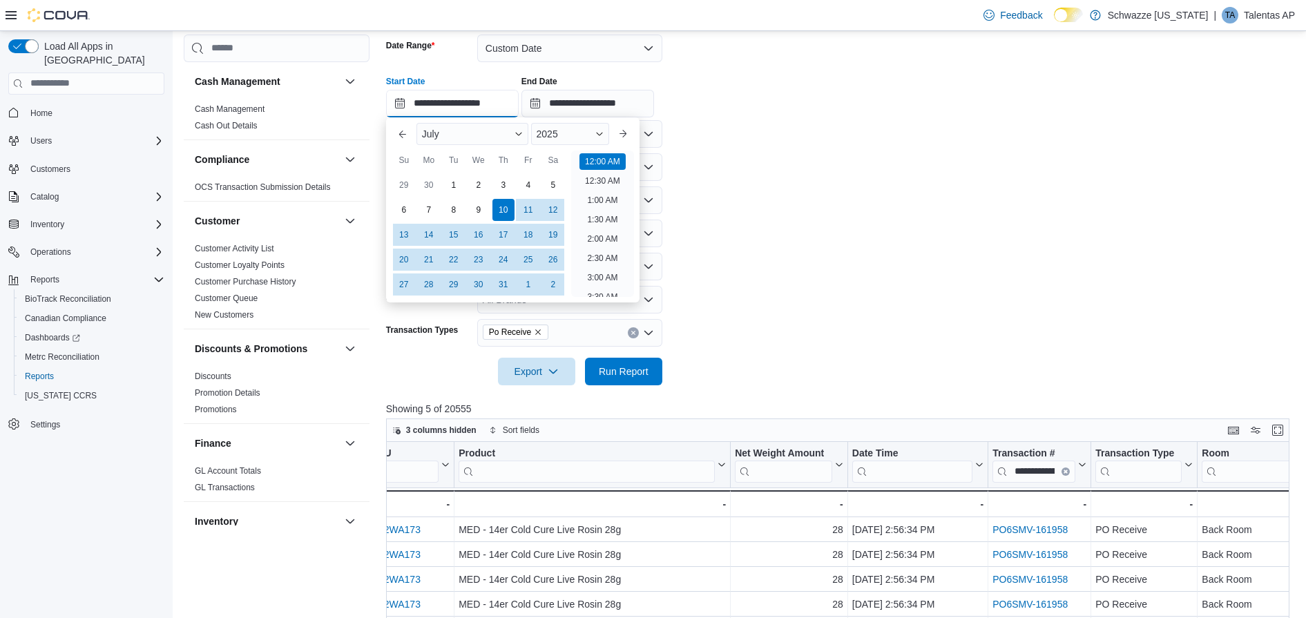
click at [425, 104] on input "**********" at bounding box center [452, 104] width 133 height 28
type input "**********"
click at [801, 263] on form "**********" at bounding box center [842, 202] width 913 height 368
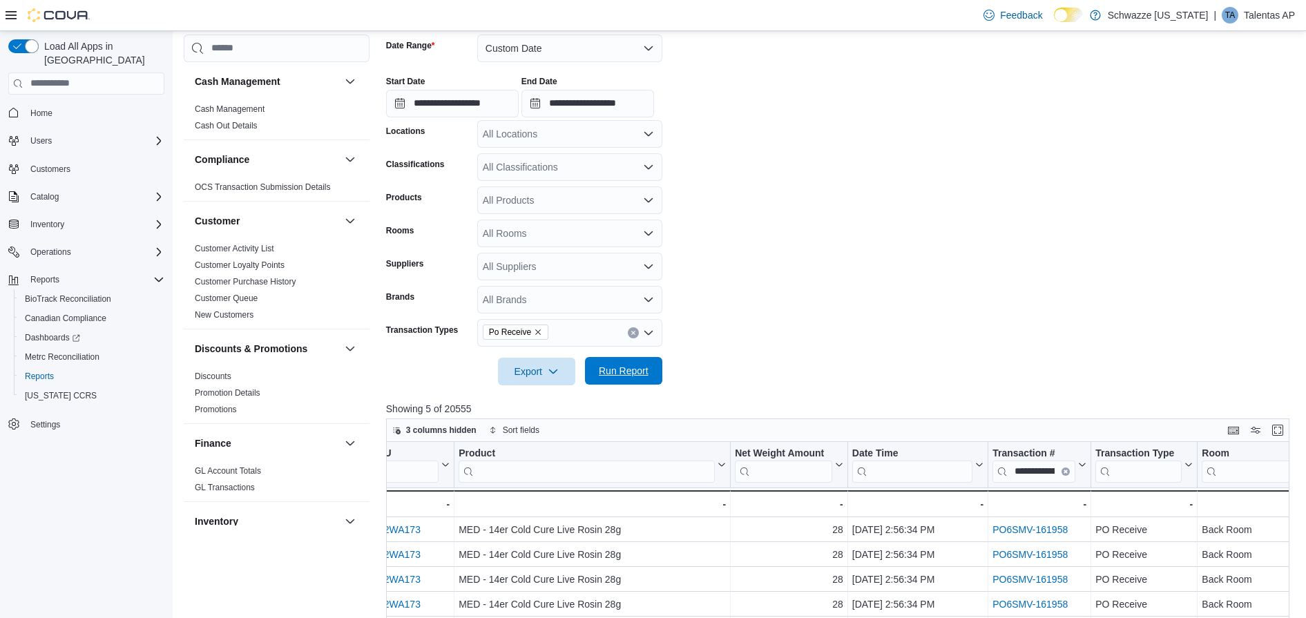
click at [623, 369] on span "Run Report" at bounding box center [624, 371] width 50 height 14
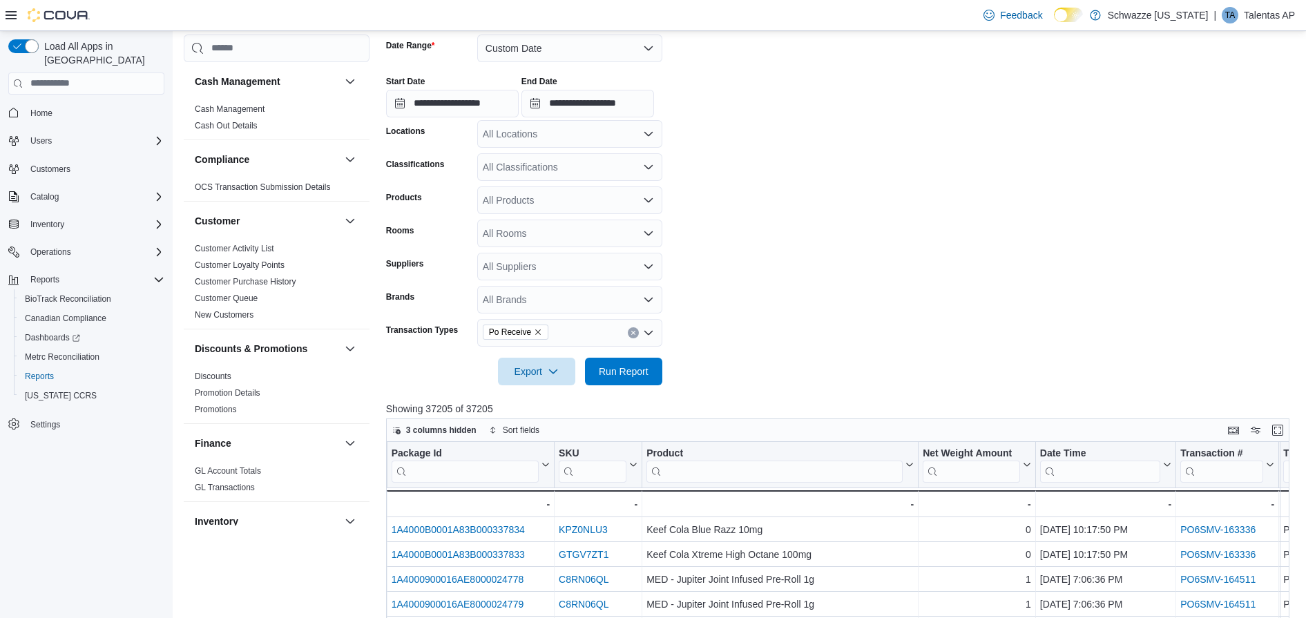
scroll to position [0, 142]
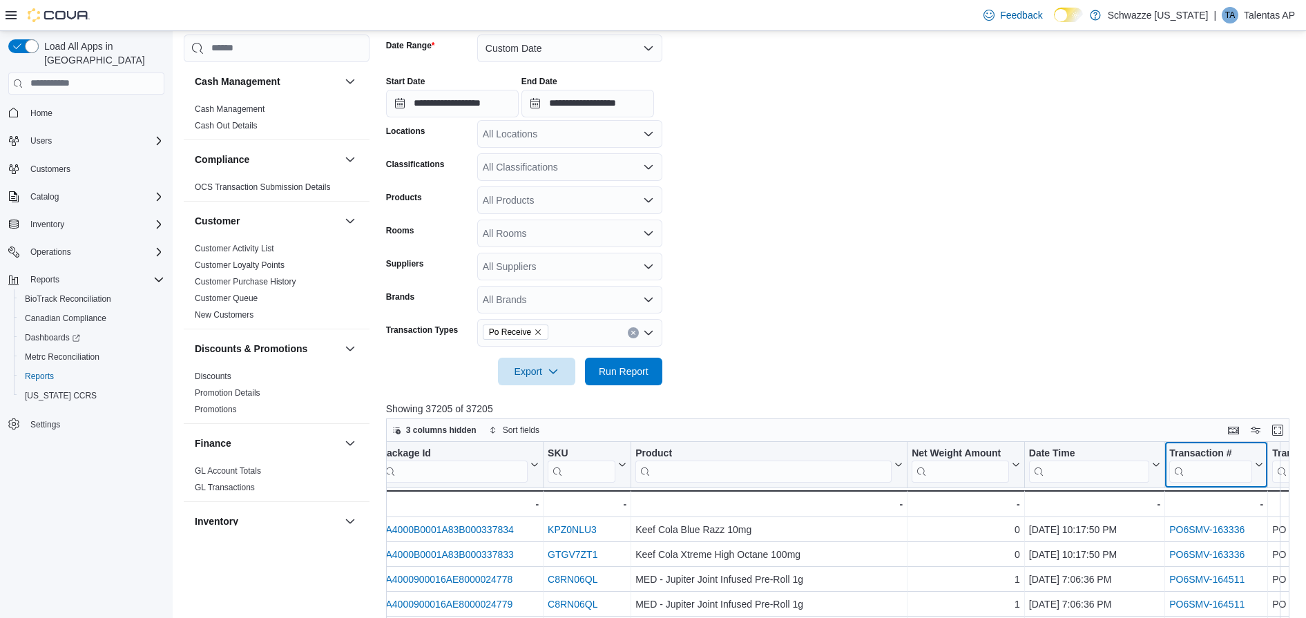
click at [1213, 473] on input "search" at bounding box center [1211, 471] width 83 height 22
paste input "**********"
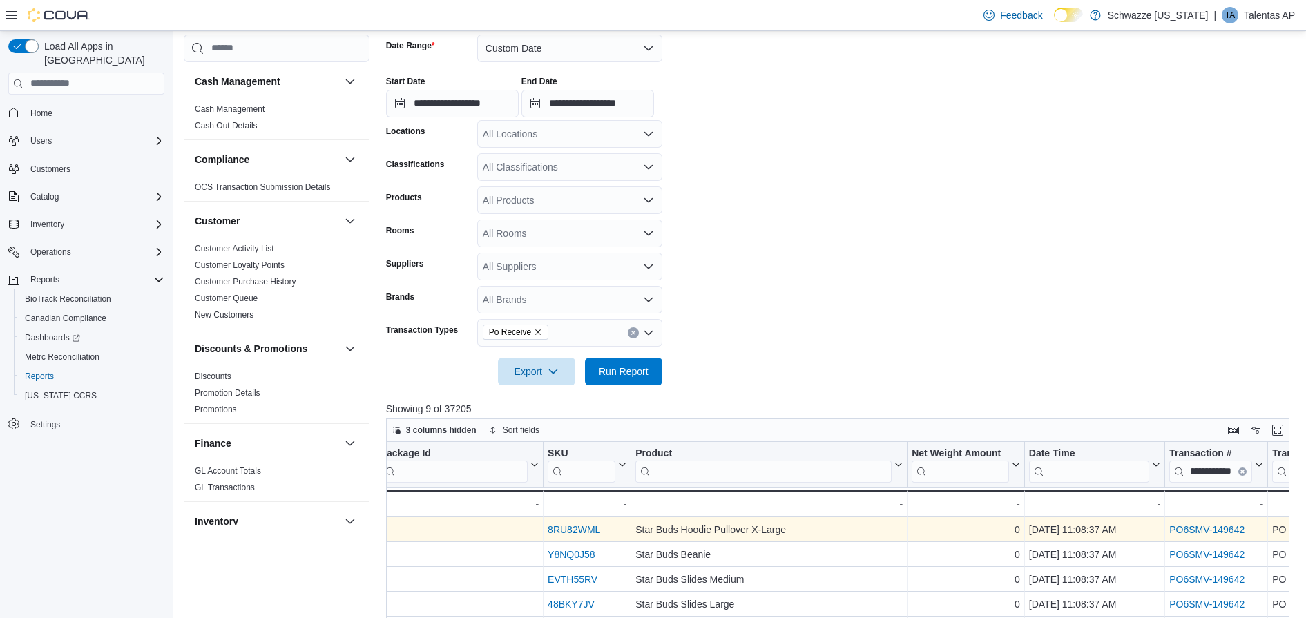
scroll to position [0, 0]
click at [1210, 524] on link "PO6SMV-149642" at bounding box center [1207, 529] width 75 height 11
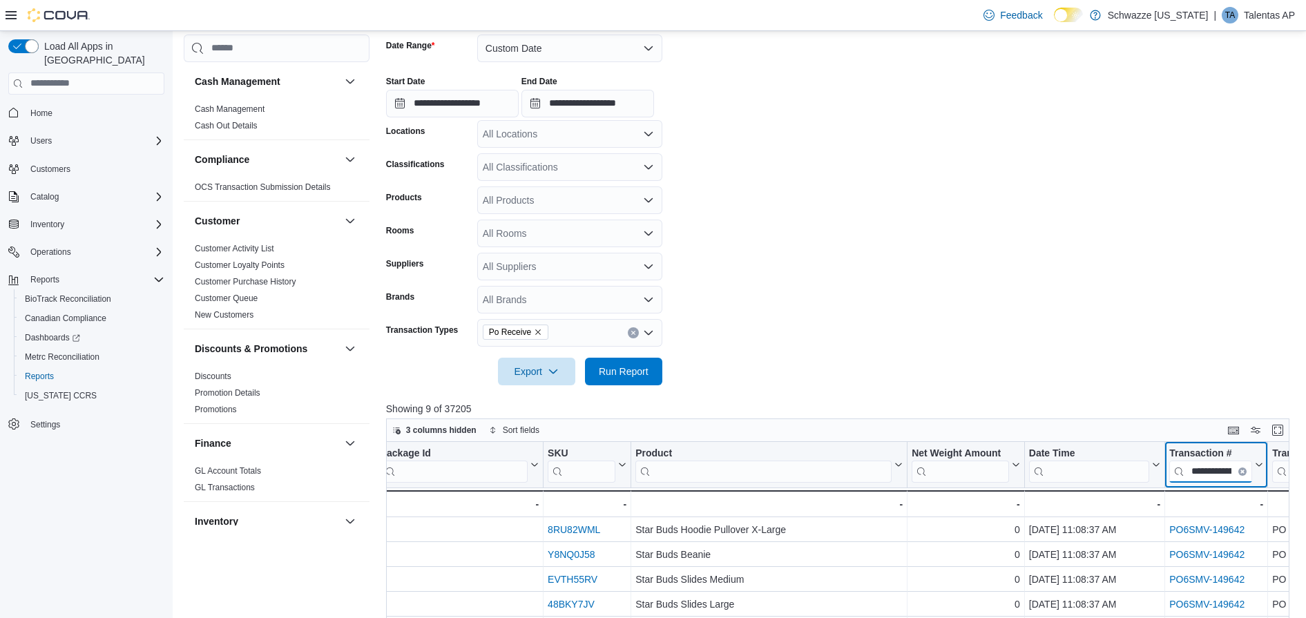
scroll to position [0, 33]
click at [1219, 467] on input "**********" at bounding box center [1211, 471] width 83 height 22
paste input "search"
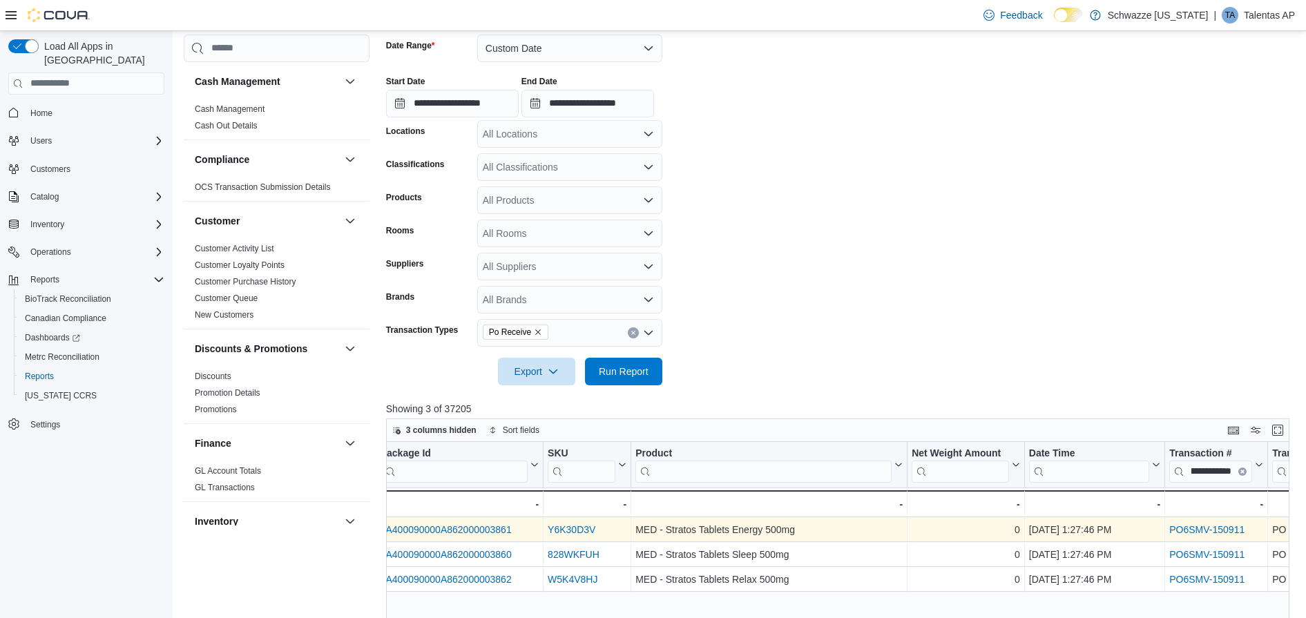
scroll to position [0, 0]
click at [1211, 528] on link "PO6SMV-150911" at bounding box center [1207, 529] width 75 height 11
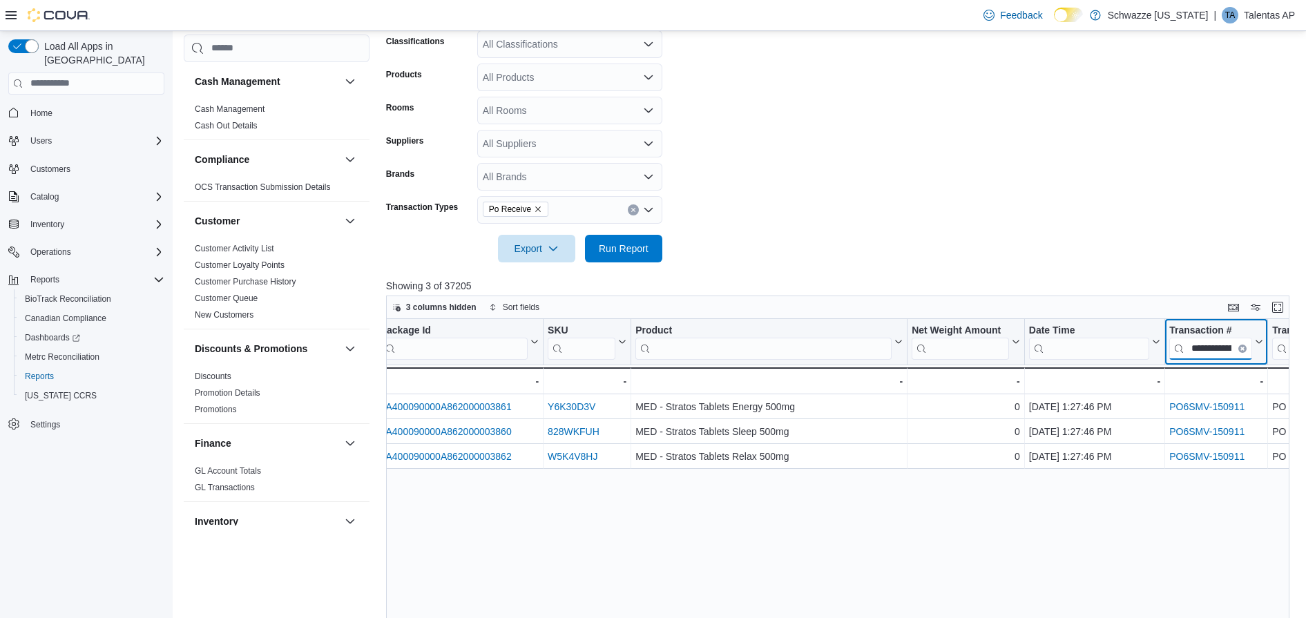
scroll to position [0, 33]
click at [1224, 341] on input "**********" at bounding box center [1211, 348] width 83 height 22
paste input "search"
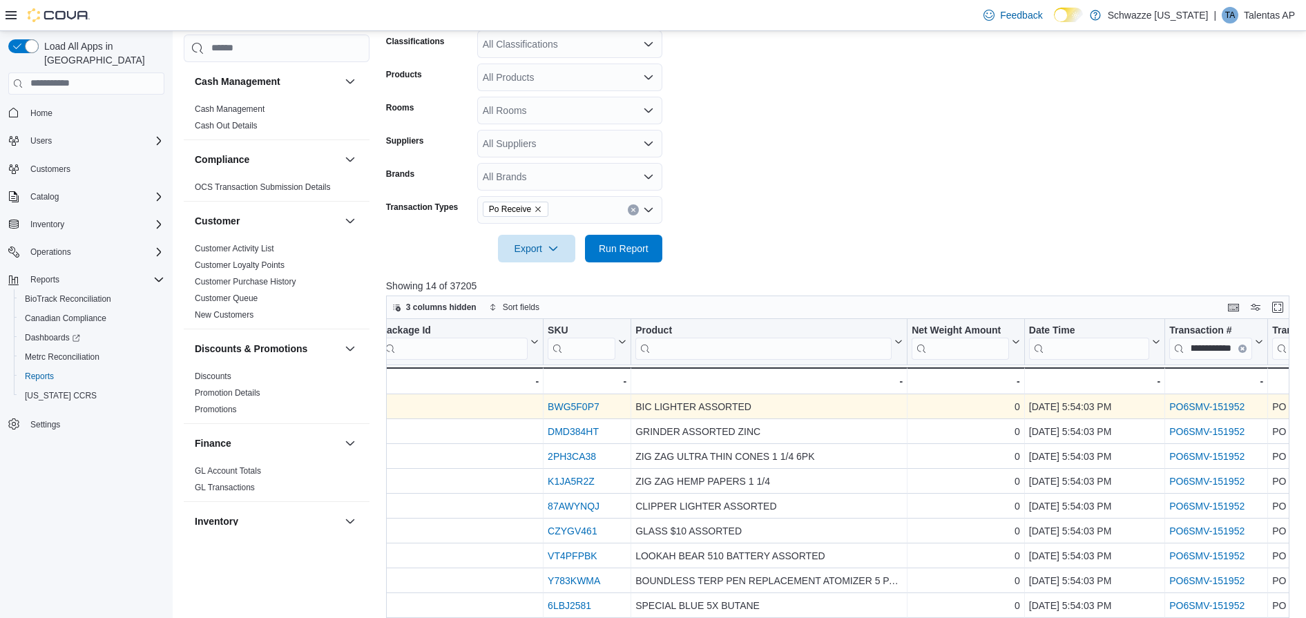
scroll to position [0, 0]
click at [1211, 402] on link "PO6SMV-151952" at bounding box center [1207, 406] width 75 height 11
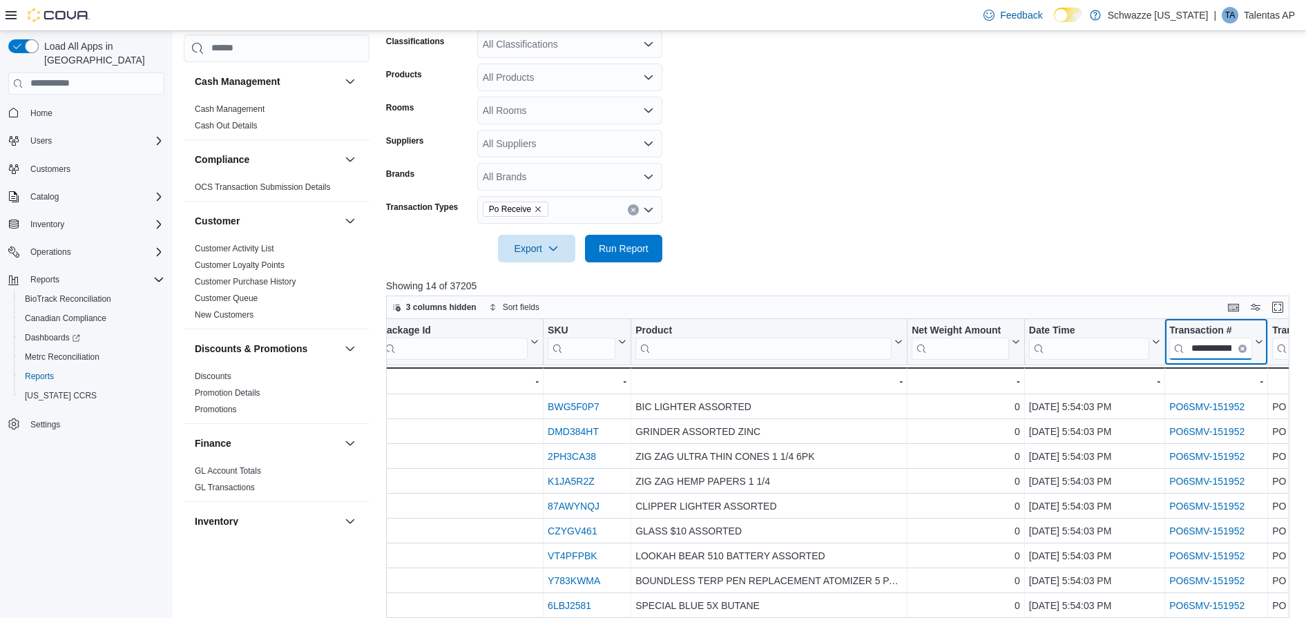
scroll to position [0, 33]
click at [1221, 353] on input "**********" at bounding box center [1211, 348] width 83 height 22
paste input "search"
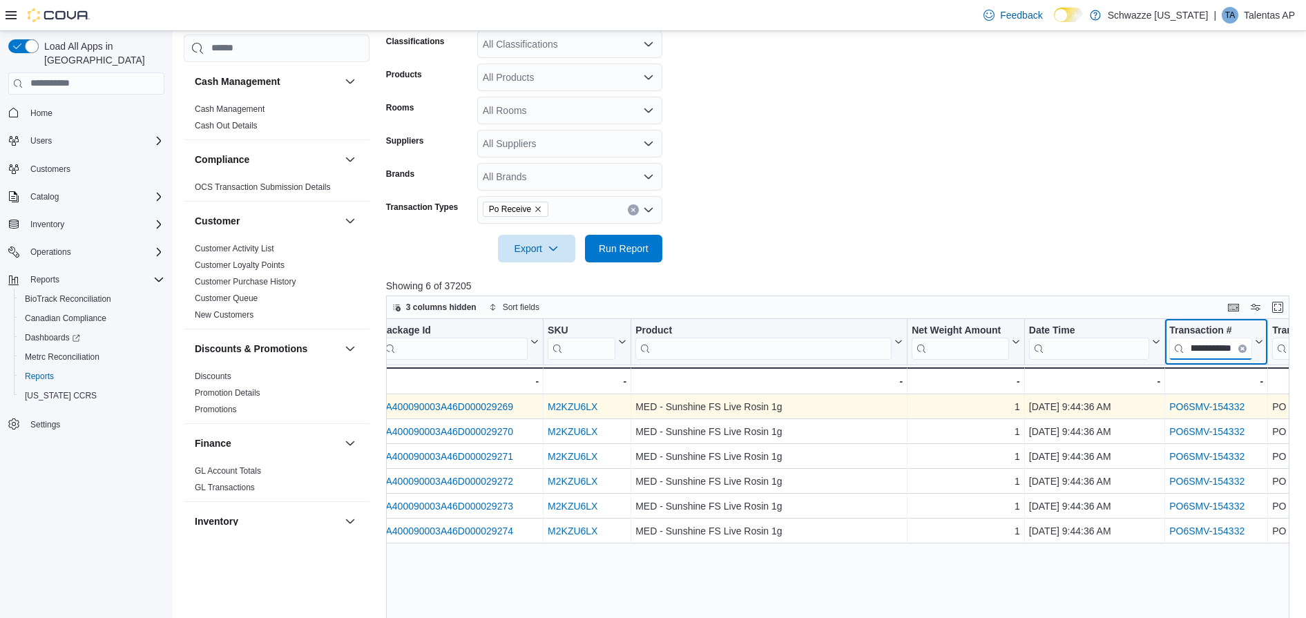
type input "**********"
click at [1210, 403] on link "PO6SMV-154332" at bounding box center [1207, 406] width 75 height 11
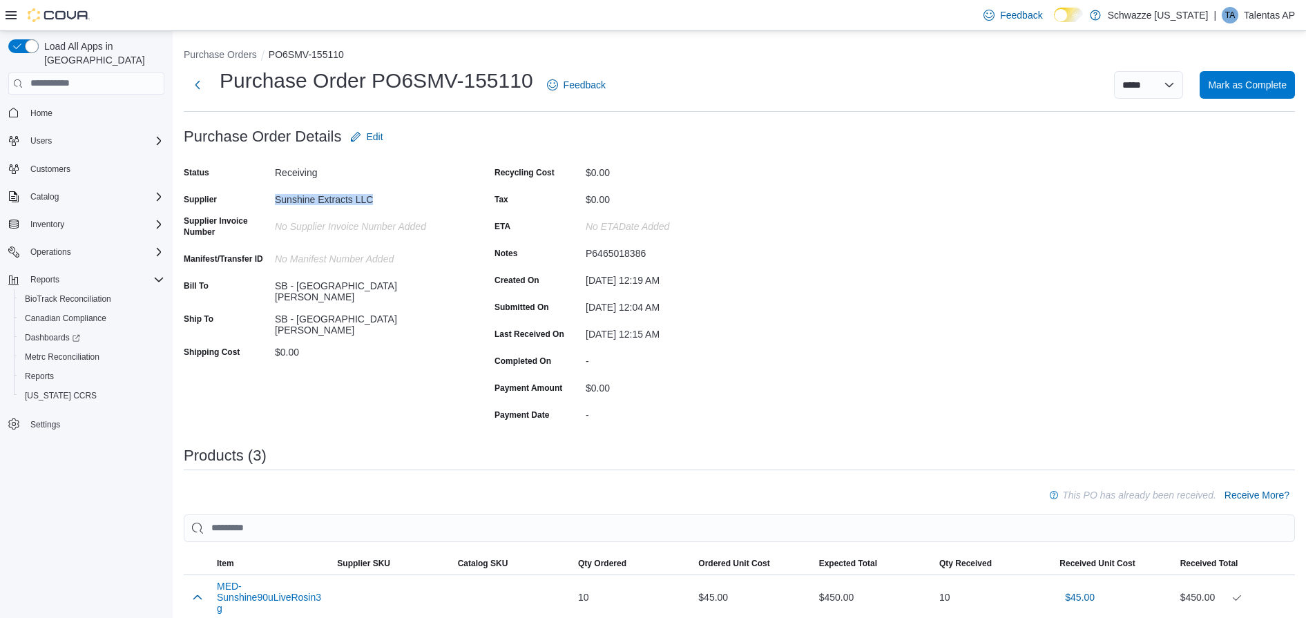
drag, startPoint x: 276, startPoint y: 201, endPoint x: 390, endPoint y: 200, distance: 114.7
click at [390, 200] on div "Sunshine Extracts LLC" at bounding box center [367, 197] width 185 height 17
copy div "Sunshine Extracts LLC"
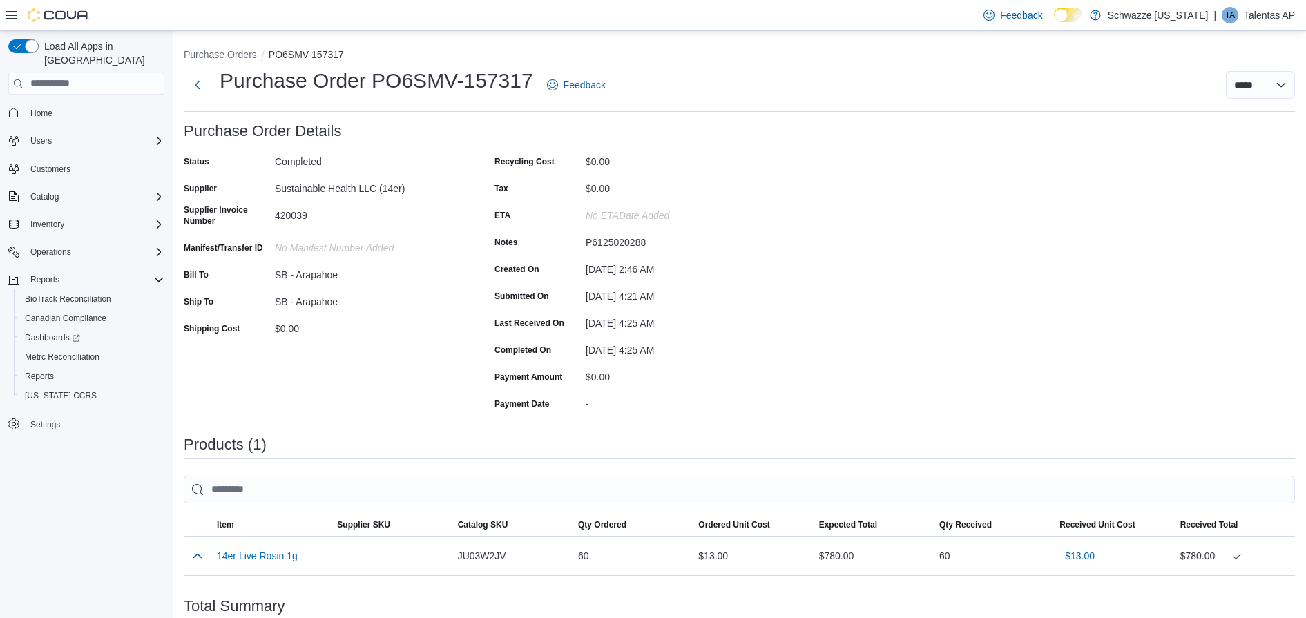
click at [695, 271] on div "[DATE] 2:46 AM" at bounding box center [678, 266] width 185 height 17
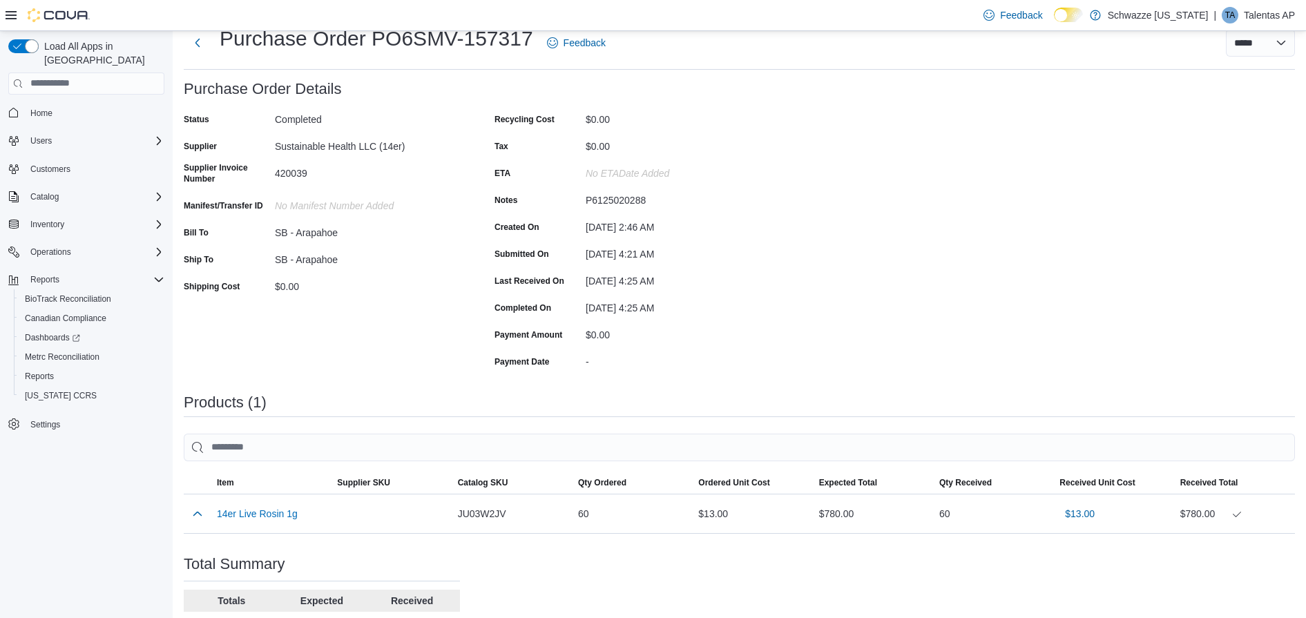
scroll to position [32, 0]
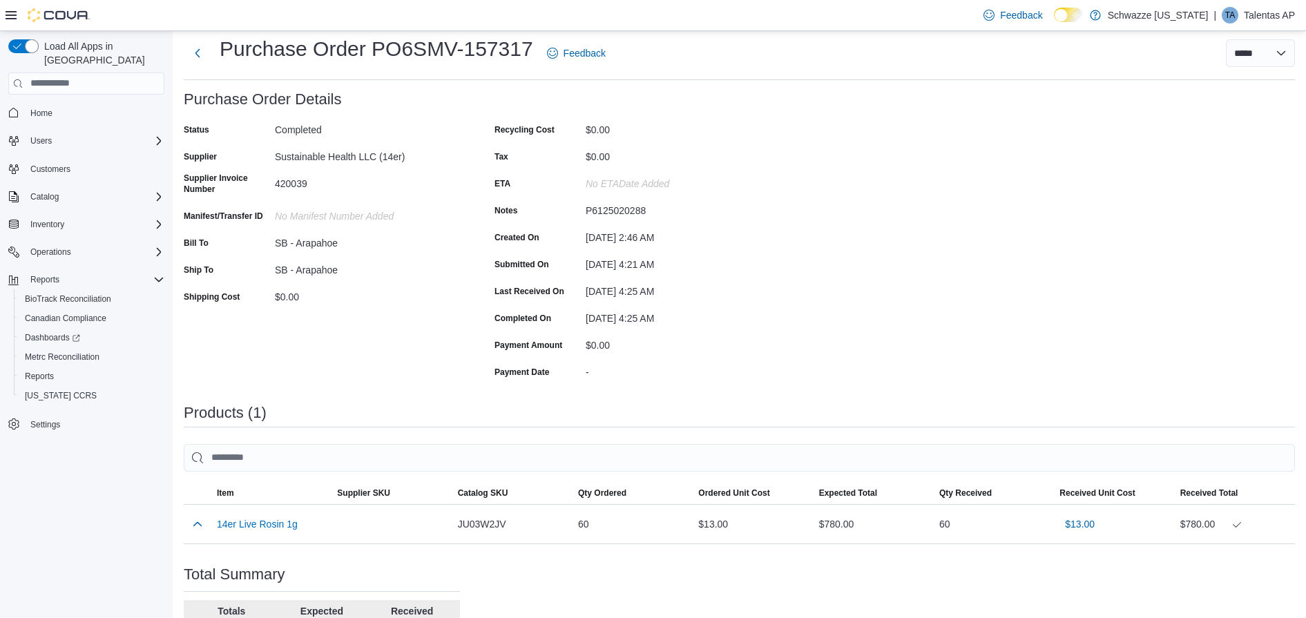
click at [604, 208] on div "P6125020288" at bounding box center [678, 208] width 185 height 17
copy div "P6125020288"
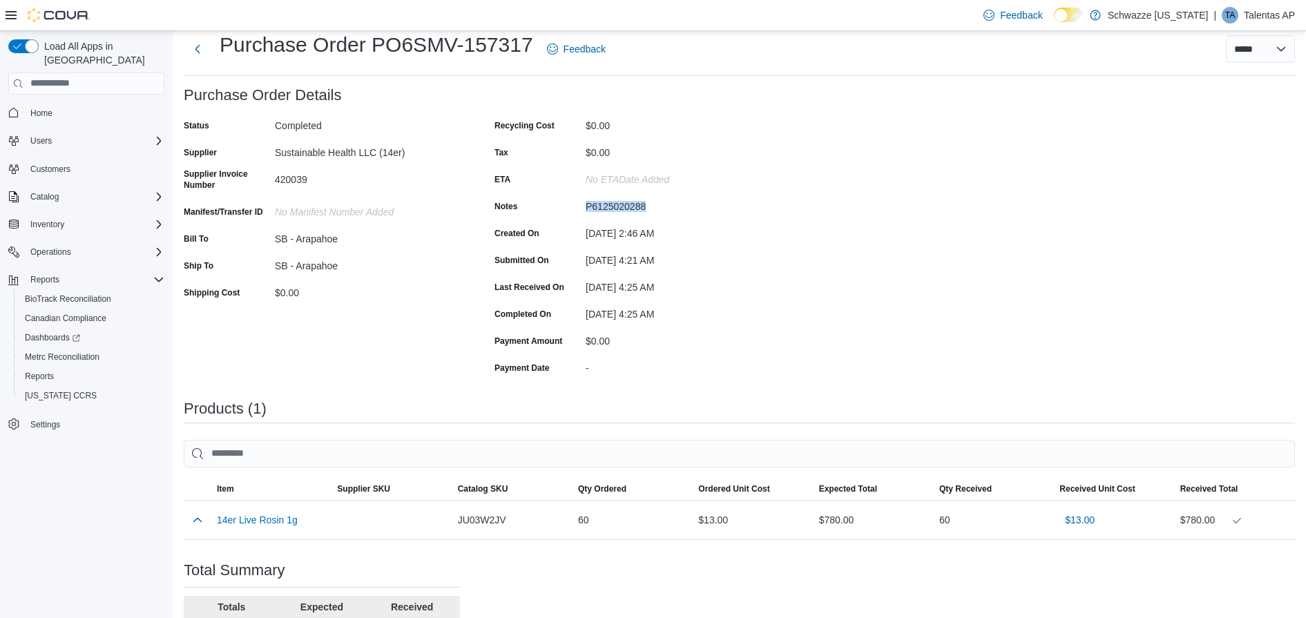
scroll to position [46, 0]
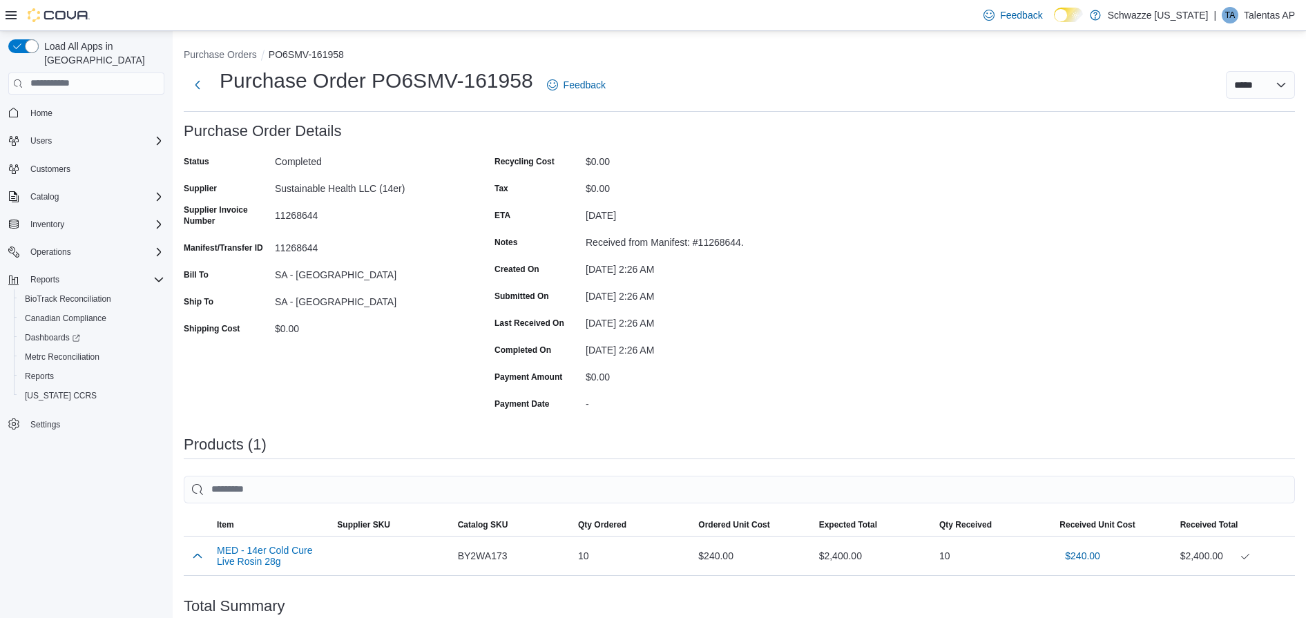
click at [1120, 303] on div "Purchase Order: PO6SMV-161958 Feedback Purchase Order Details Status Completed …" at bounding box center [740, 443] width 1112 height 640
click at [292, 247] on div "11268644" at bounding box center [367, 245] width 185 height 17
copy div "11268644"
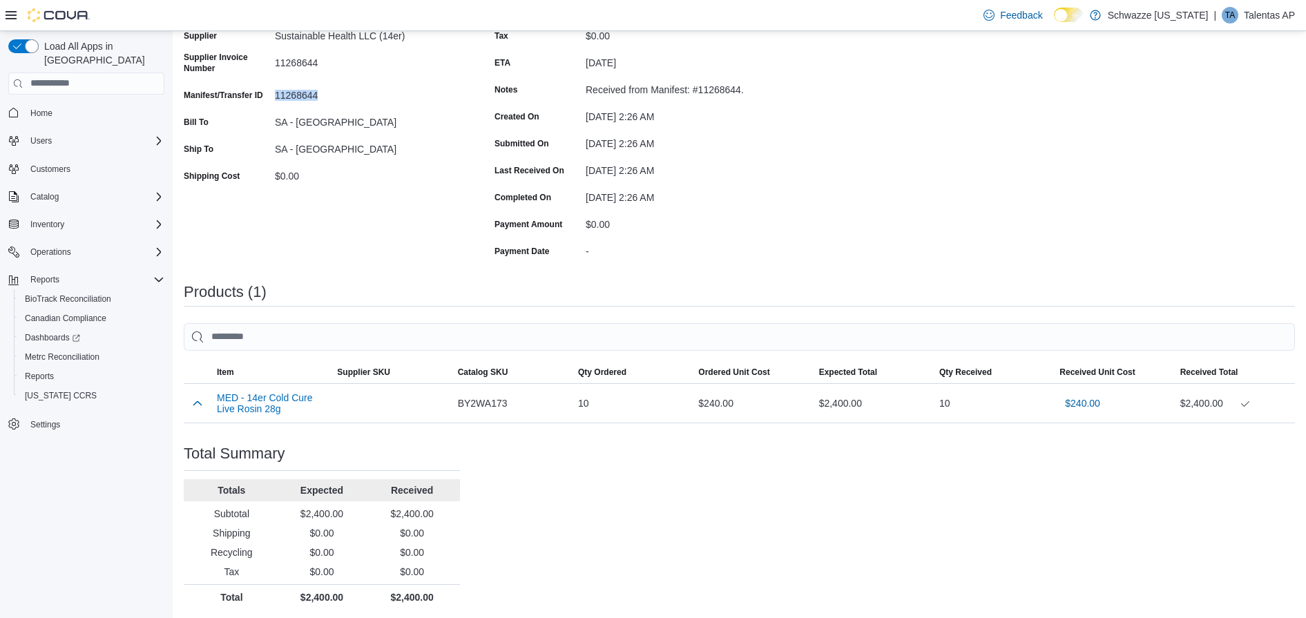
scroll to position [155, 0]
click at [200, 397] on button "button" at bounding box center [197, 400] width 17 height 17
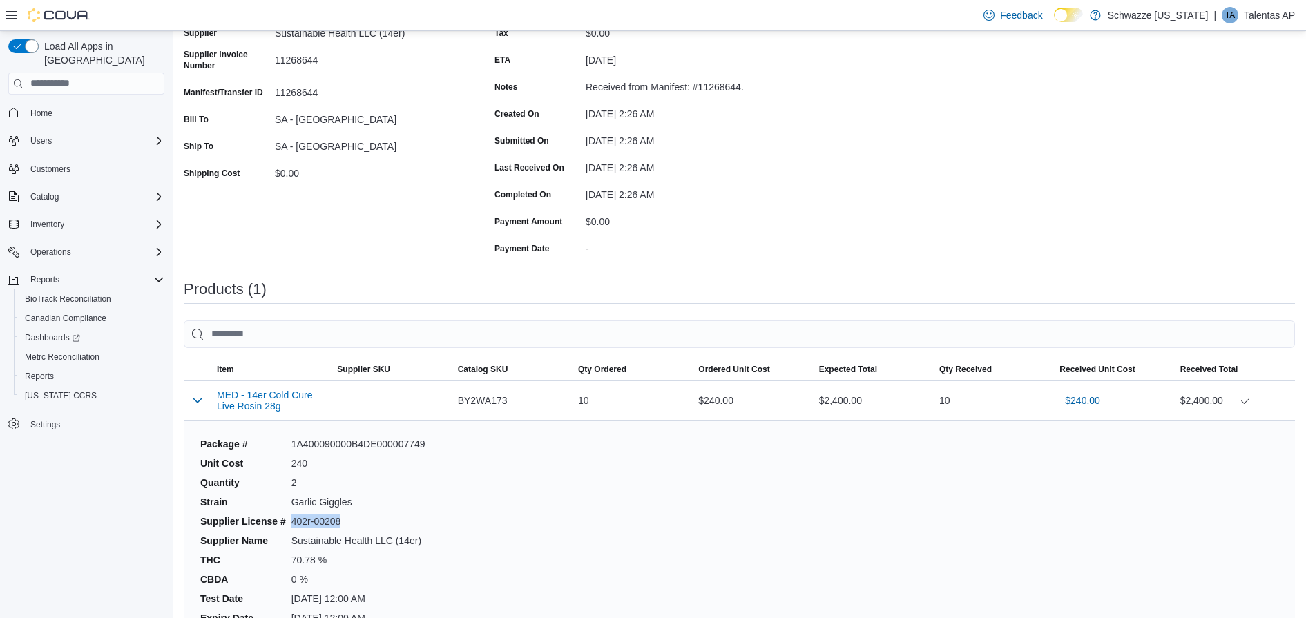
drag, startPoint x: 293, startPoint y: 520, endPoint x: 345, endPoint y: 520, distance: 52.5
click at [345, 520] on dd "402r-00208" at bounding box center [359, 522] width 134 height 14
copy dd "402r-00208"
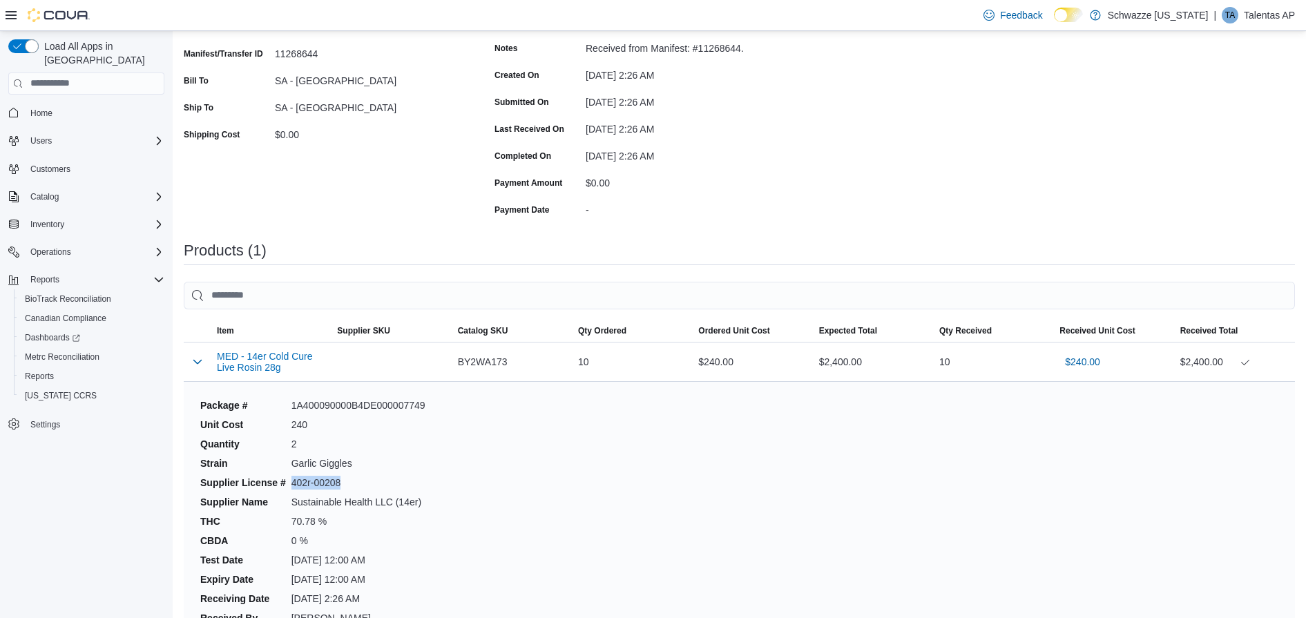
scroll to position [0, 0]
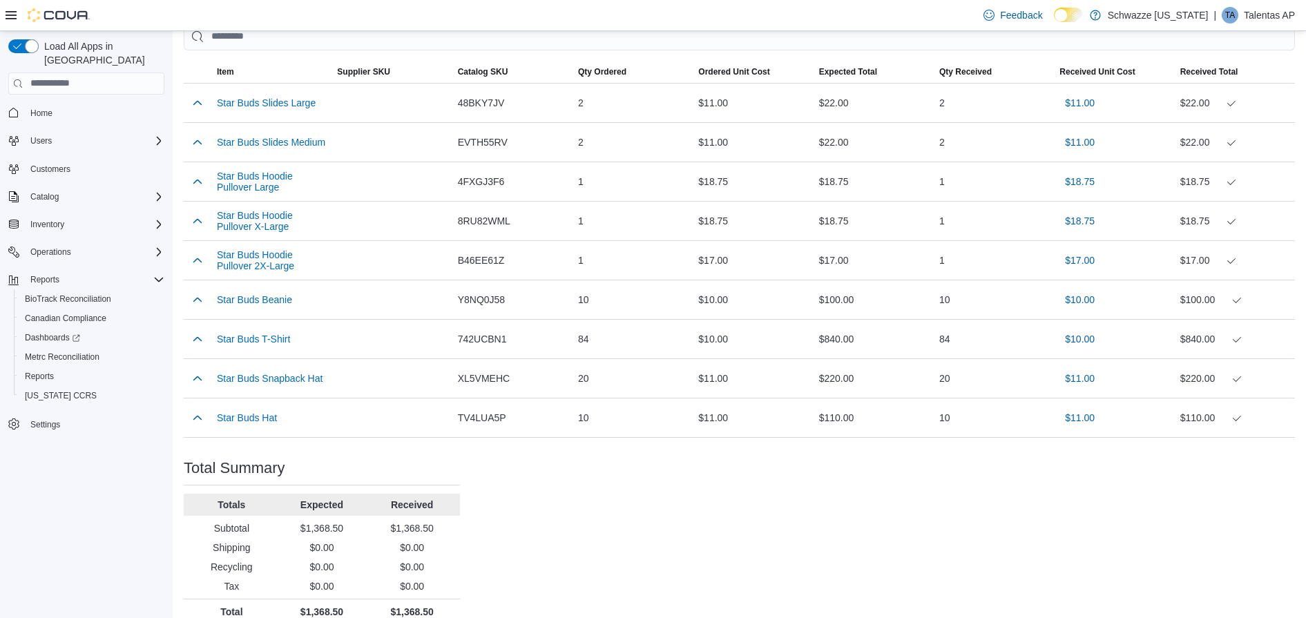
scroll to position [470, 0]
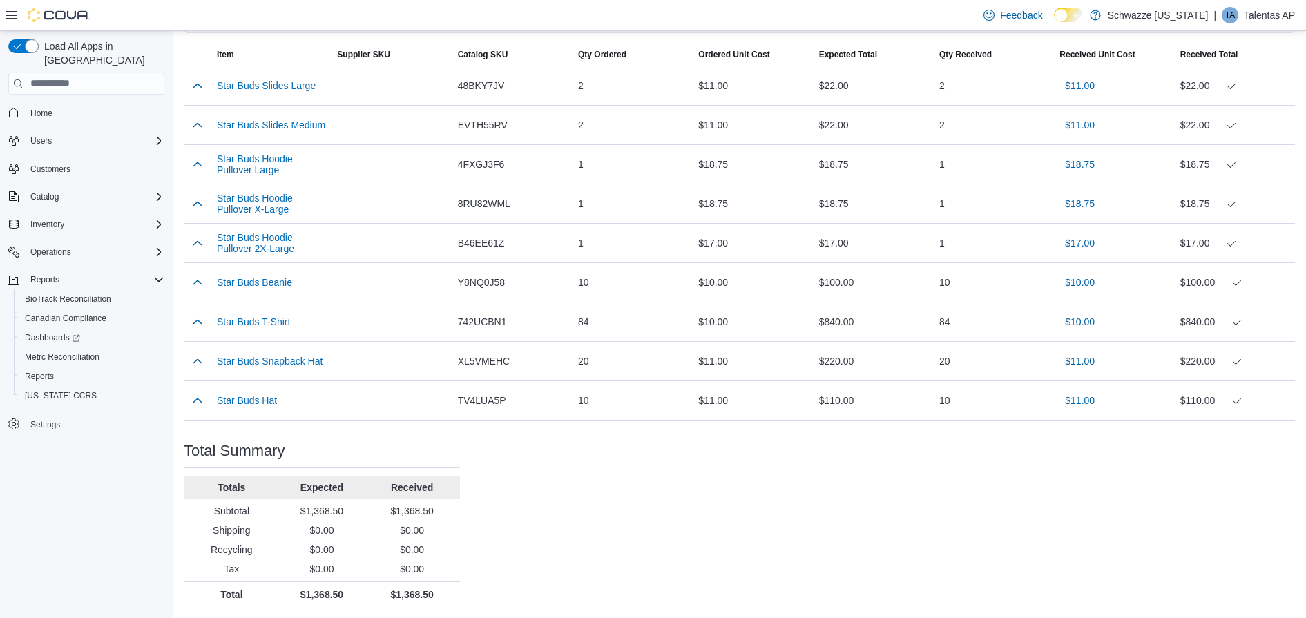
click at [403, 506] on p "$1,368.50" at bounding box center [412, 511] width 85 height 14
copy p "1,368.50"
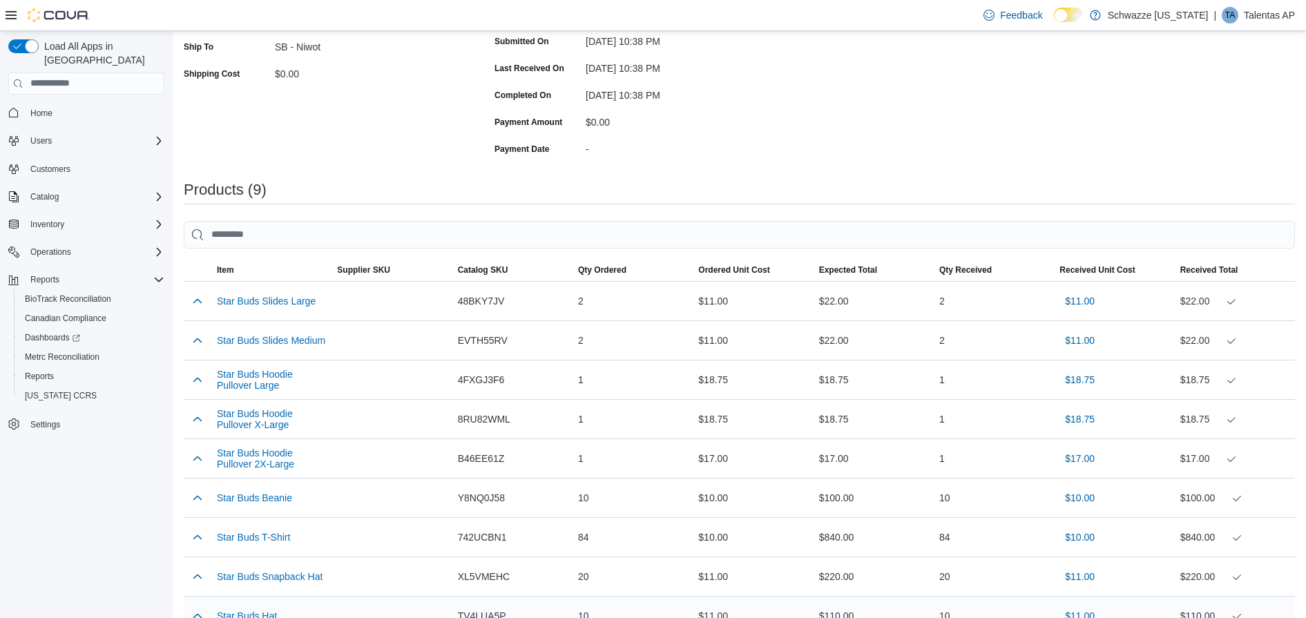
scroll to position [246, 0]
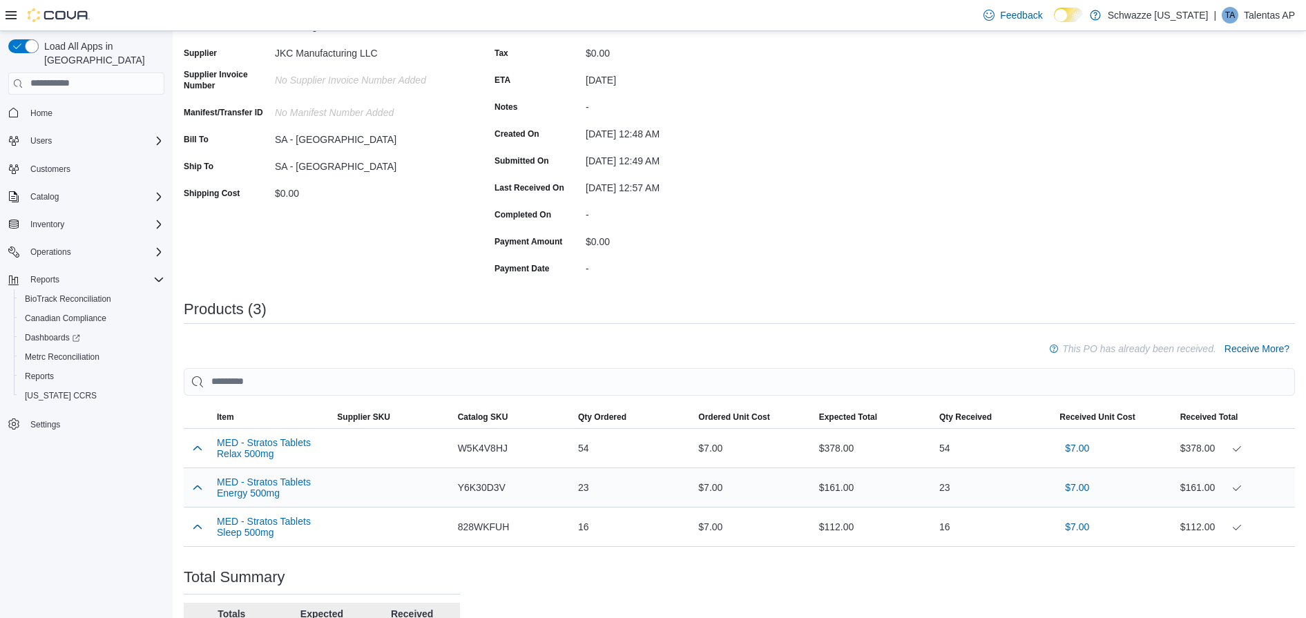
scroll to position [193, 0]
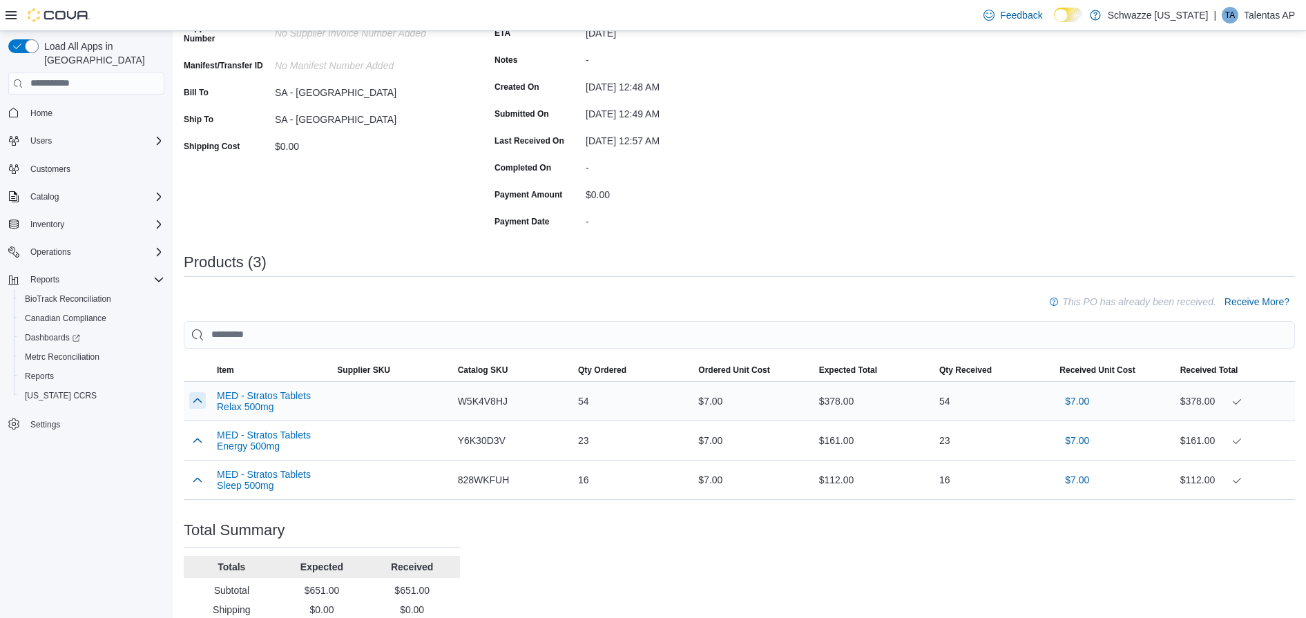
click at [196, 403] on button "button" at bounding box center [197, 400] width 17 height 17
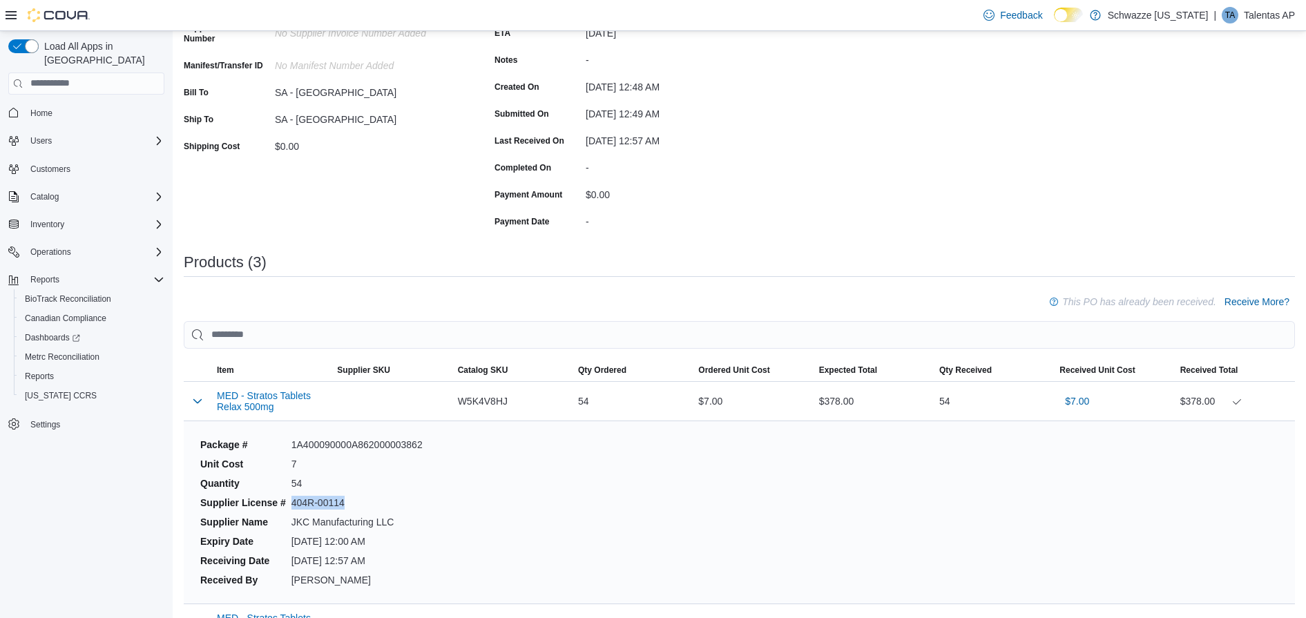
drag, startPoint x: 292, startPoint y: 502, endPoint x: 342, endPoint y: 506, distance: 49.9
click at [342, 506] on dd "404R-00114" at bounding box center [357, 503] width 131 height 14
copy dd "404R-00114"
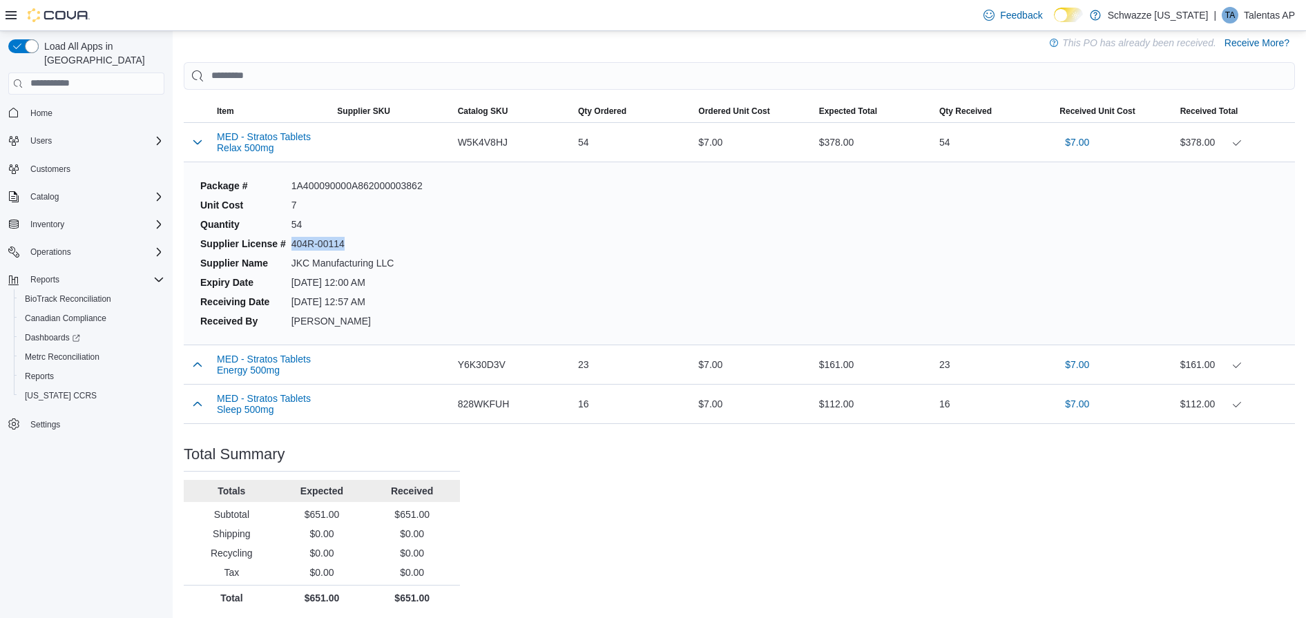
scroll to position [456, 0]
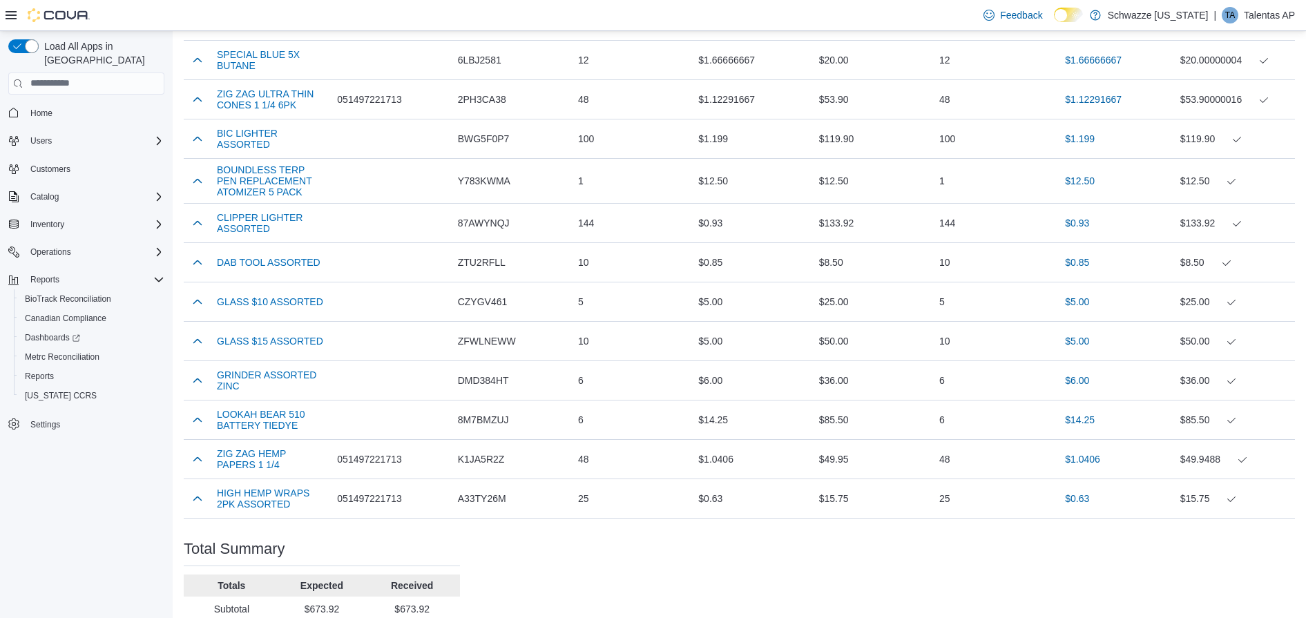
scroll to position [712, 0]
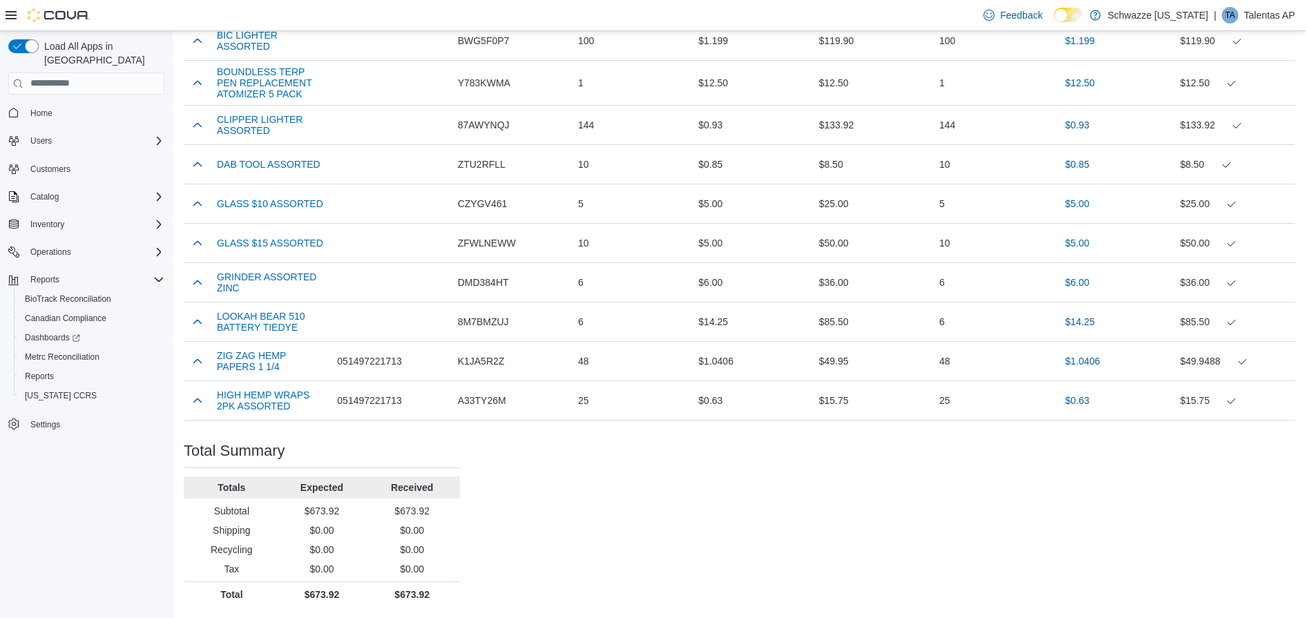
click at [414, 507] on p "$673.92" at bounding box center [412, 511] width 85 height 14
copy p "673.92"
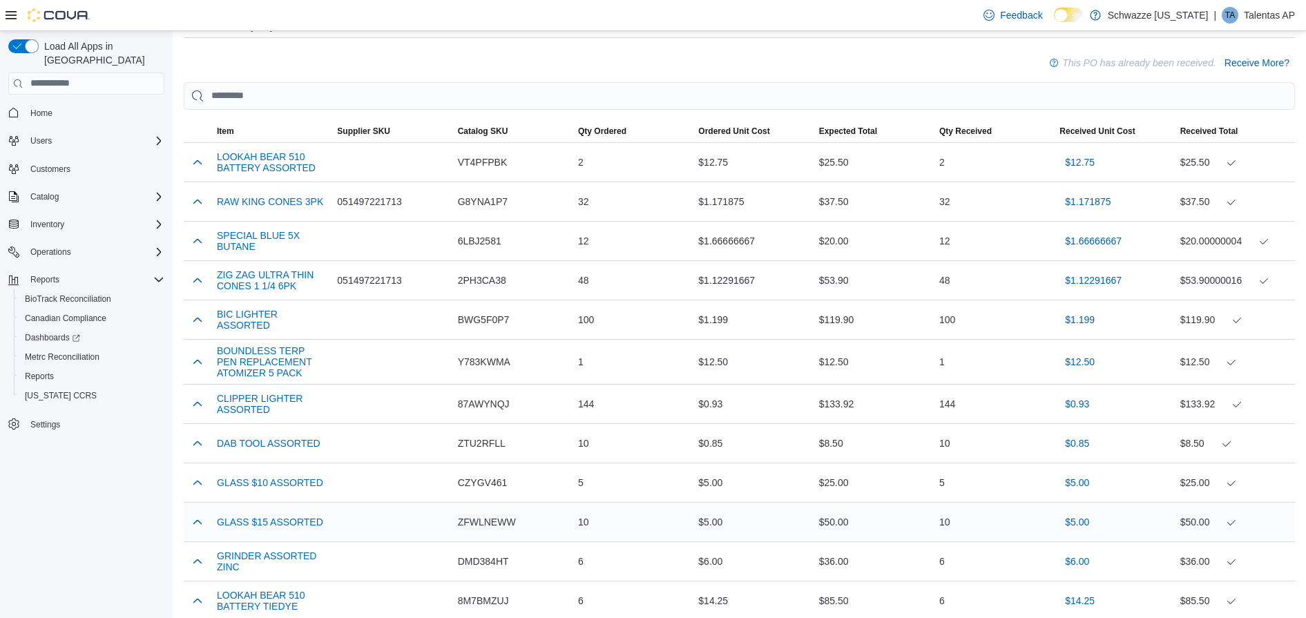
scroll to position [0, 0]
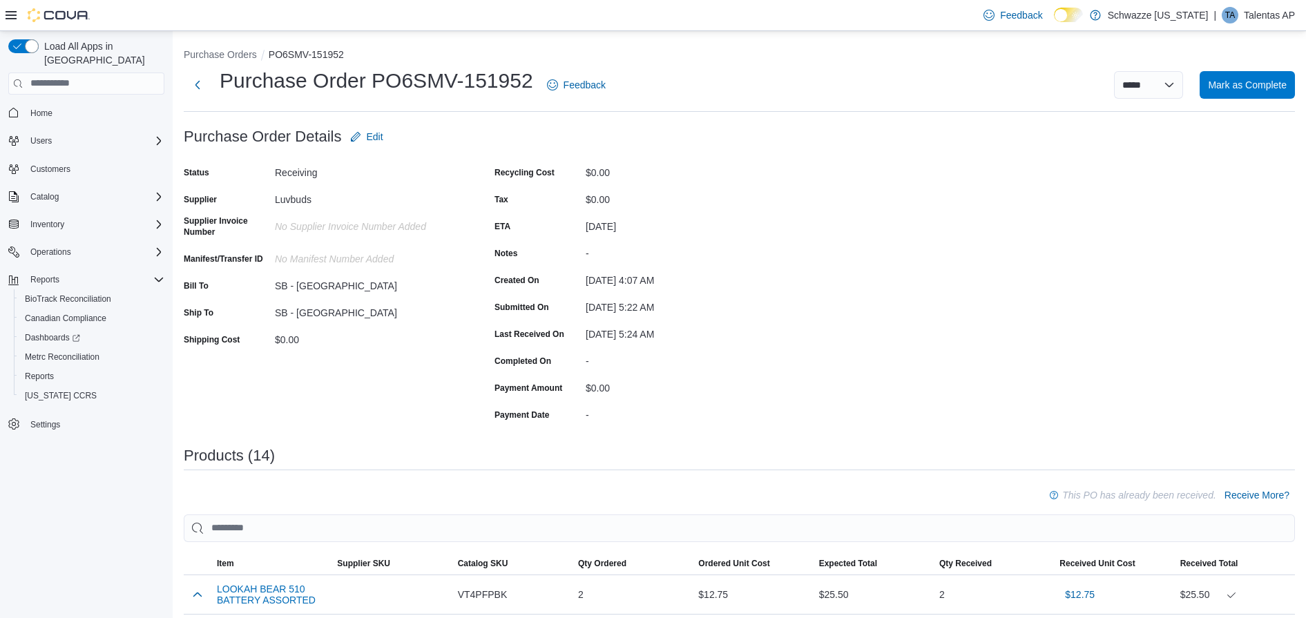
click at [419, 90] on h1 "Purchase Order PO6SMV-151952" at bounding box center [377, 81] width 314 height 28
drag, startPoint x: 368, startPoint y: 75, endPoint x: 531, endPoint y: 73, distance: 162.4
click at [531, 73] on h1 "Purchase Order PO6SMV-151952" at bounding box center [377, 81] width 314 height 28
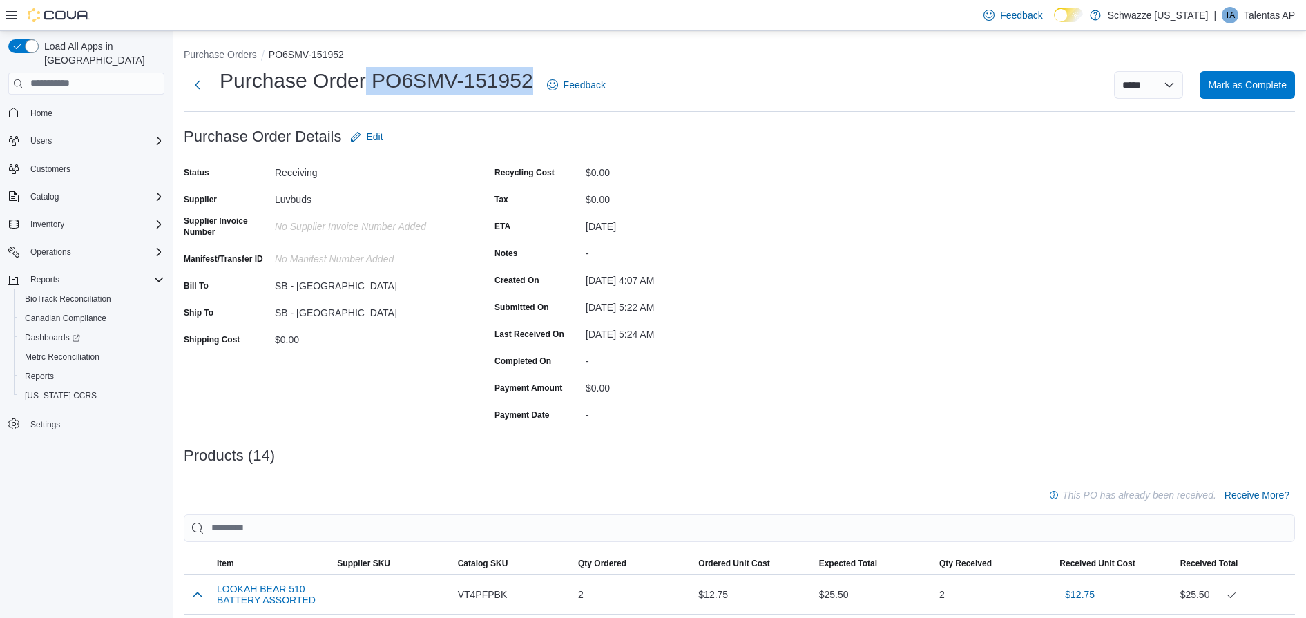
copy h1 "PO6SMV-151952"
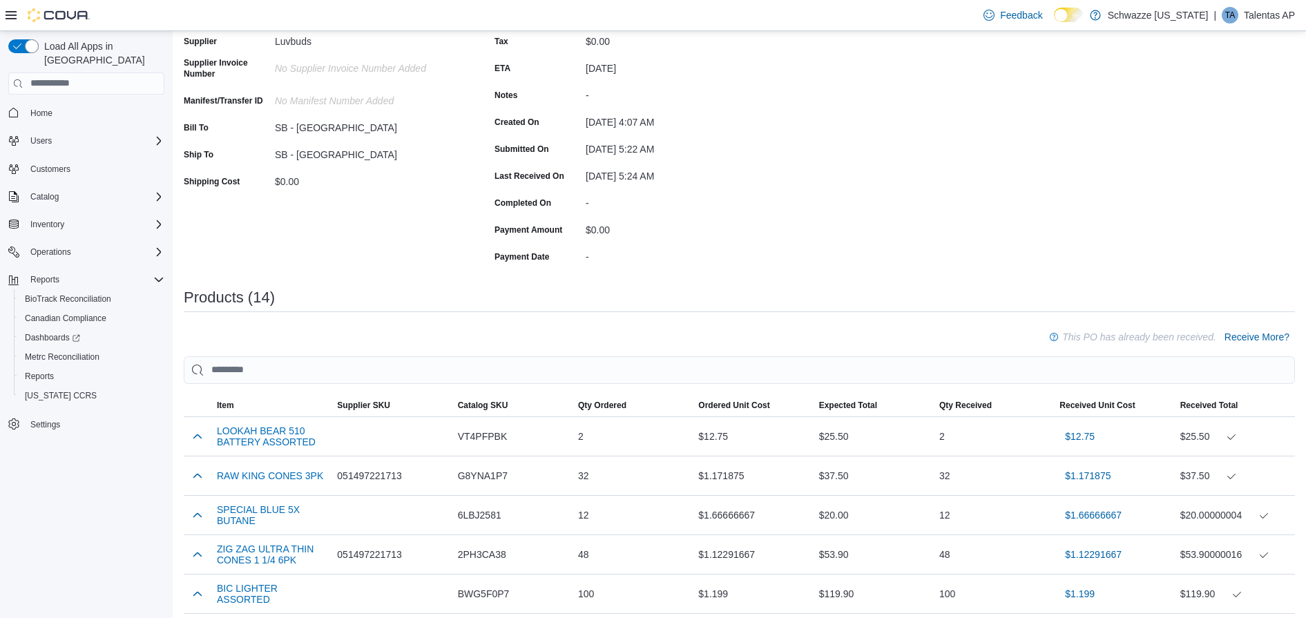
scroll to position [173, 0]
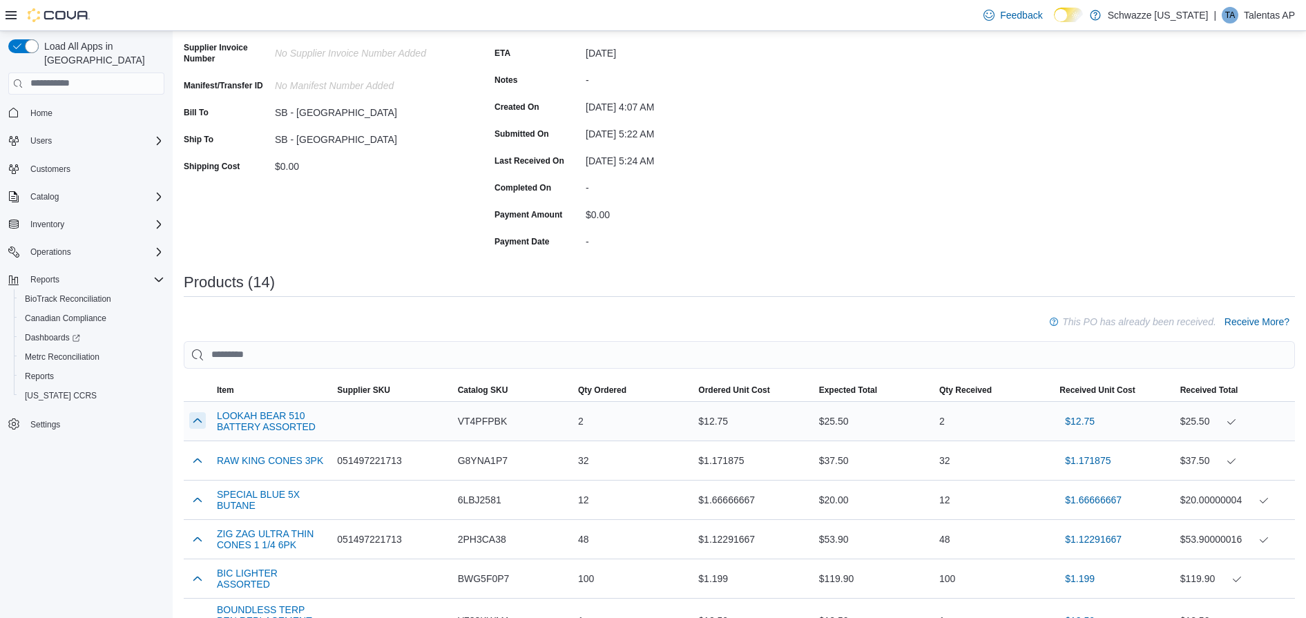
click at [200, 421] on button "button" at bounding box center [197, 420] width 17 height 17
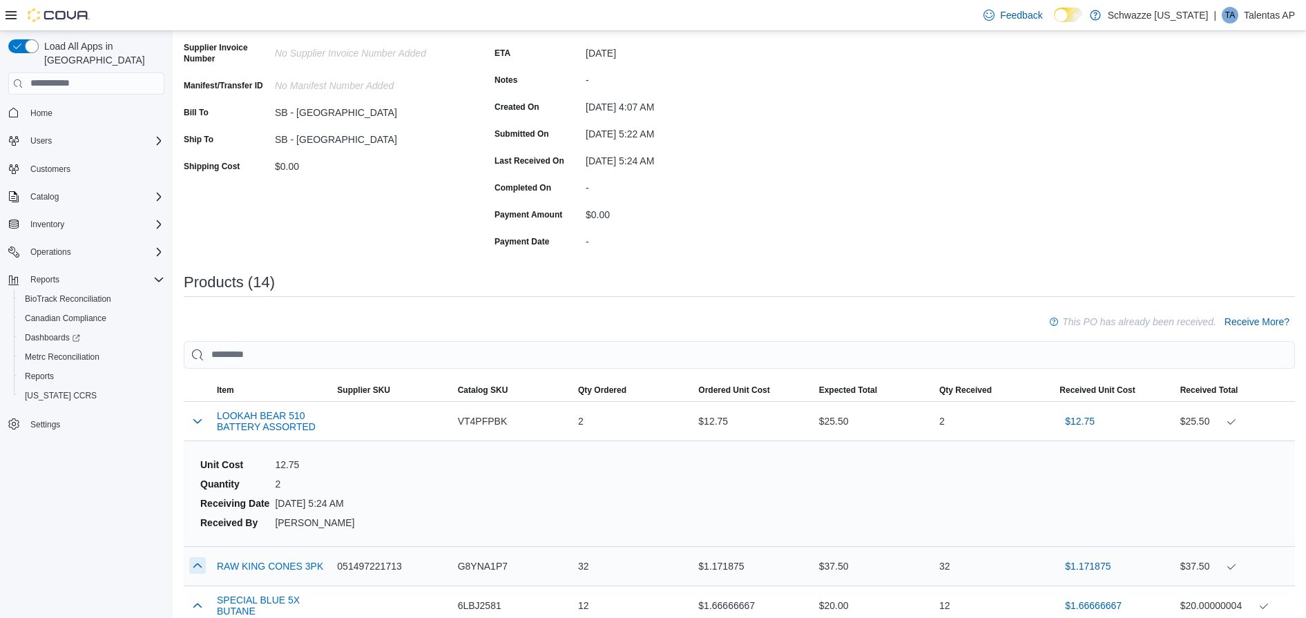
click at [198, 566] on button "button" at bounding box center [197, 565] width 17 height 17
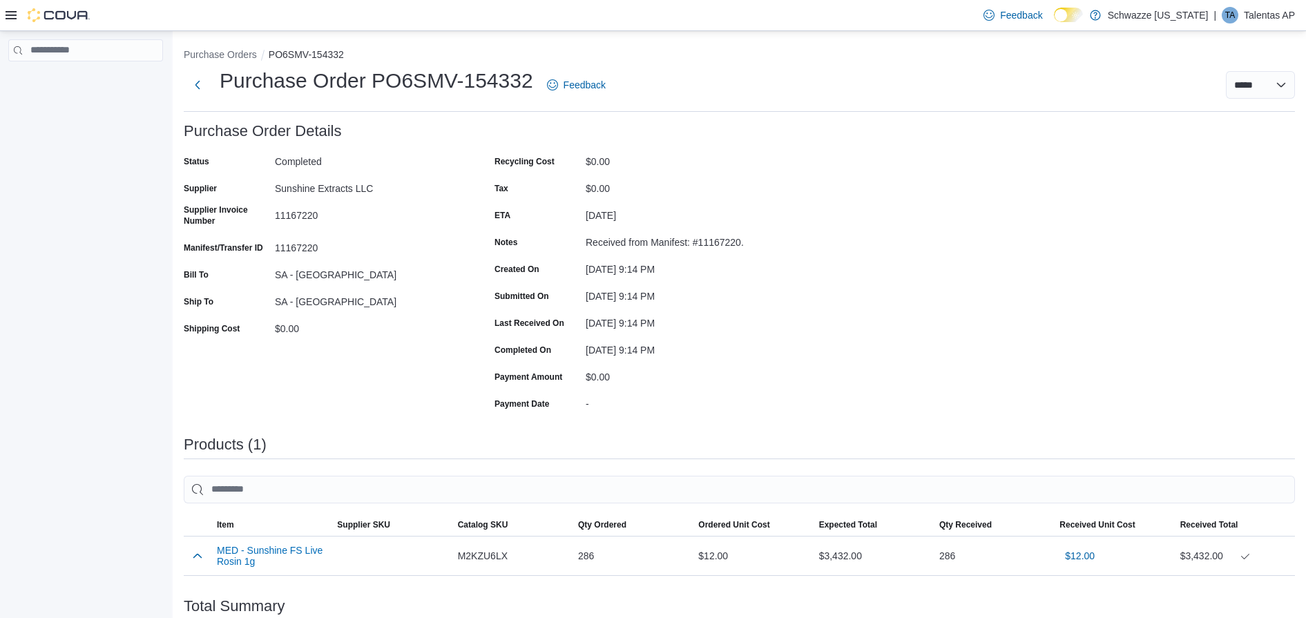
click at [301, 216] on div "11167220" at bounding box center [367, 212] width 185 height 17
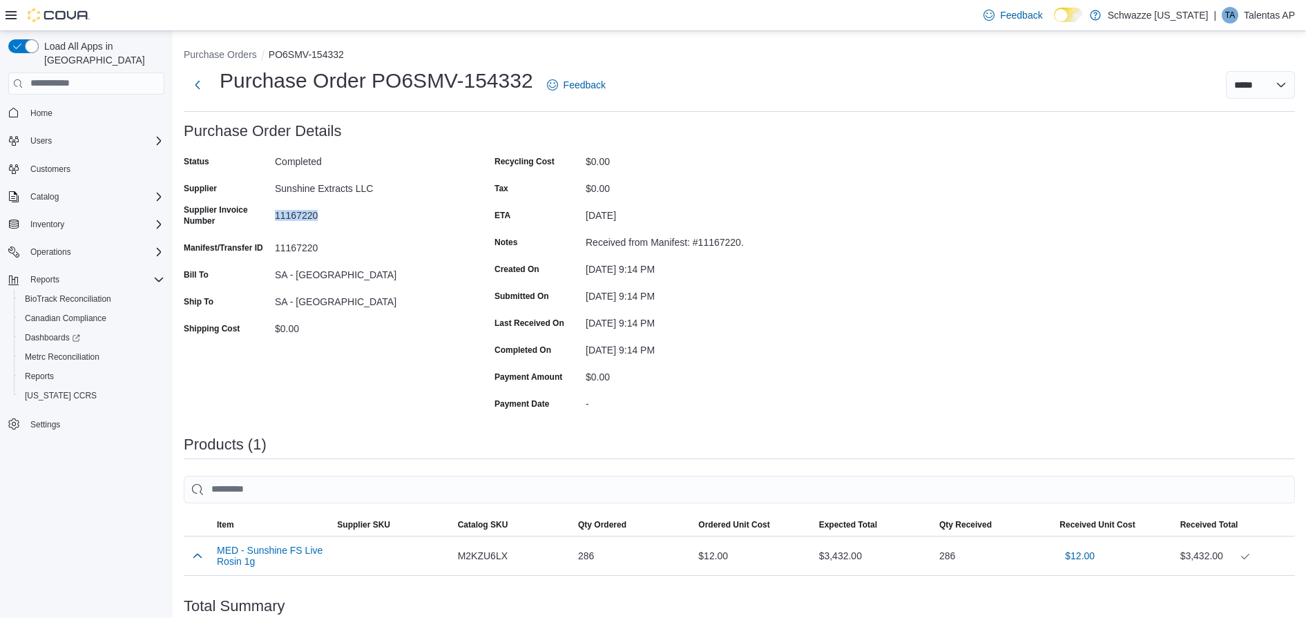
copy div "11167220"
